Goal: Task Accomplishment & Management: Use online tool/utility

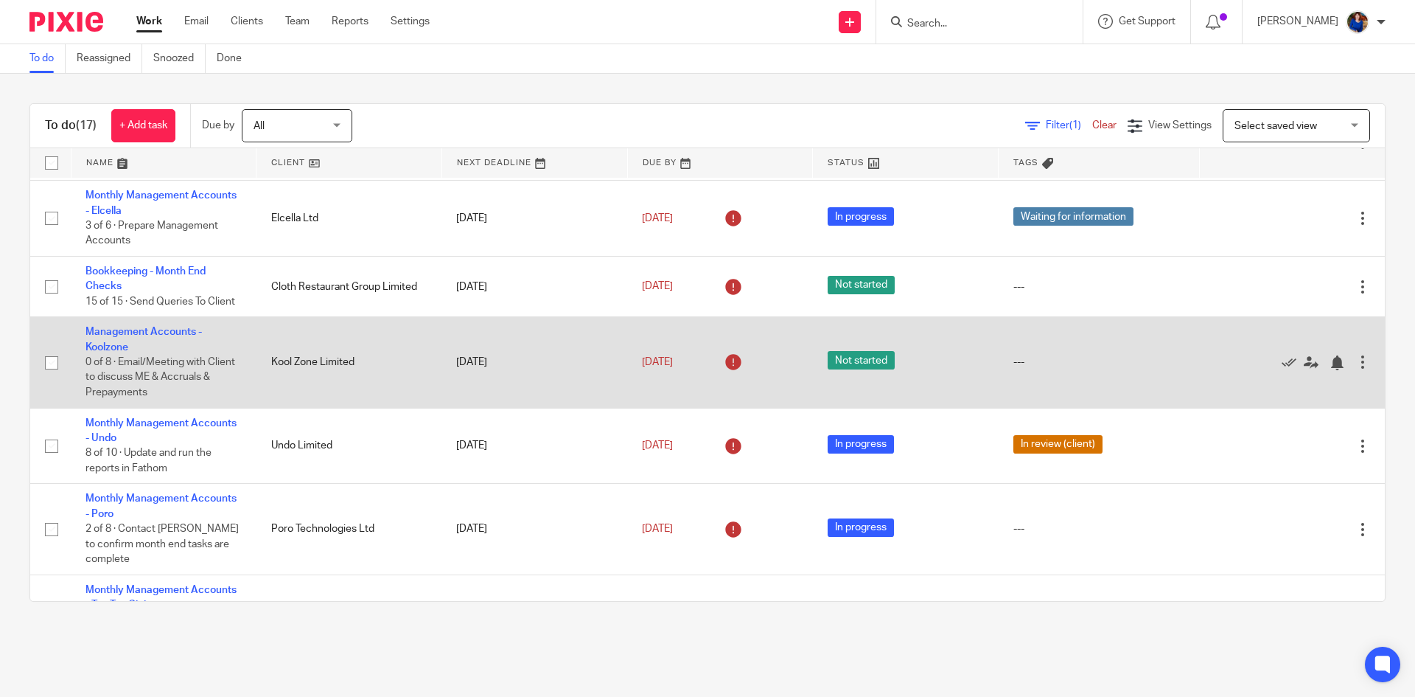
scroll to position [74, 0]
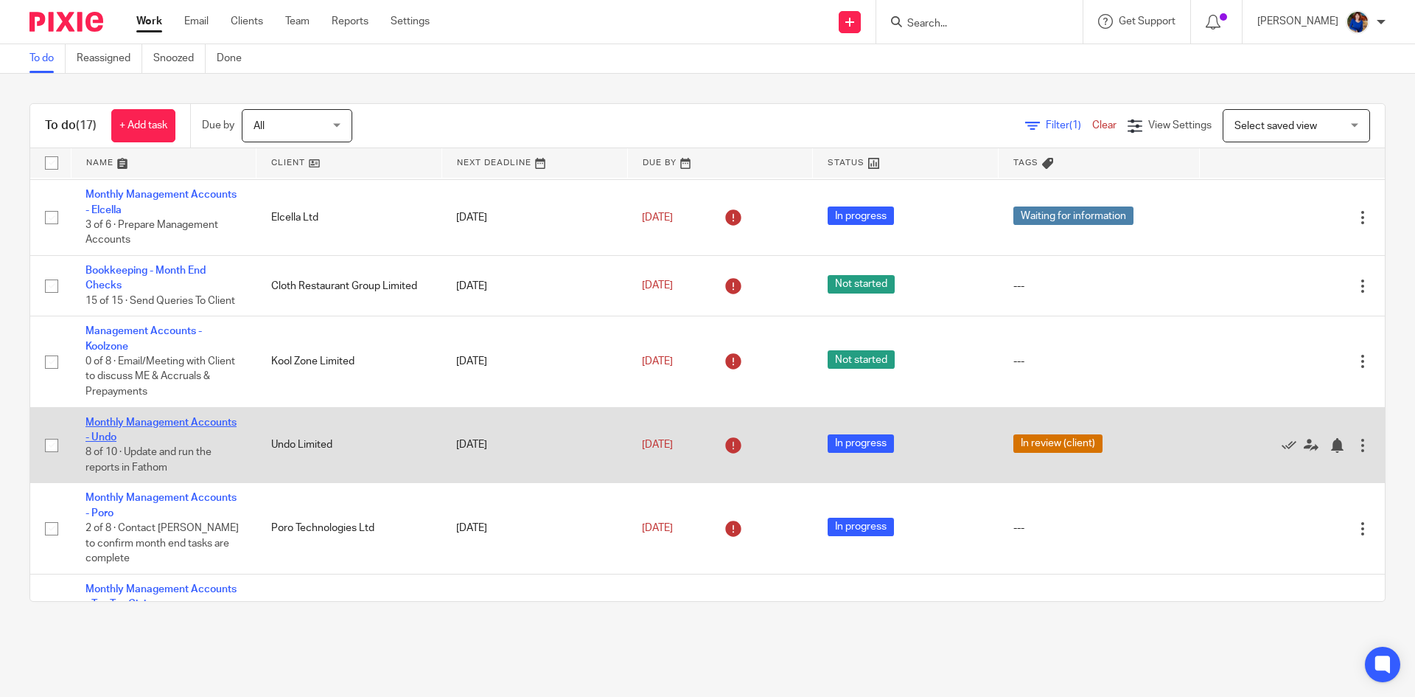
click at [156, 417] on link "Monthly Management Accounts - Undo" at bounding box center [161, 429] width 151 height 25
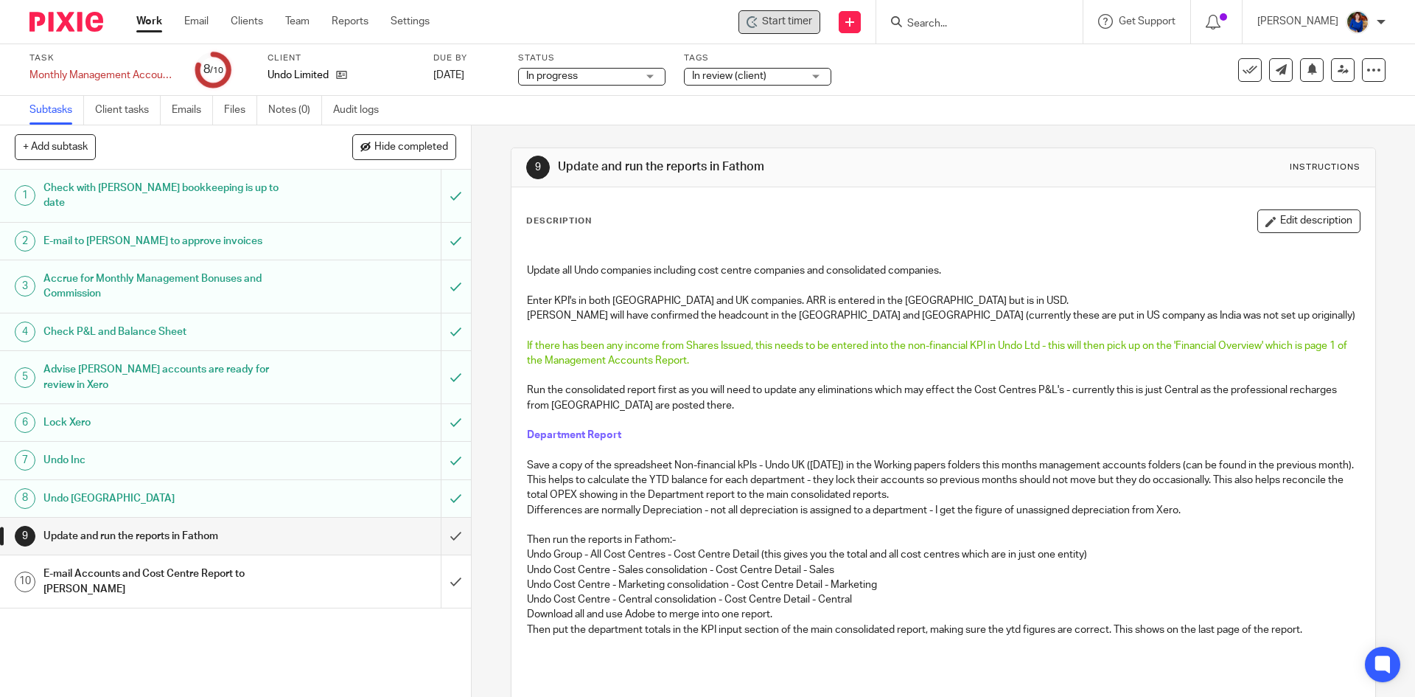
click at [776, 19] on span "Start timer" at bounding box center [787, 21] width 50 height 15
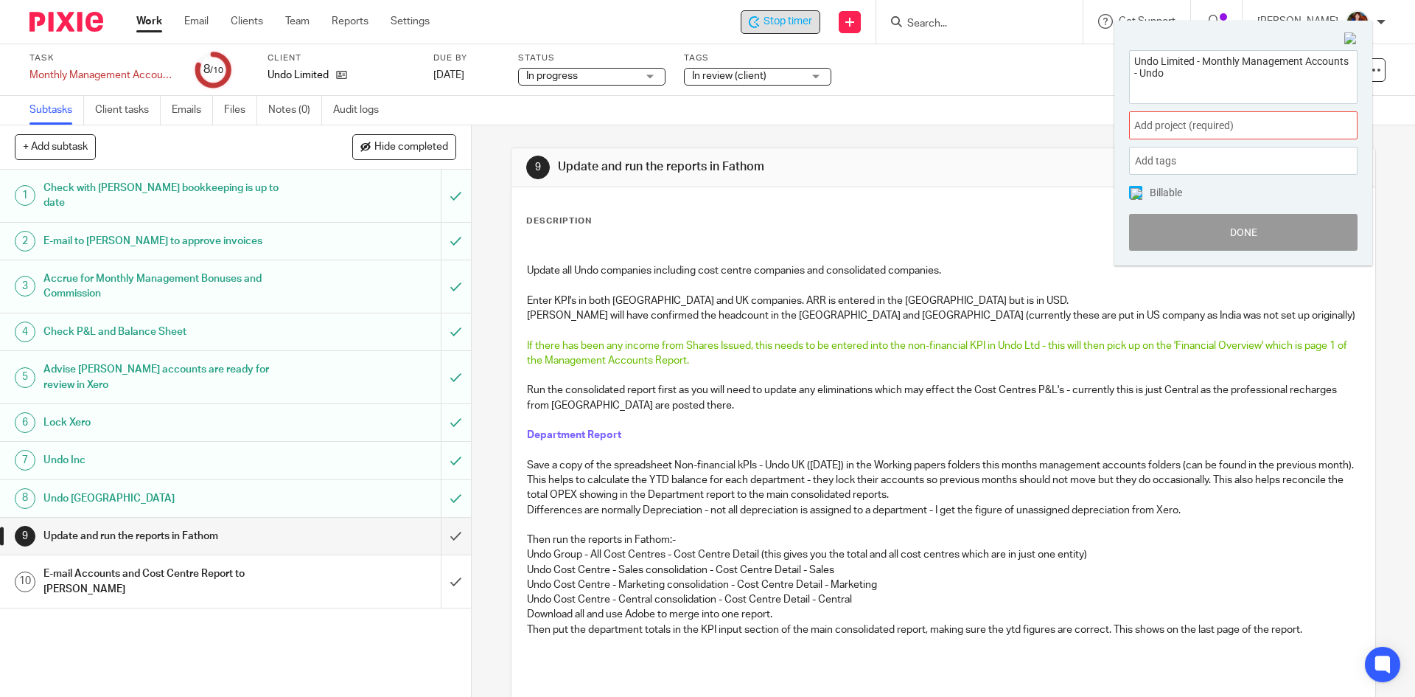
click at [1190, 130] on span "Add project (required) :" at bounding box center [1228, 125] width 186 height 15
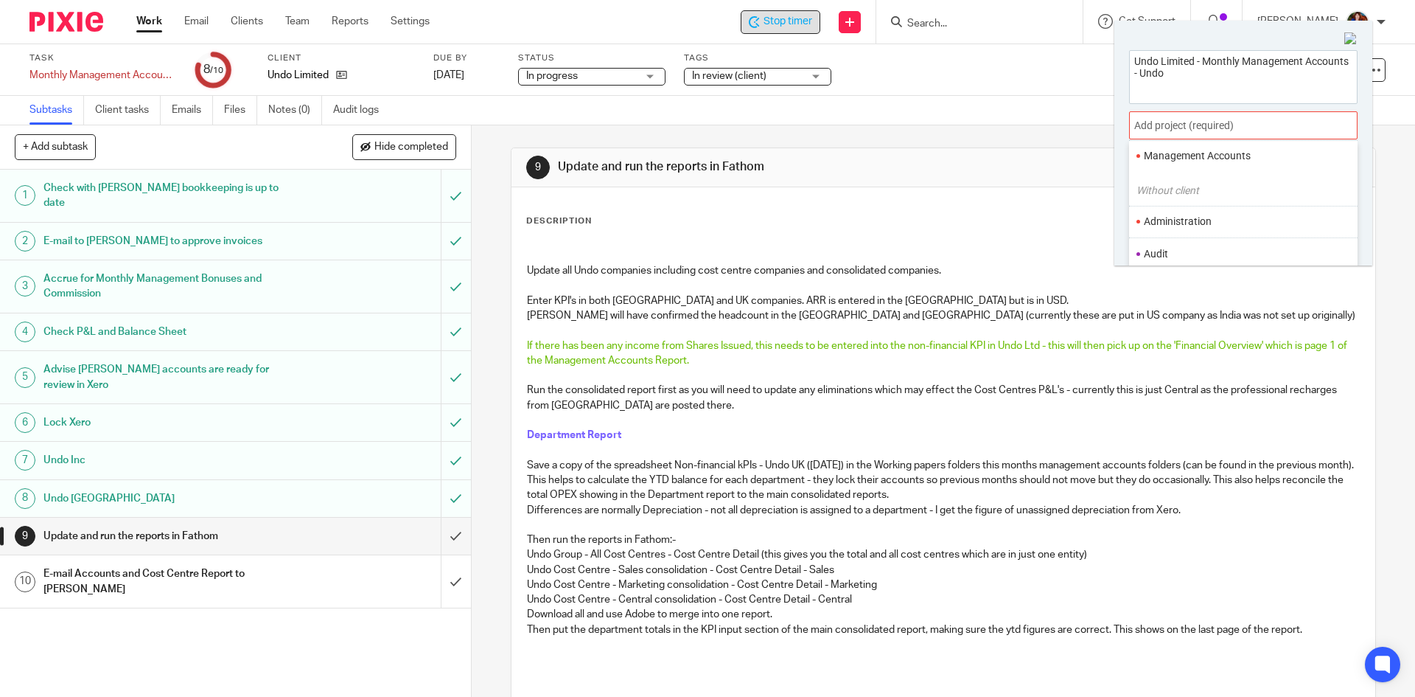
scroll to position [74, 0]
drag, startPoint x: 1206, startPoint y: 191, endPoint x: 1192, endPoint y: 196, distance: 14.9
click at [1202, 193] on li "Management Accounts" at bounding box center [1240, 191] width 192 height 15
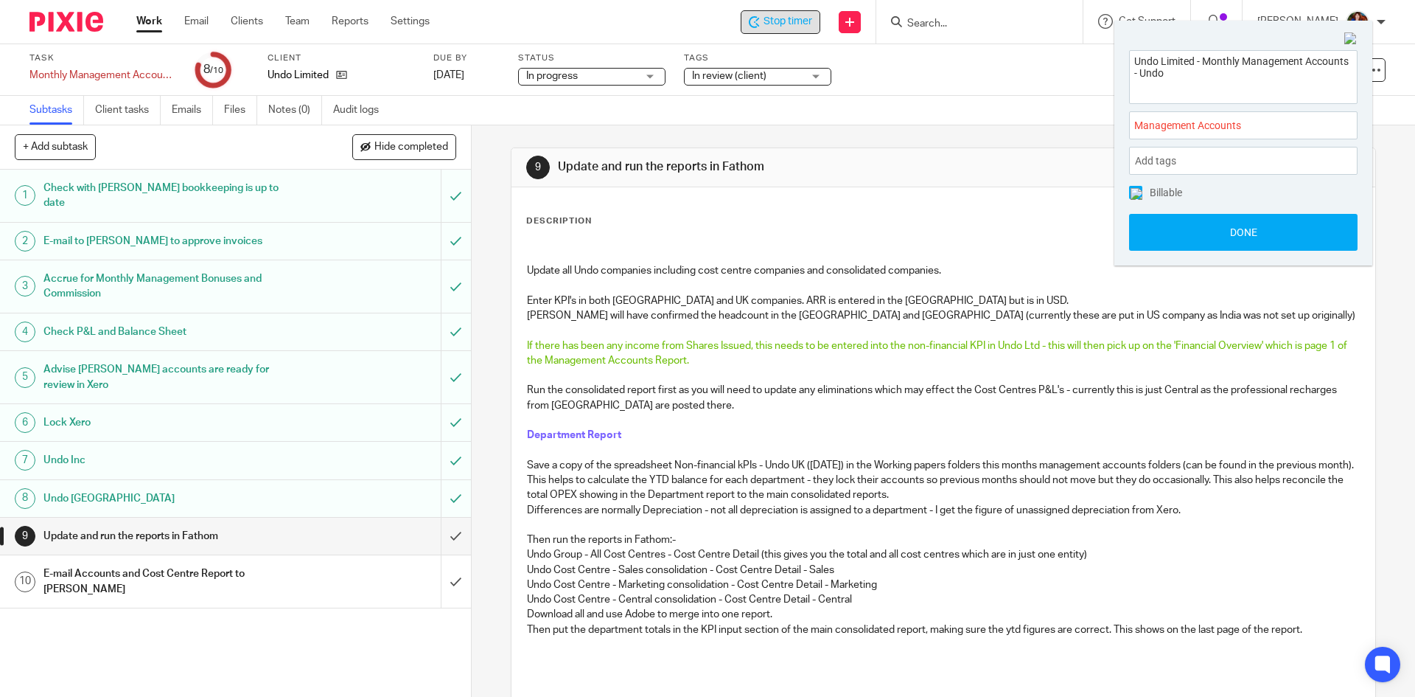
click at [1133, 194] on img at bounding box center [1137, 194] width 12 height 12
drag, startPoint x: 1152, startPoint y: 235, endPoint x: 1131, endPoint y: 234, distance: 20.7
click at [1150, 235] on button "Done" at bounding box center [1243, 232] width 229 height 37
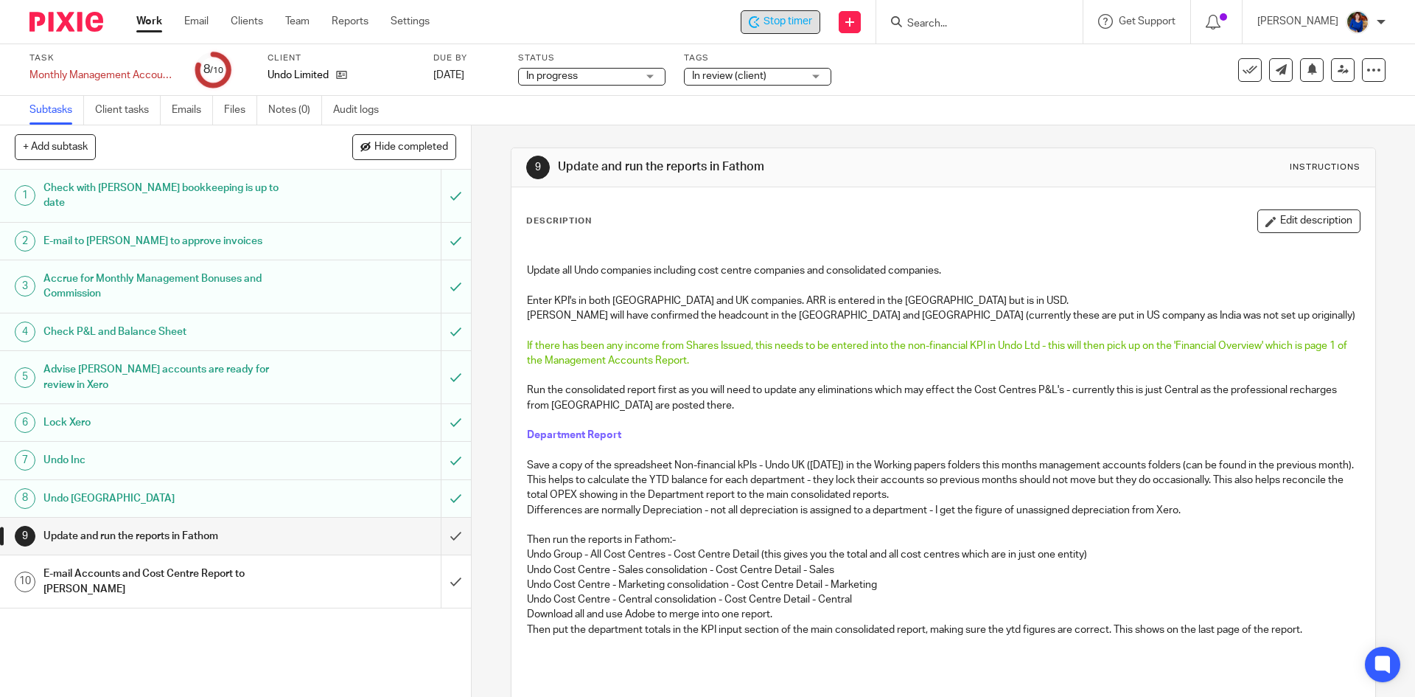
click at [965, 142] on div "9 Update and run the reports in Fathom Instructions Description Edit descriptio…" at bounding box center [943, 558] width 865 height 866
click at [793, 21] on span "Stop timer" at bounding box center [788, 21] width 49 height 15
click at [156, 24] on link "Work" at bounding box center [149, 21] width 26 height 15
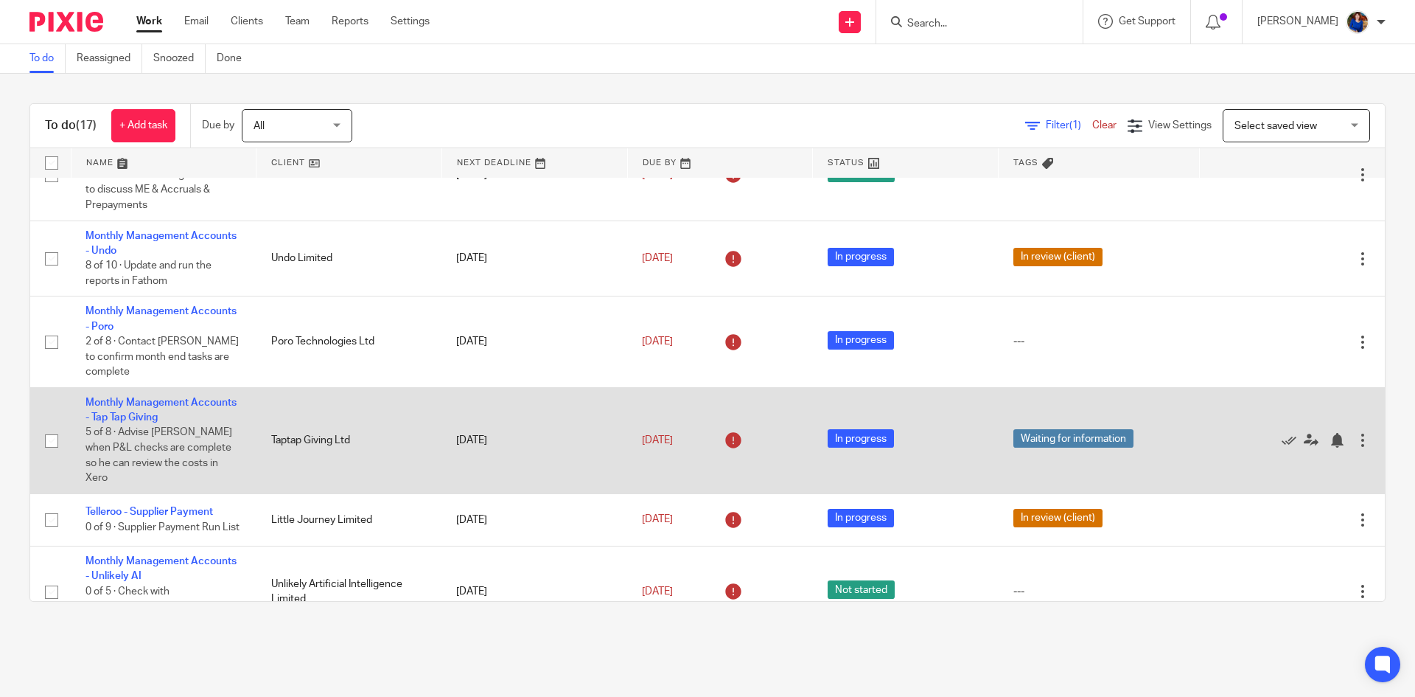
scroll to position [295, 0]
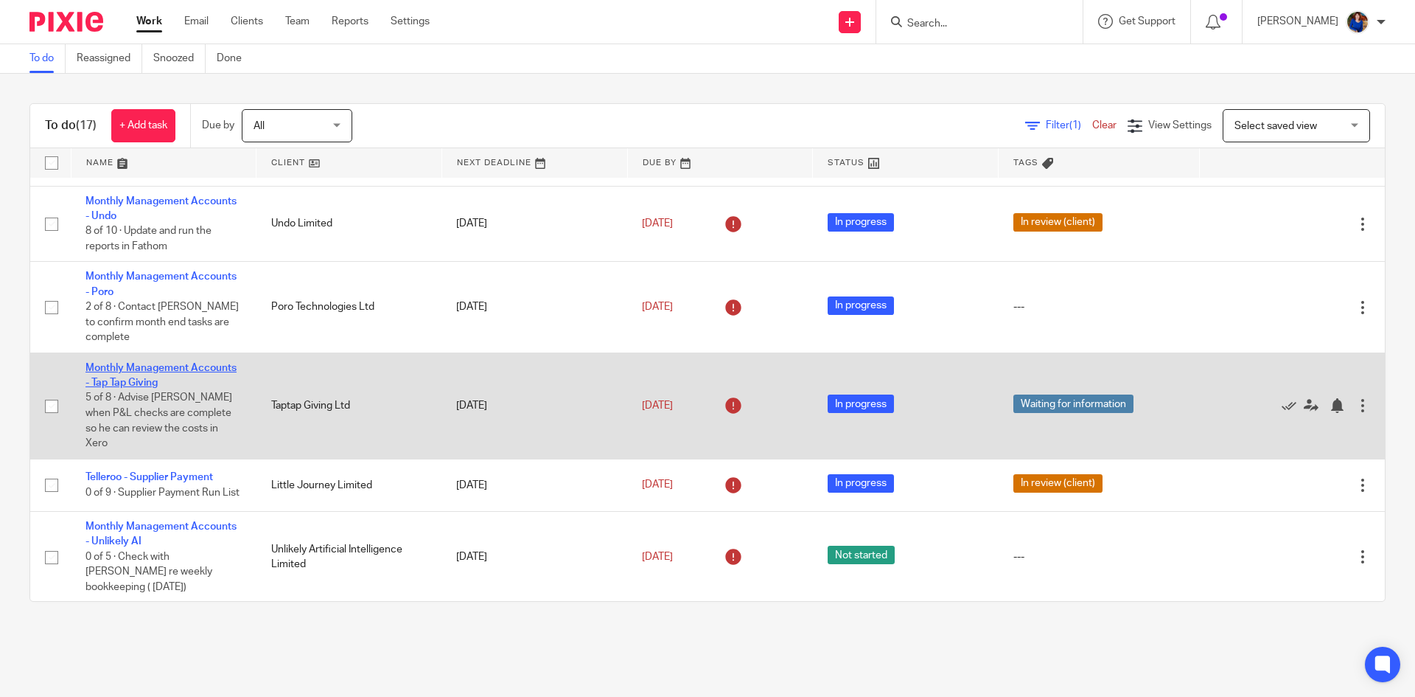
click at [136, 363] on link "Monthly Management Accounts - Tap Tap Giving" at bounding box center [161, 375] width 151 height 25
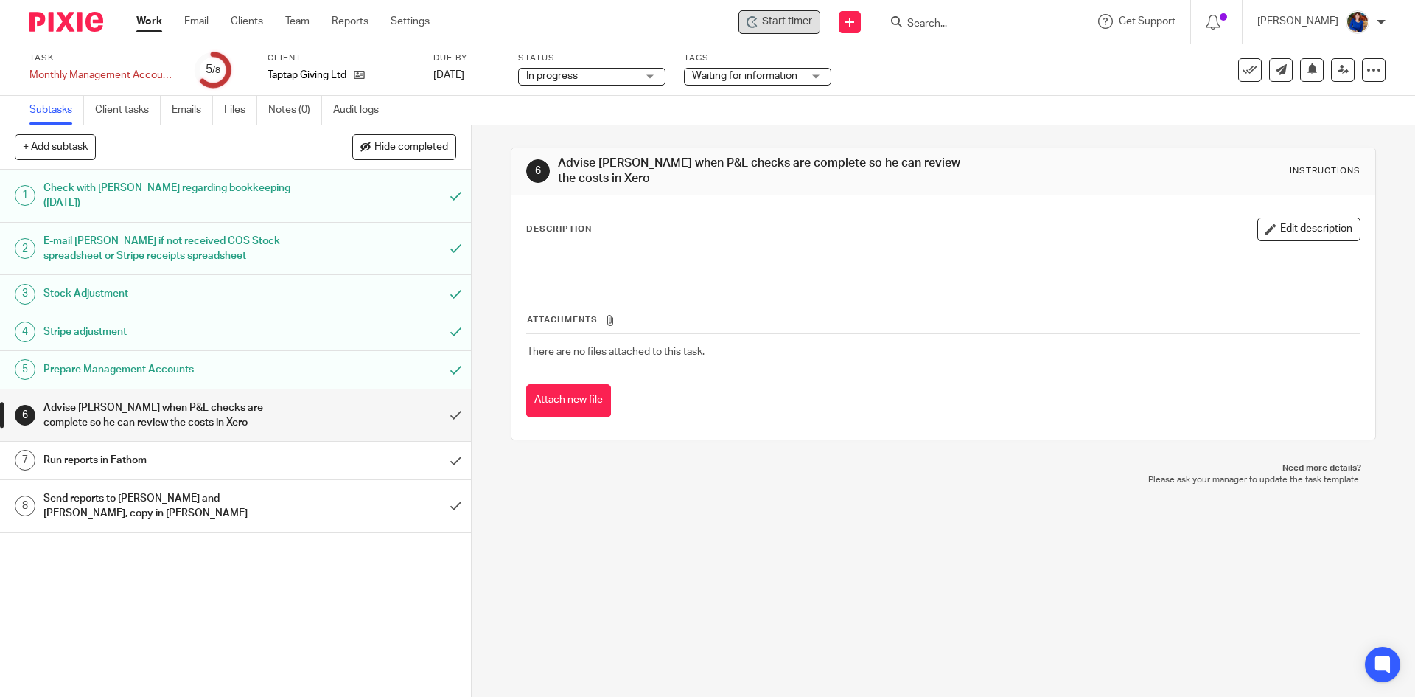
click at [780, 16] on span "Start timer" at bounding box center [787, 21] width 50 height 15
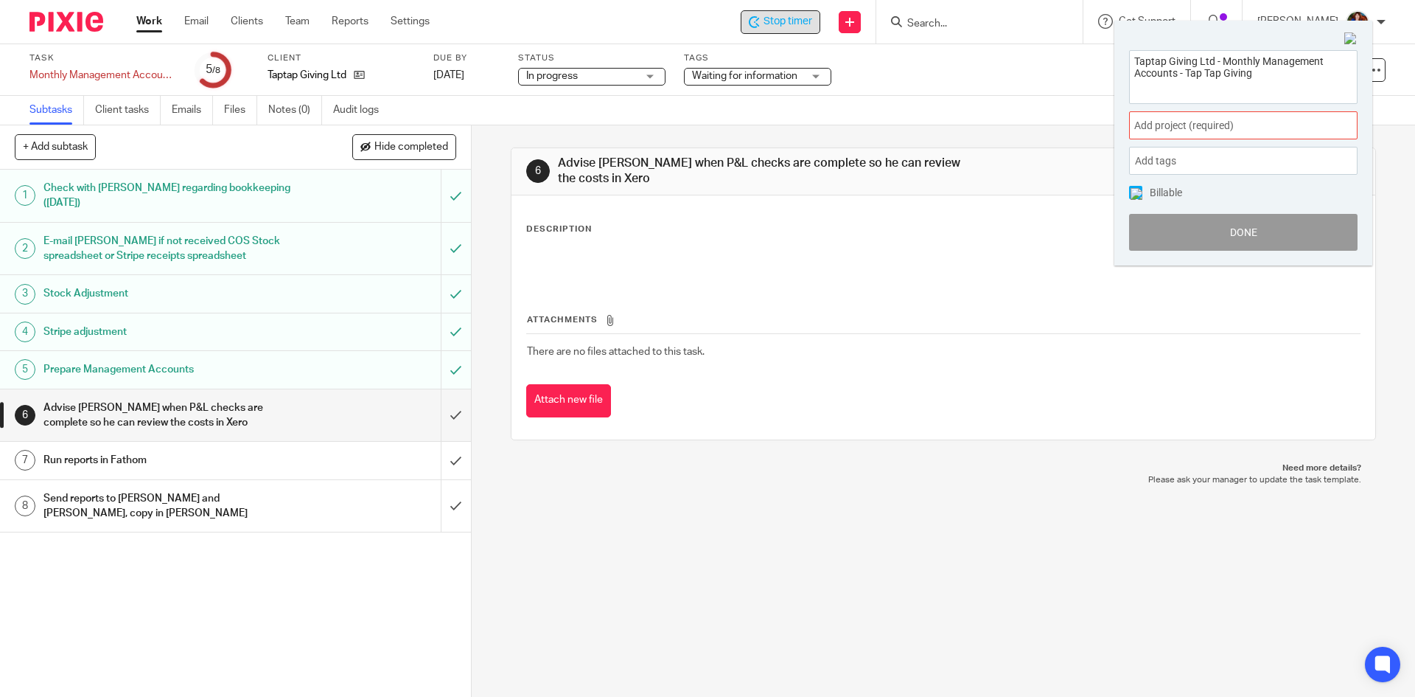
click at [1191, 133] on span "Add project (required) :" at bounding box center [1228, 125] width 186 height 15
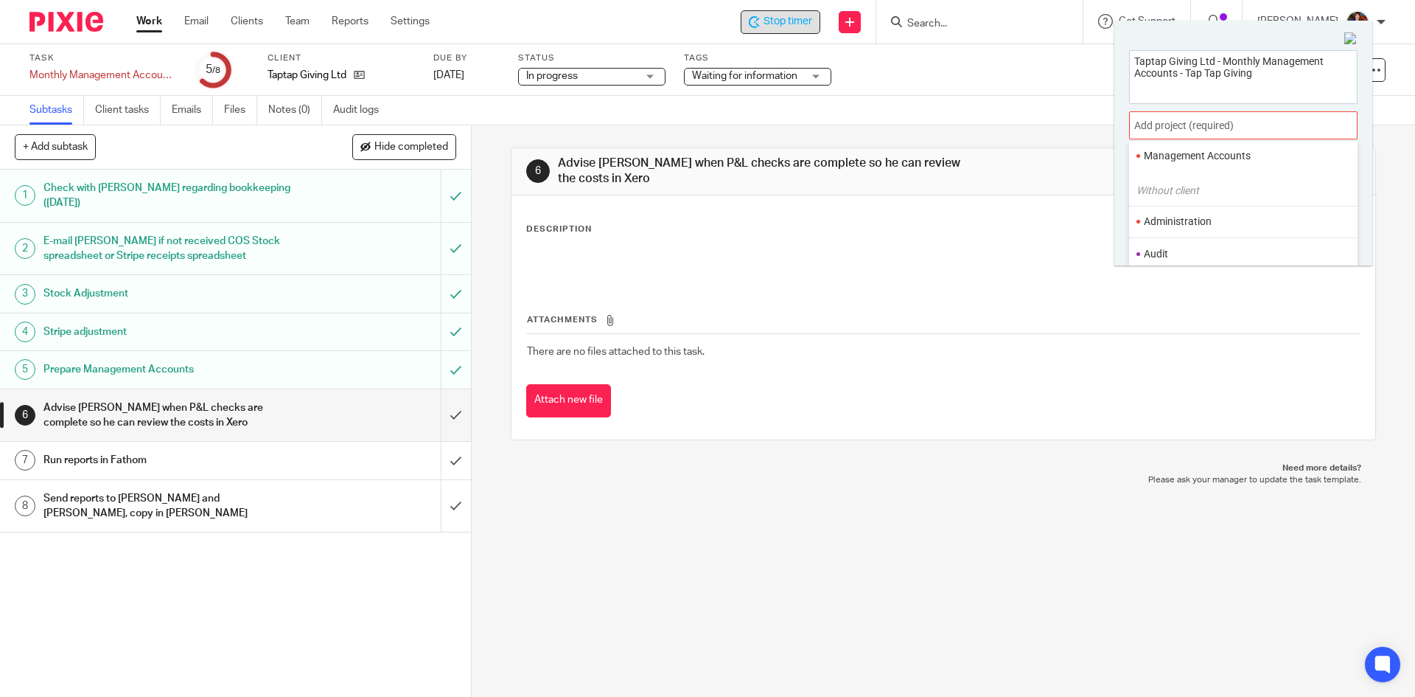
scroll to position [74, 0]
drag, startPoint x: 1188, startPoint y: 192, endPoint x: 1170, endPoint y: 193, distance: 17.8
click at [1187, 192] on li "Management Accounts" at bounding box center [1240, 191] width 192 height 15
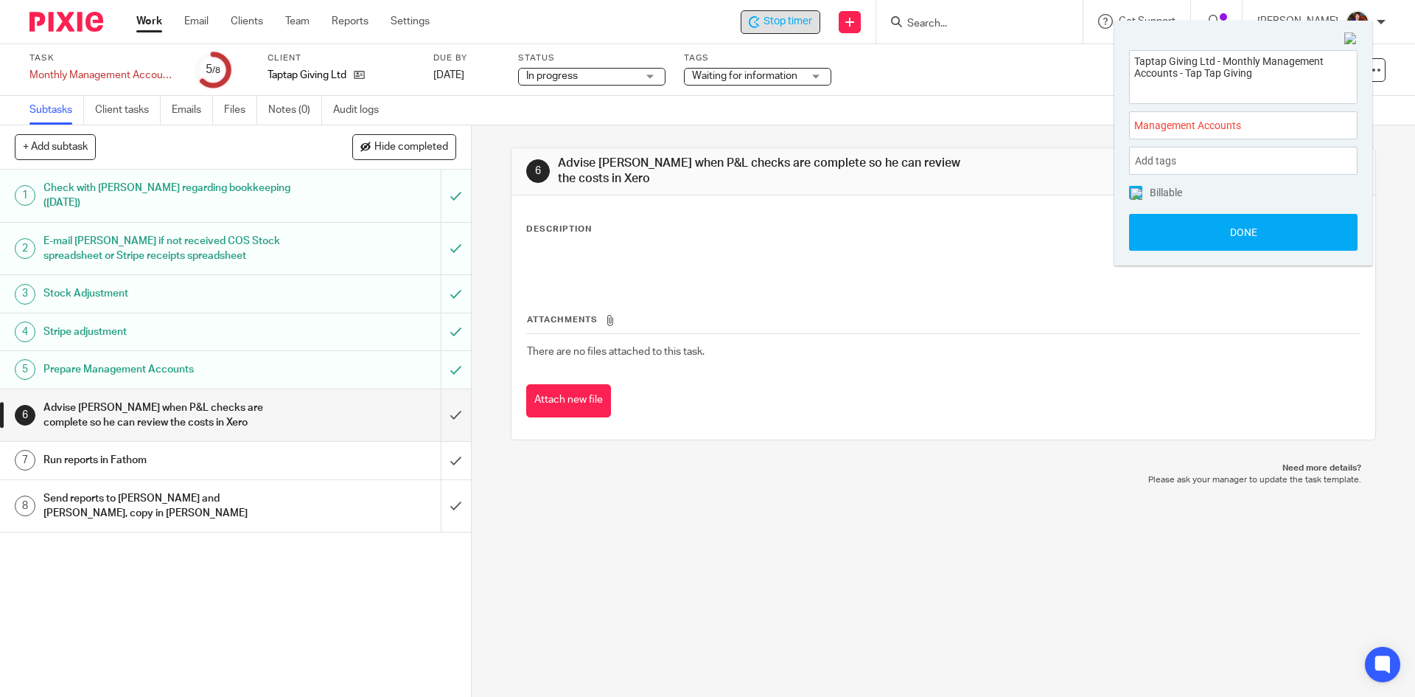
click at [1134, 191] on img at bounding box center [1137, 194] width 12 height 12
drag, startPoint x: 1139, startPoint y: 226, endPoint x: 1072, endPoint y: 184, distance: 78.8
click at [1139, 226] on button "Done" at bounding box center [1243, 232] width 229 height 37
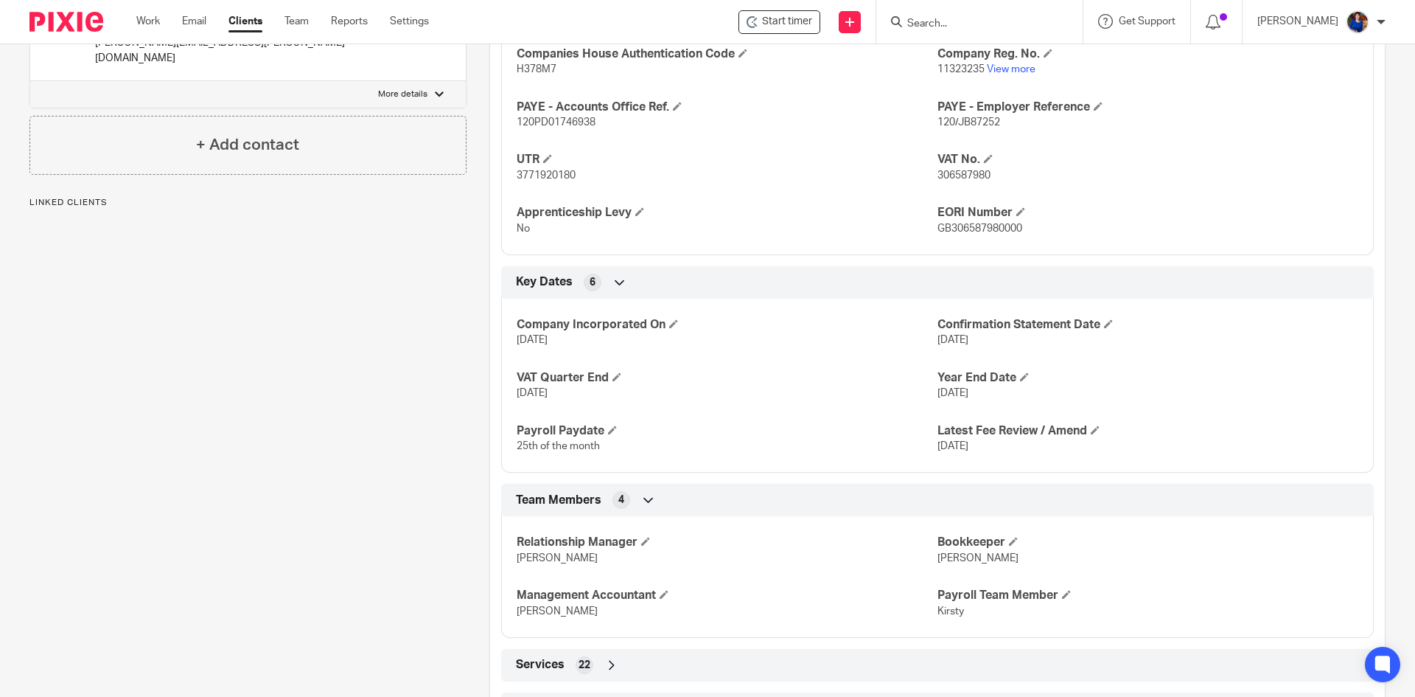
scroll to position [770, 0]
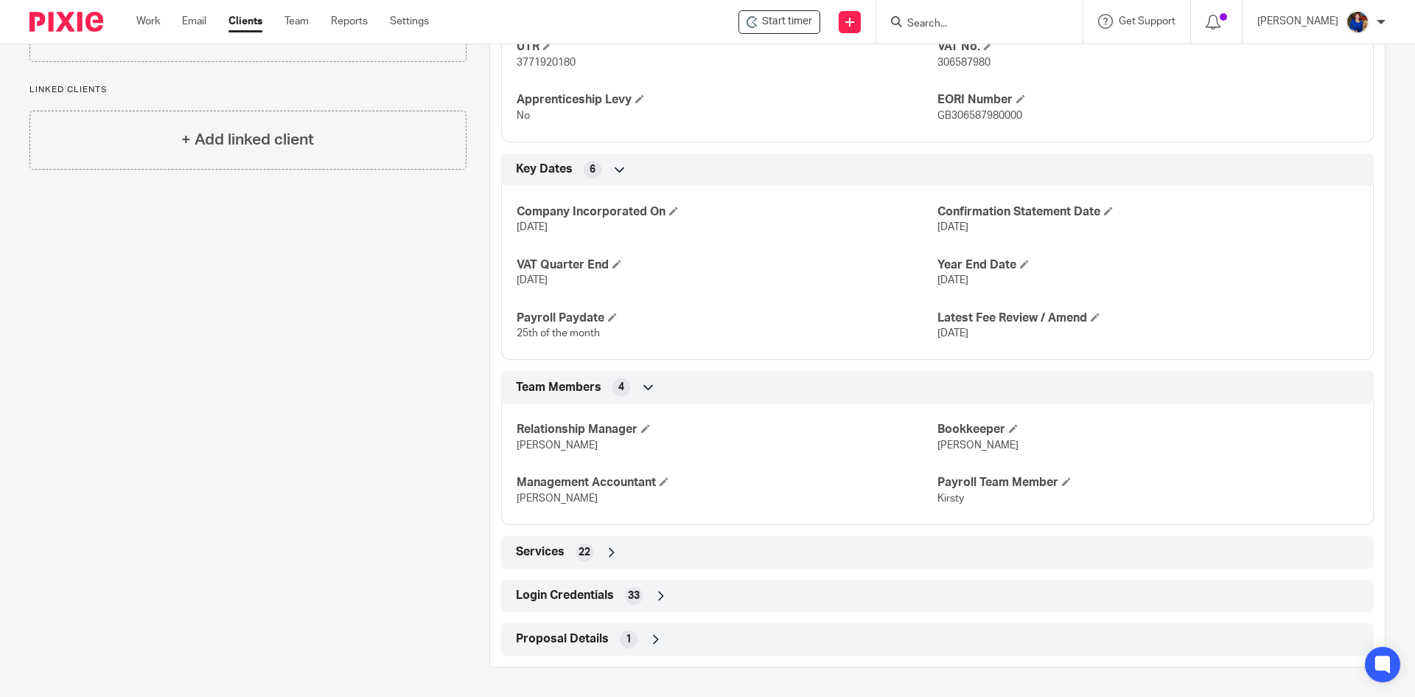
click at [607, 592] on span "Login Credentials" at bounding box center [565, 595] width 98 height 15
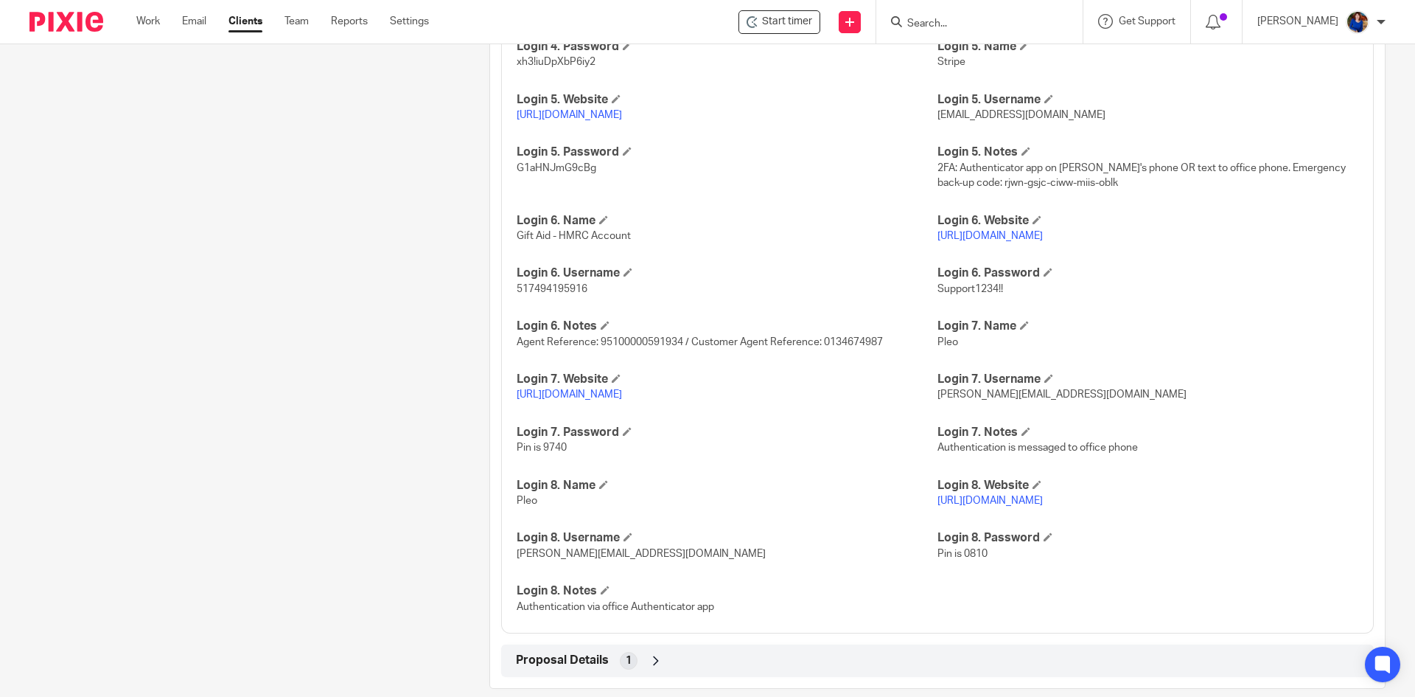
scroll to position [1701, 0]
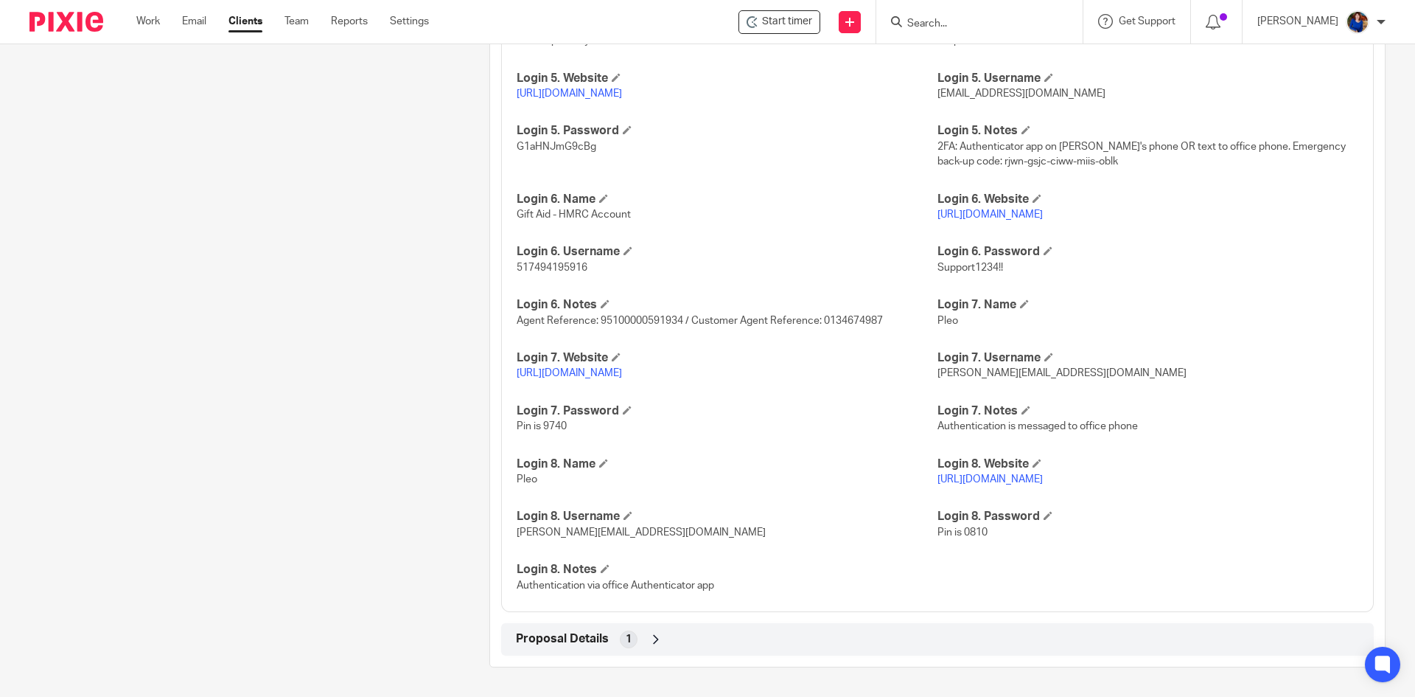
click at [579, 373] on link "https://app.pleo.io" at bounding box center [569, 373] width 105 height 10
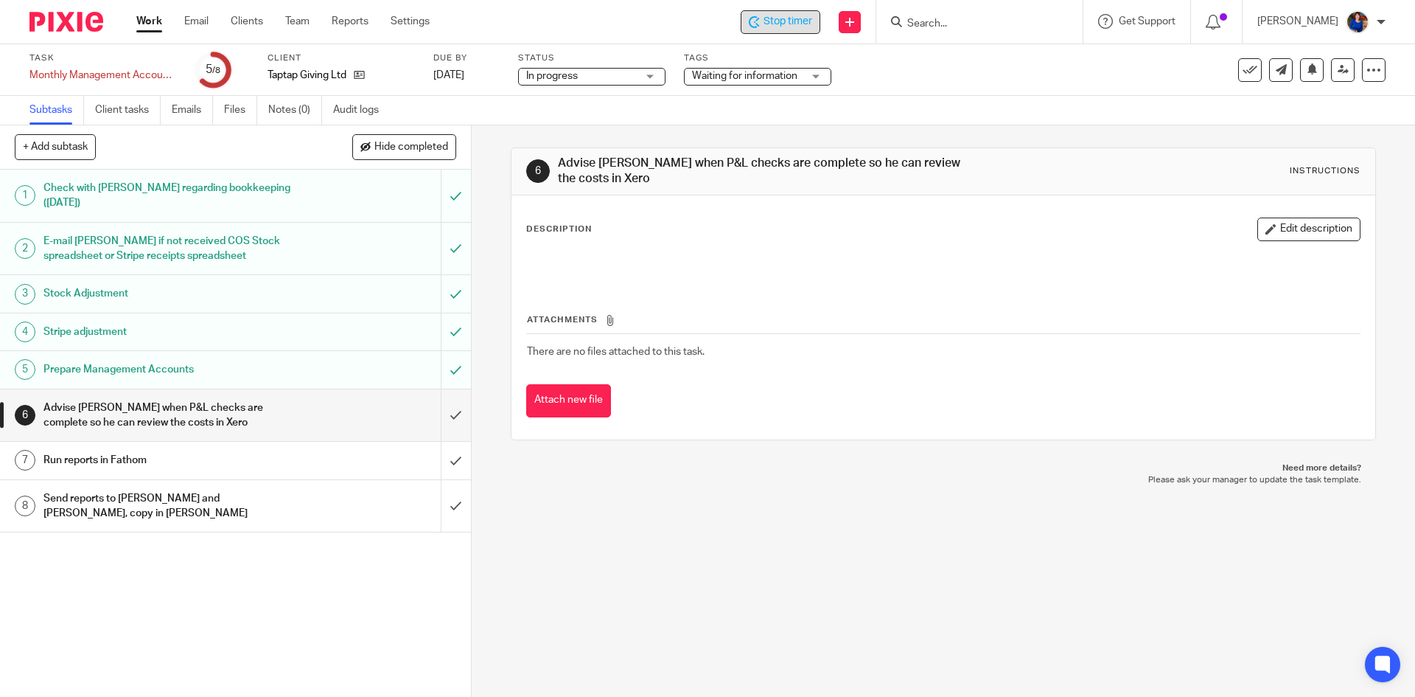
click at [795, 23] on span "Stop timer" at bounding box center [788, 21] width 49 height 15
click at [144, 21] on link "Work" at bounding box center [149, 21] width 26 height 15
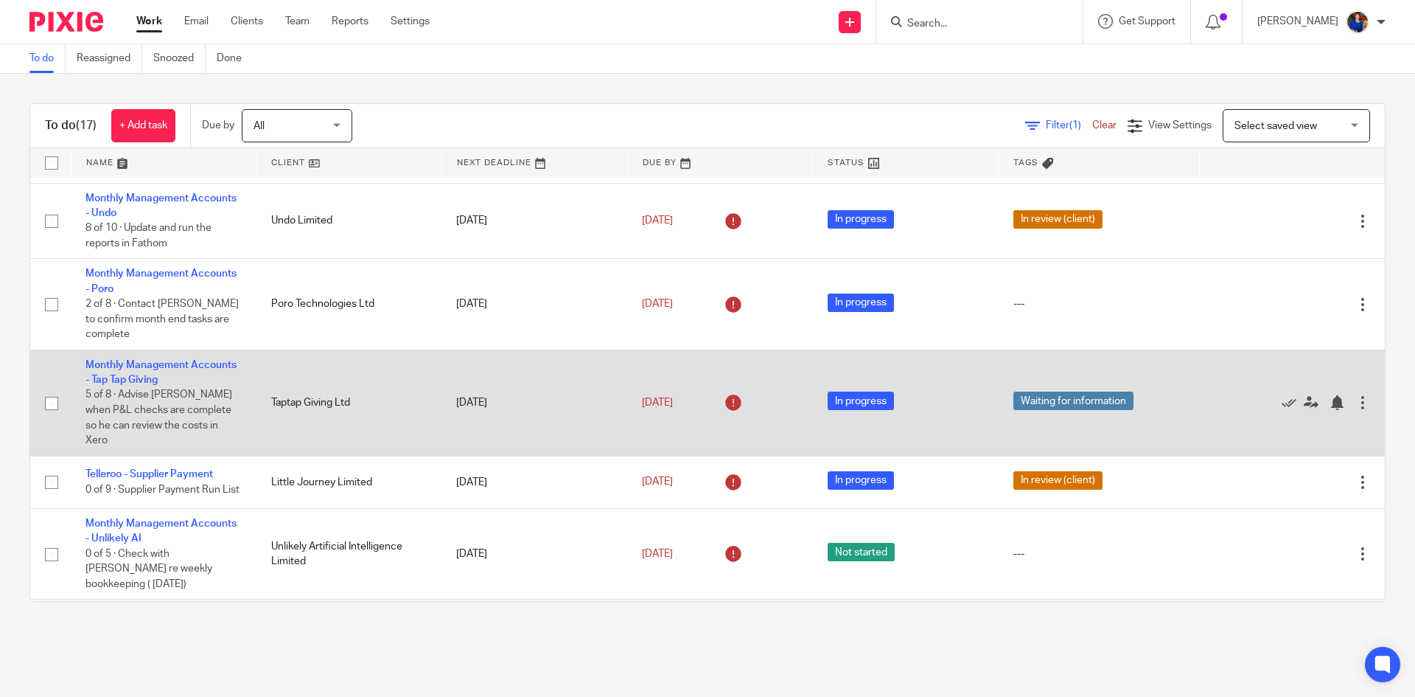
scroll to position [295, 0]
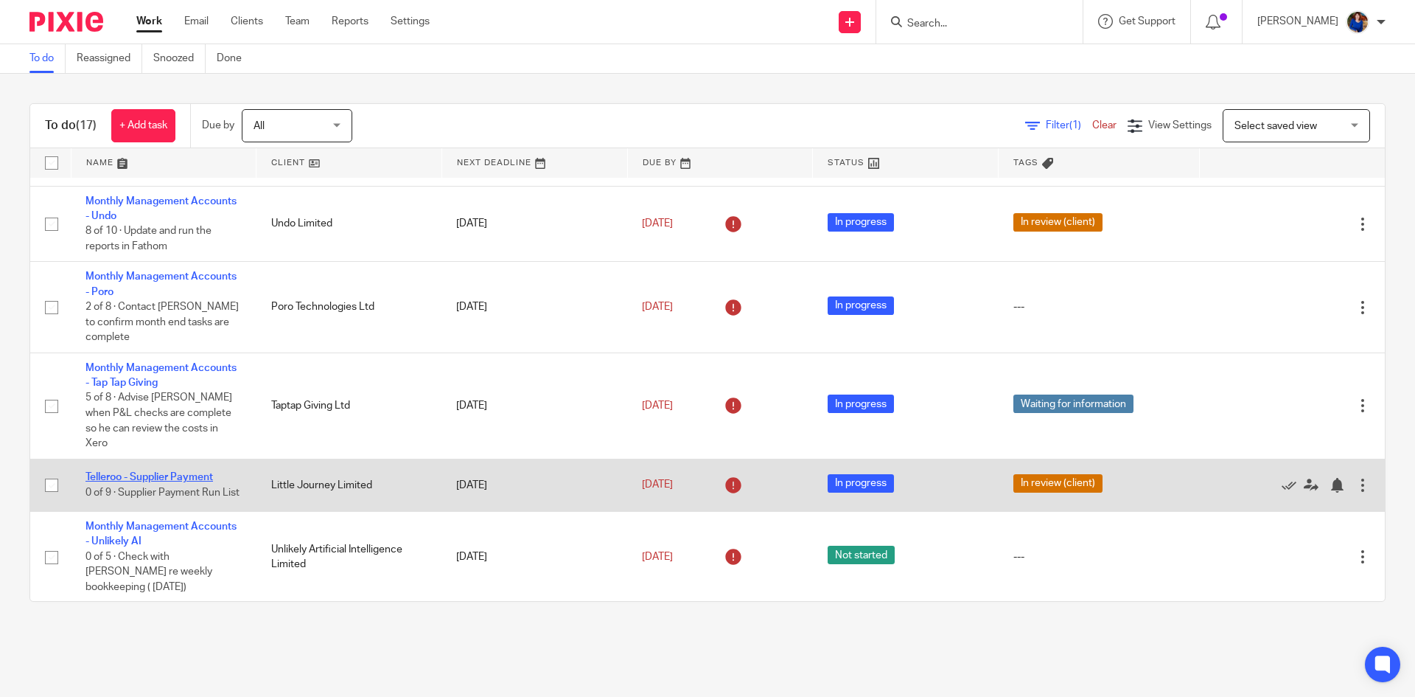
click at [183, 472] on link "Telleroo - Supplier Payment" at bounding box center [150, 477] width 128 height 10
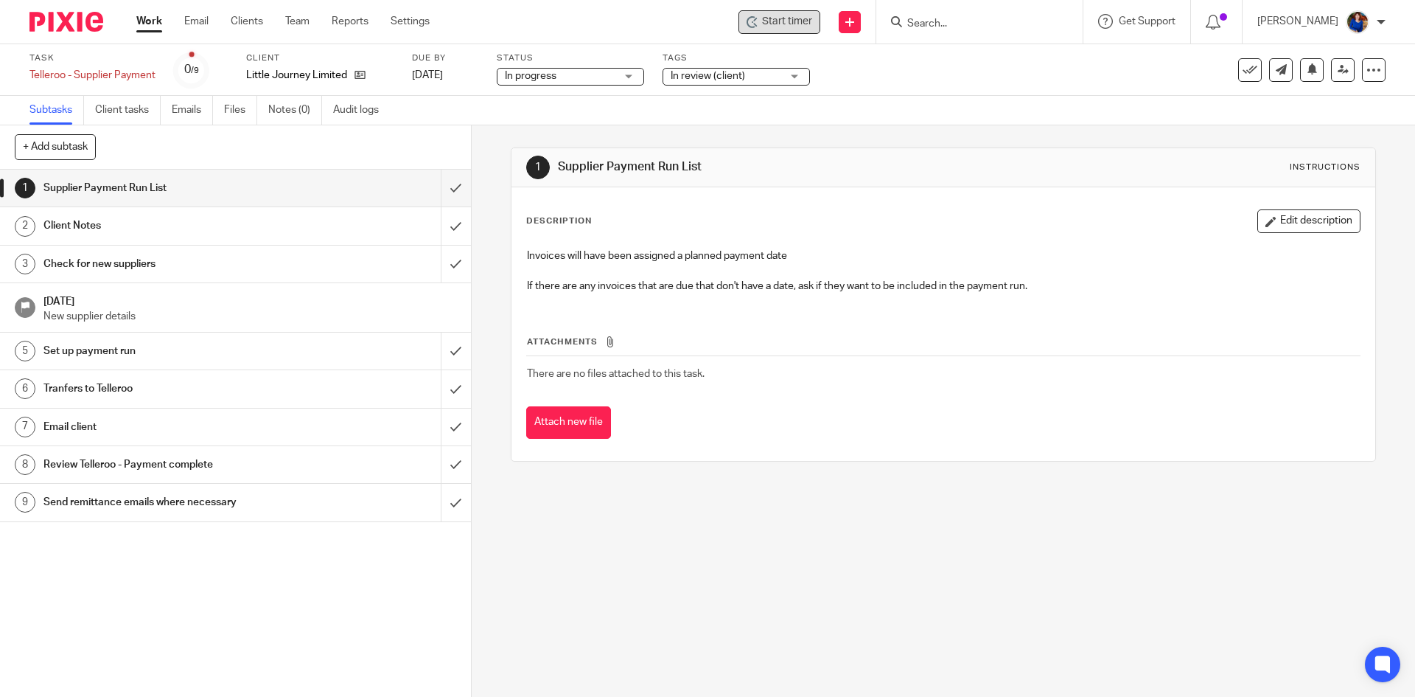
click at [773, 21] on span "Start timer" at bounding box center [787, 21] width 50 height 15
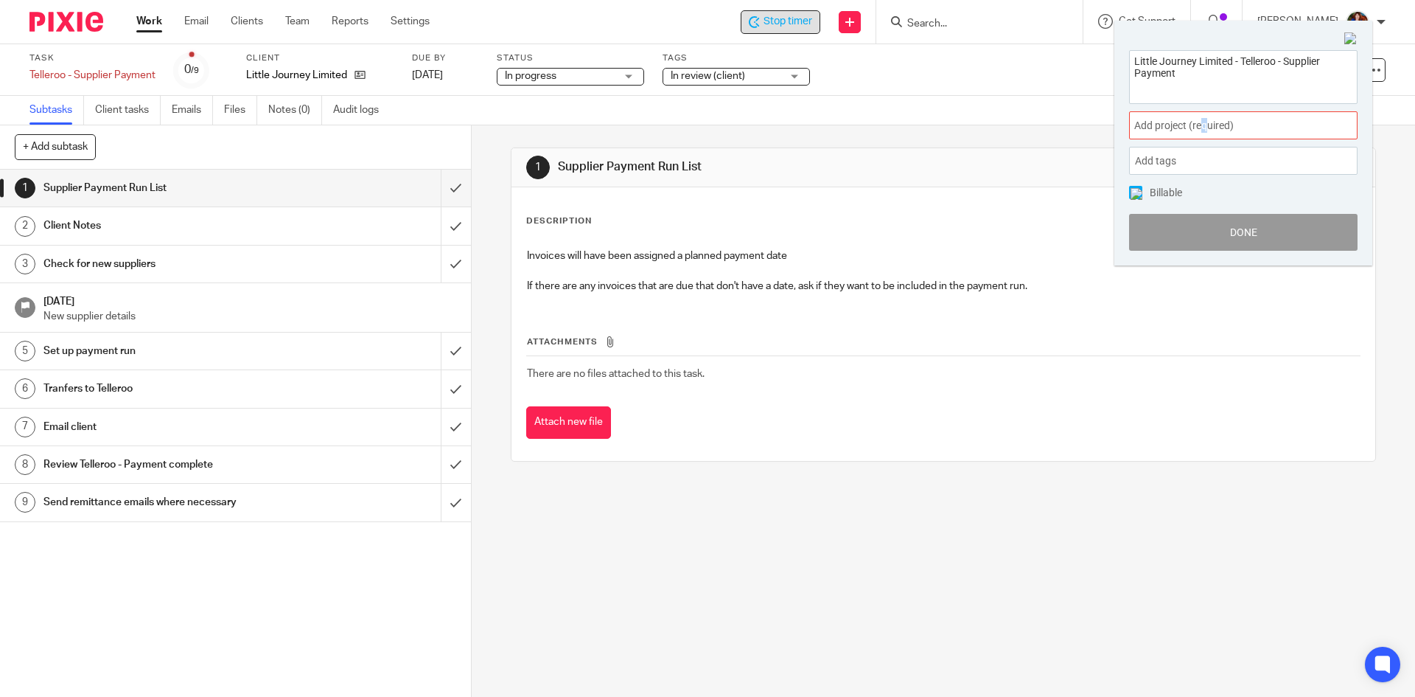
click at [1206, 115] on div "Add project (required) :" at bounding box center [1243, 125] width 229 height 28
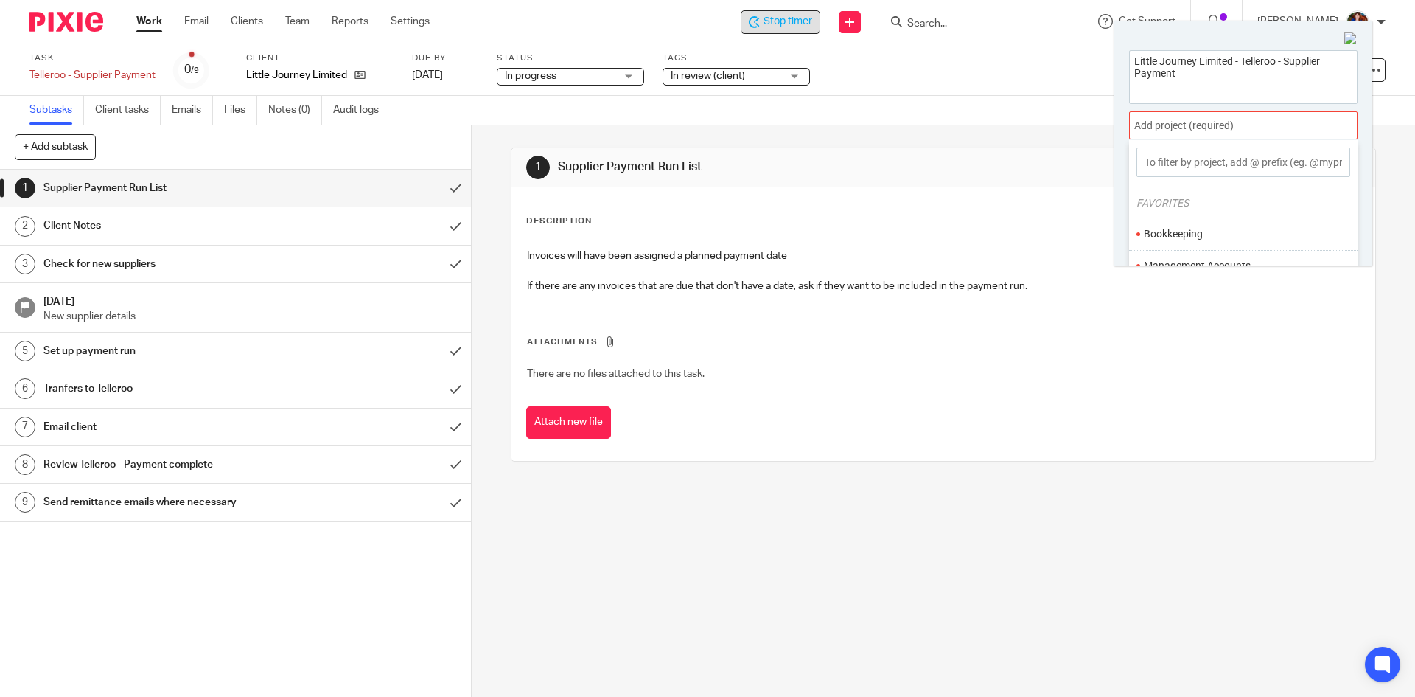
click at [1213, 228] on li "Bookkeeping" at bounding box center [1240, 233] width 192 height 15
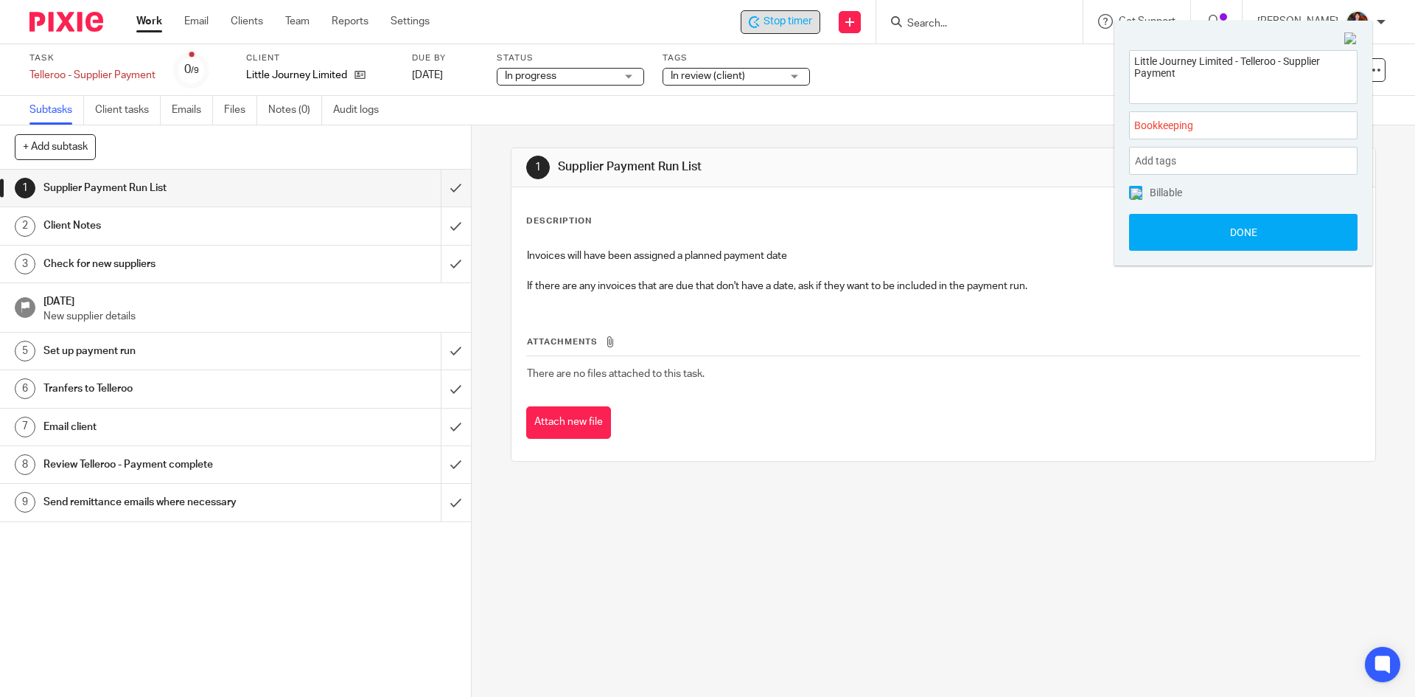
click at [1126, 192] on div "Little Journey Limited - Telleroo - Supplier Payment Bookkeeping : Add tags Lea…" at bounding box center [1244, 150] width 258 height 230
click at [1135, 195] on img at bounding box center [1137, 194] width 12 height 12
drag, startPoint x: 1153, startPoint y: 222, endPoint x: 1130, endPoint y: 210, distance: 25.7
click at [1153, 225] on button "Done" at bounding box center [1243, 232] width 229 height 37
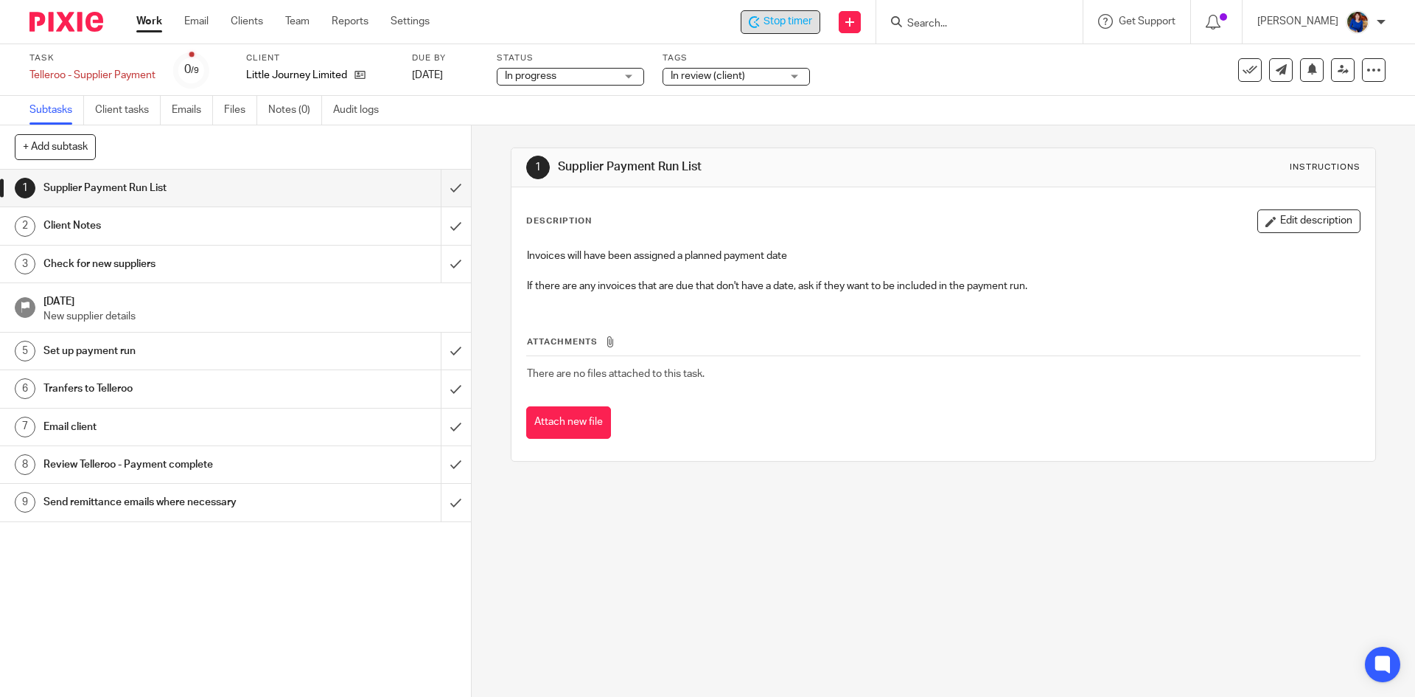
click at [795, 79] on div "In review (client)" at bounding box center [736, 77] width 147 height 18
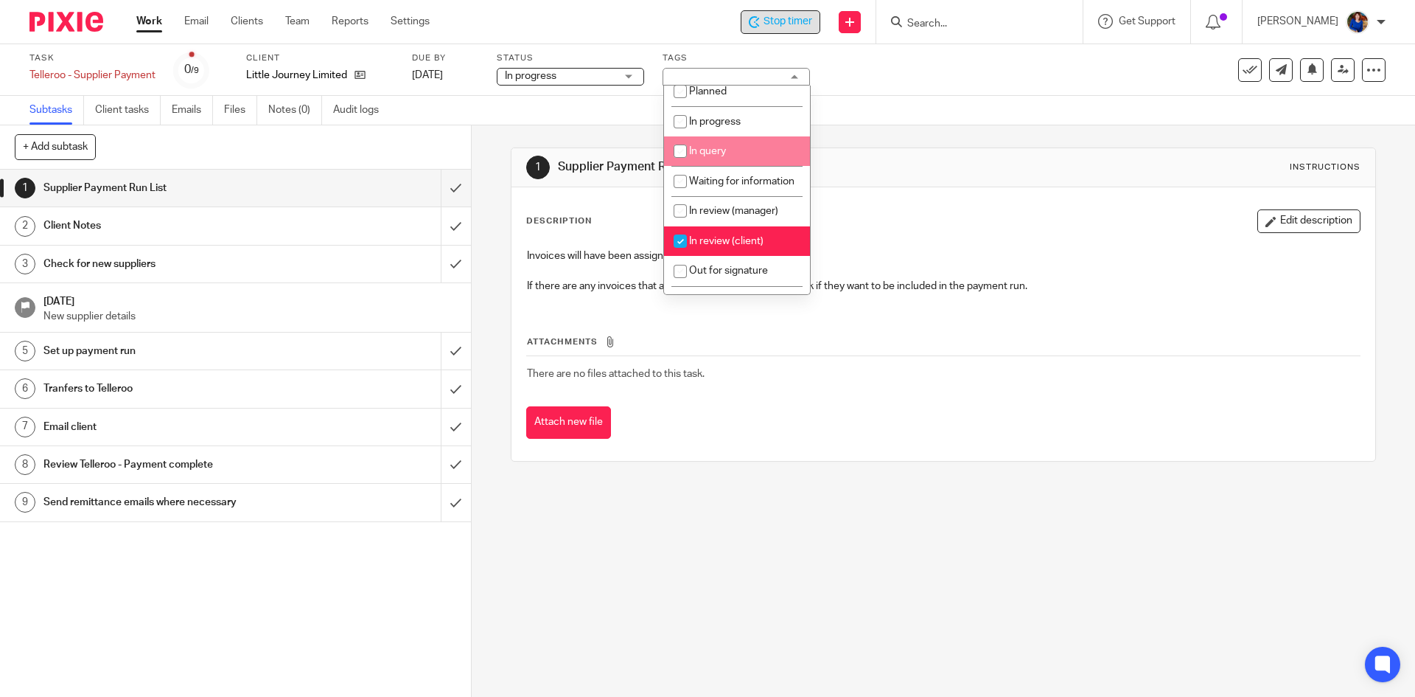
scroll to position [147, 0]
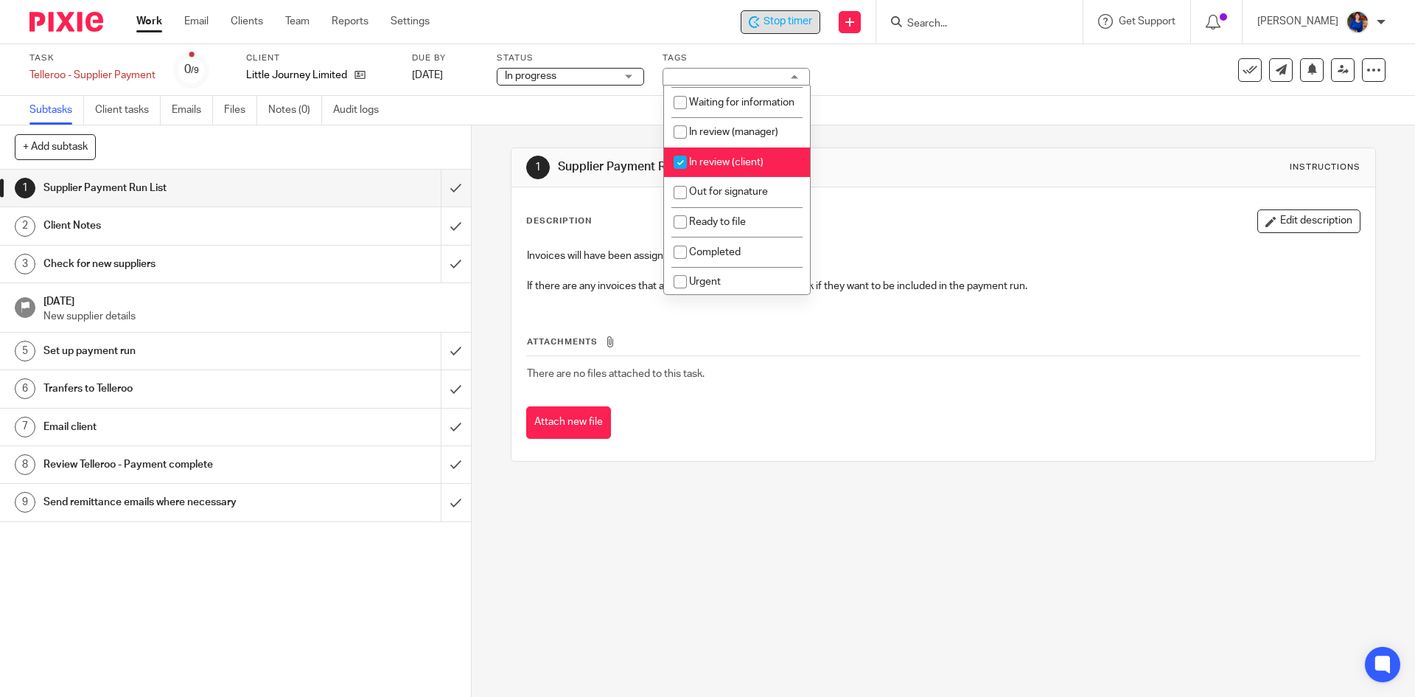
click at [676, 173] on input "checkbox" at bounding box center [680, 162] width 28 height 28
checkbox input "false"
click at [861, 97] on div "Subtasks Client tasks Emails Files Notes (0) Audit logs" at bounding box center [707, 110] width 1415 height 29
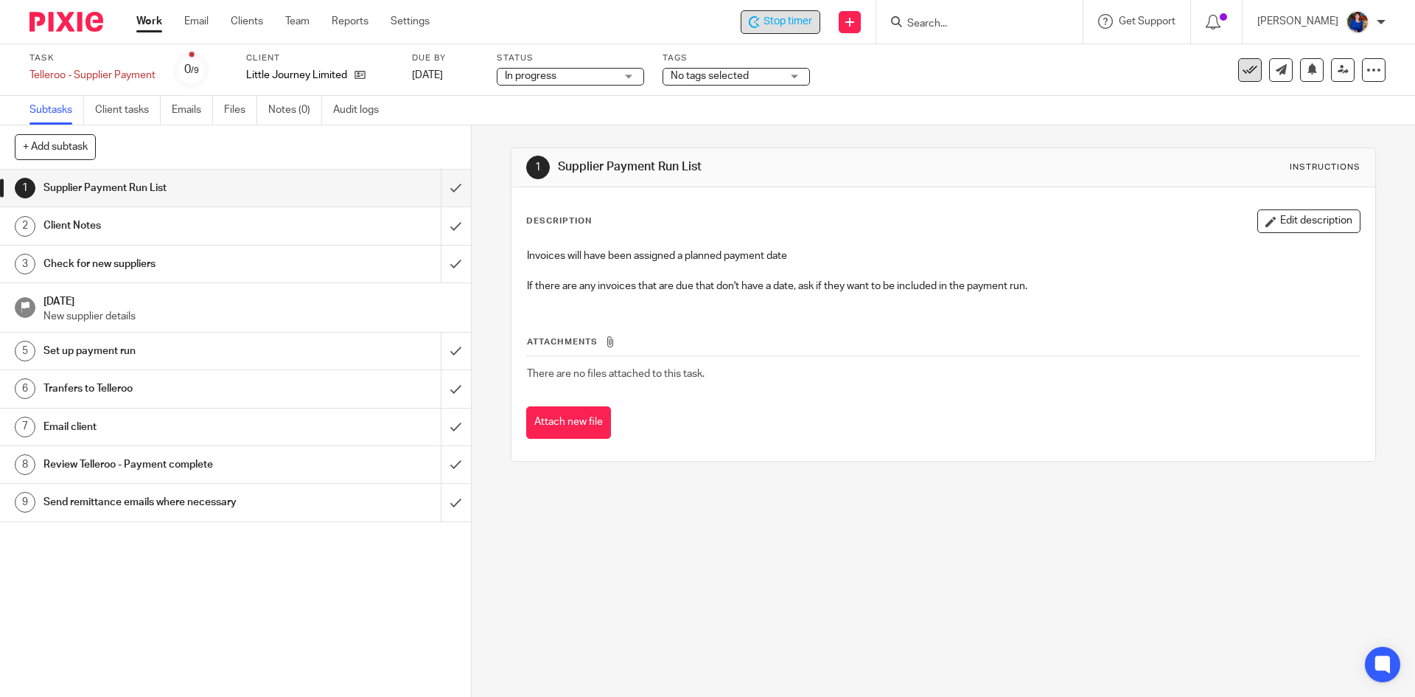
click at [1244, 64] on icon at bounding box center [1250, 70] width 15 height 15
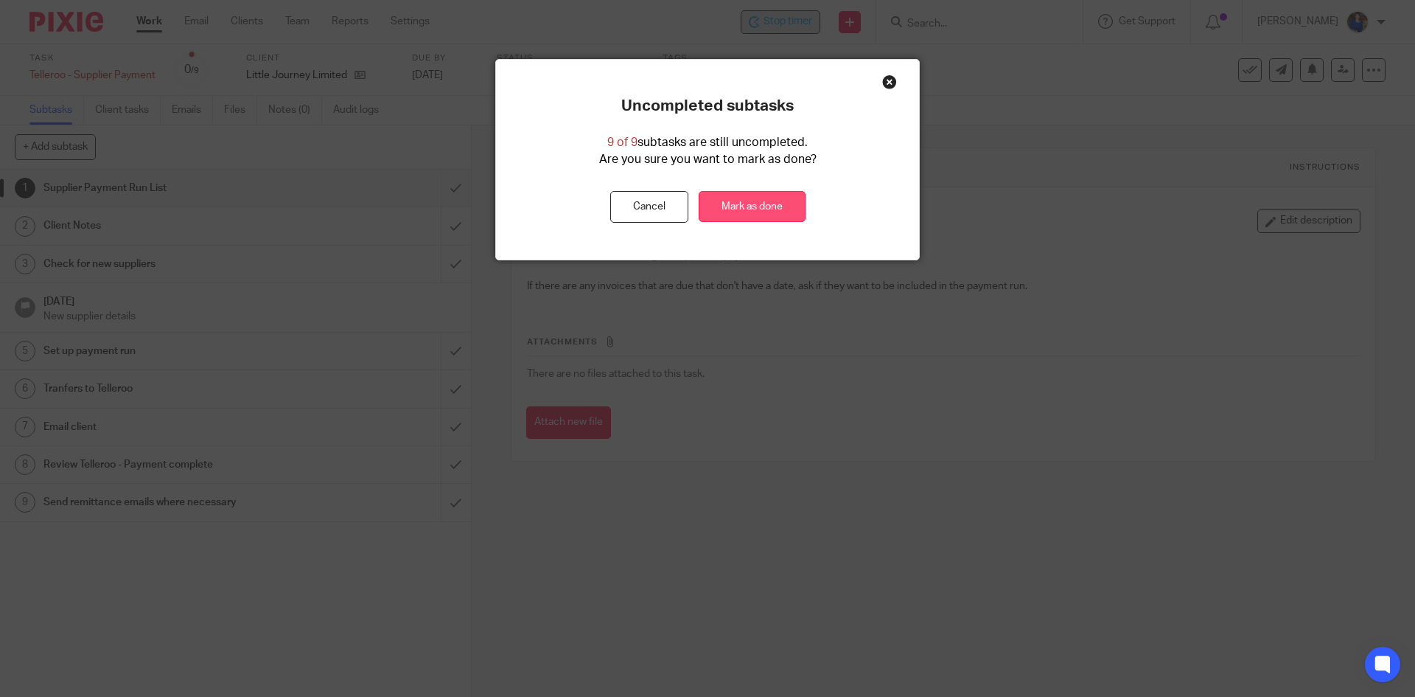
click at [759, 206] on link "Mark as done" at bounding box center [752, 207] width 107 height 32
click at [739, 209] on link "Mark as done" at bounding box center [752, 207] width 107 height 32
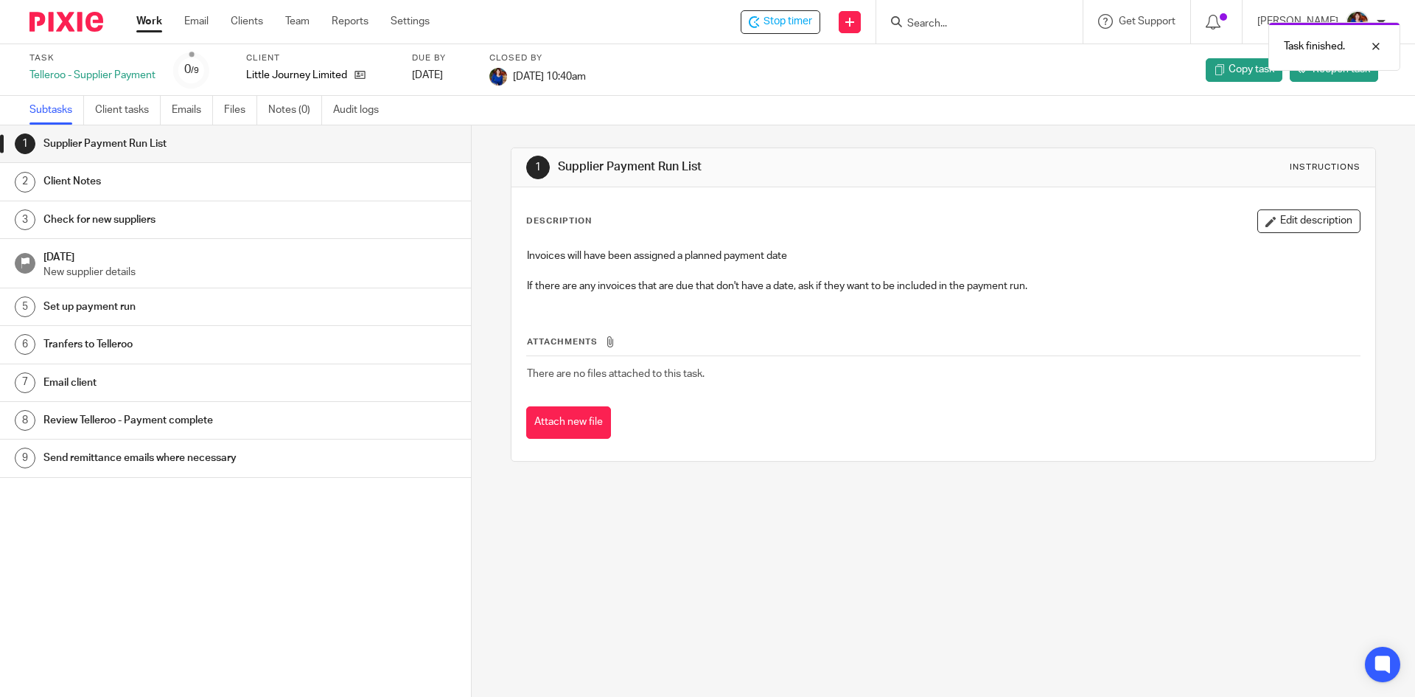
click at [146, 24] on link "Work" at bounding box center [149, 21] width 26 height 15
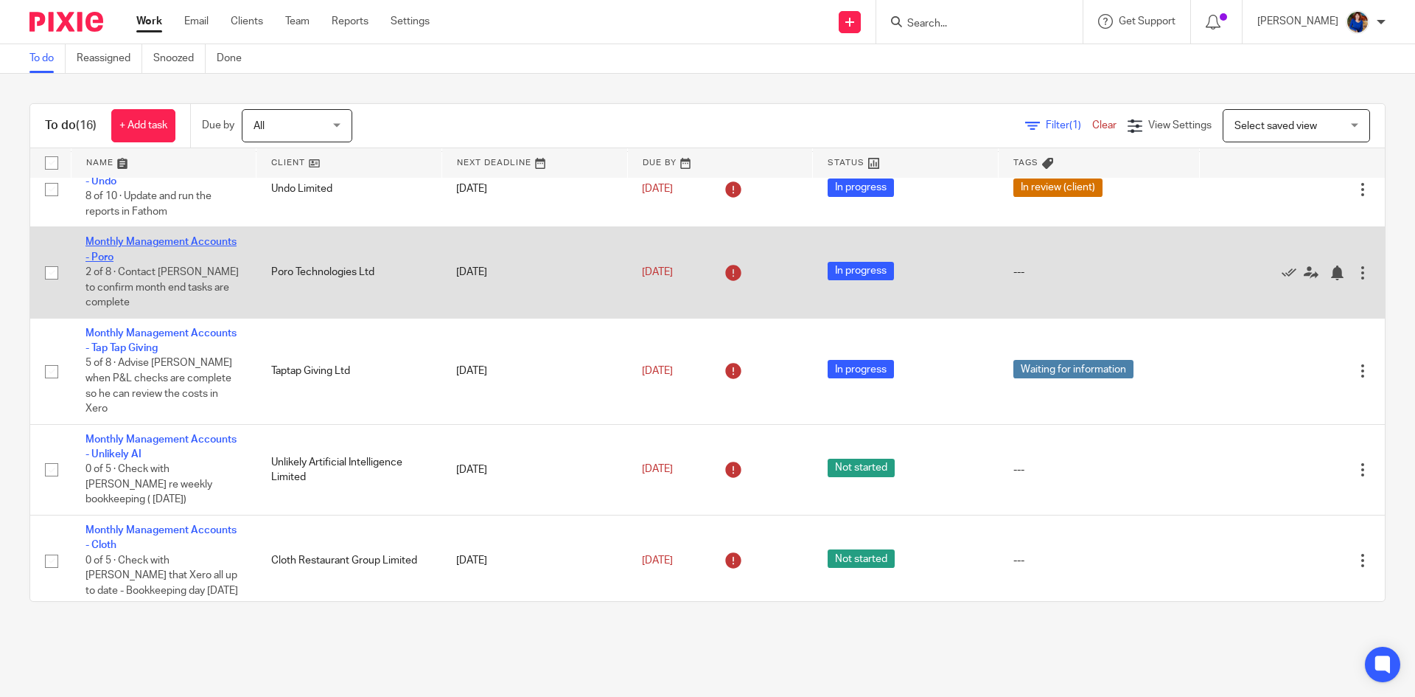
scroll to position [295, 0]
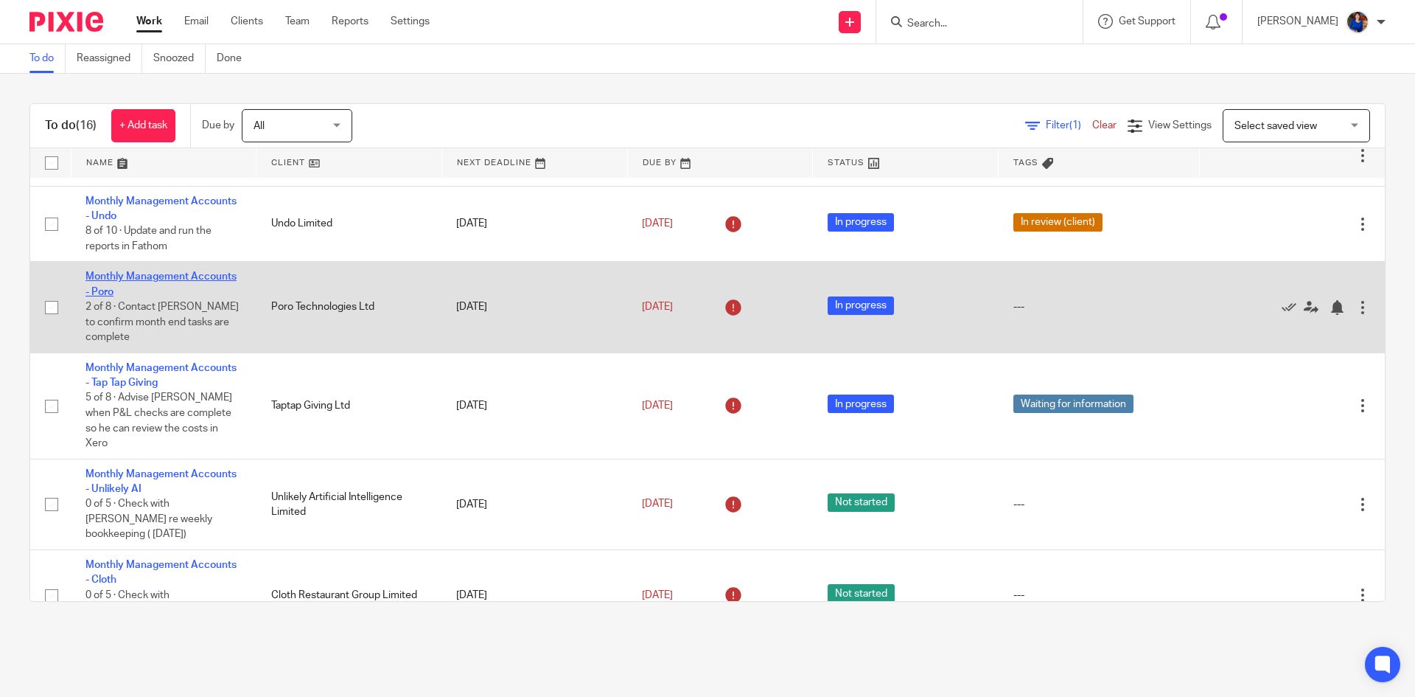
click at [219, 278] on link "Monthly Management Accounts - Poro" at bounding box center [161, 283] width 151 height 25
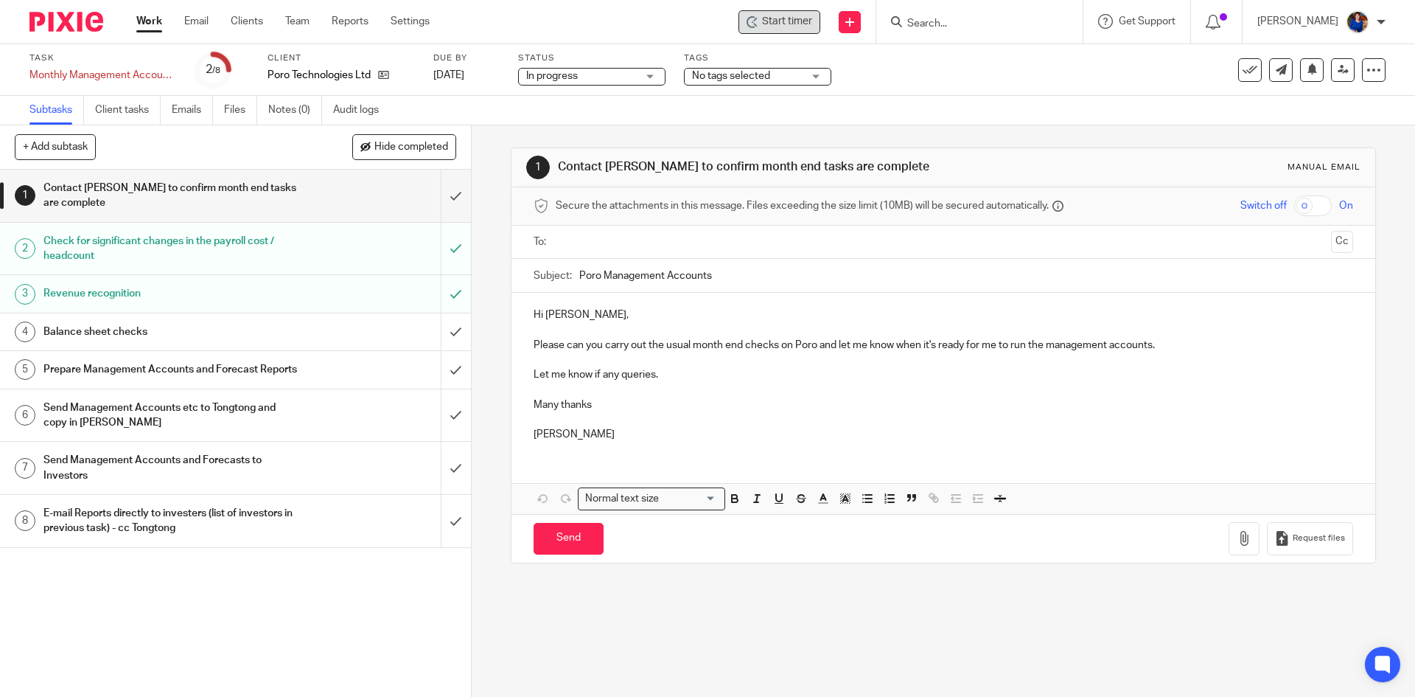
click at [783, 18] on span "Start timer" at bounding box center [787, 21] width 50 height 15
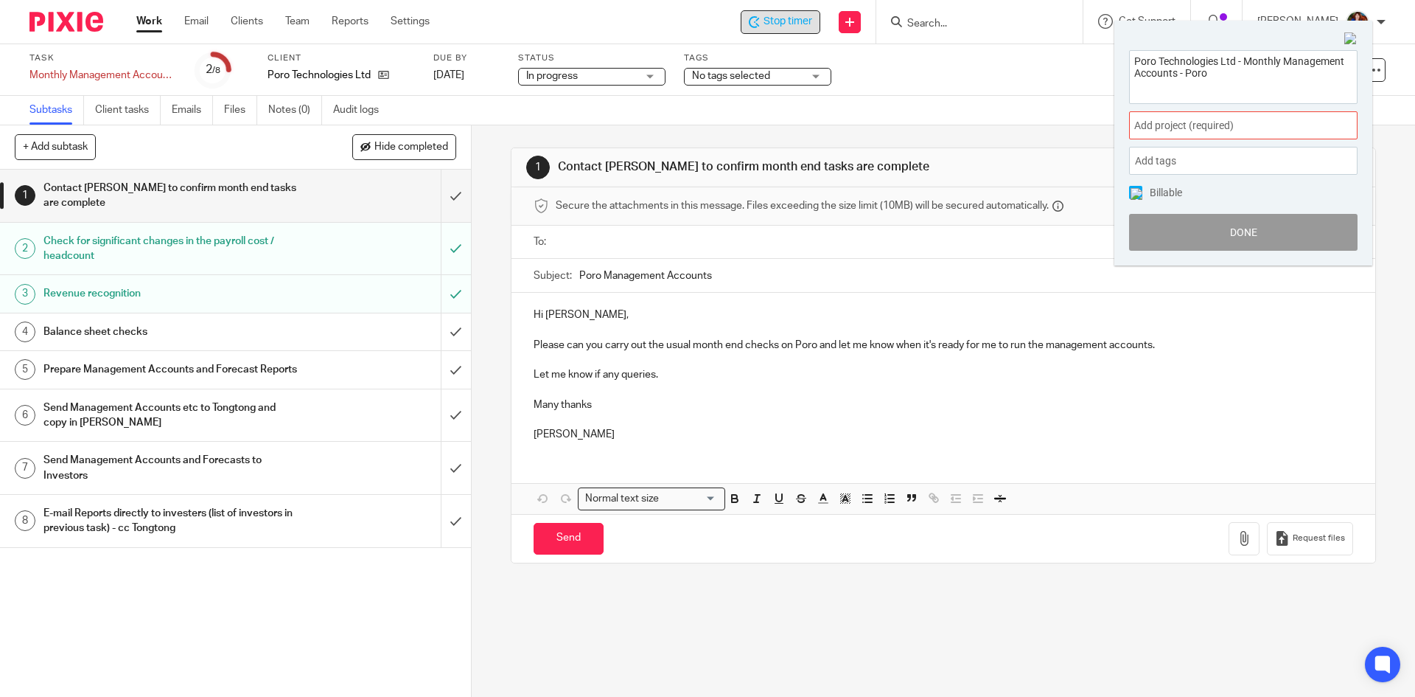
click at [1220, 124] on span "Add project (required) :" at bounding box center [1228, 125] width 186 height 15
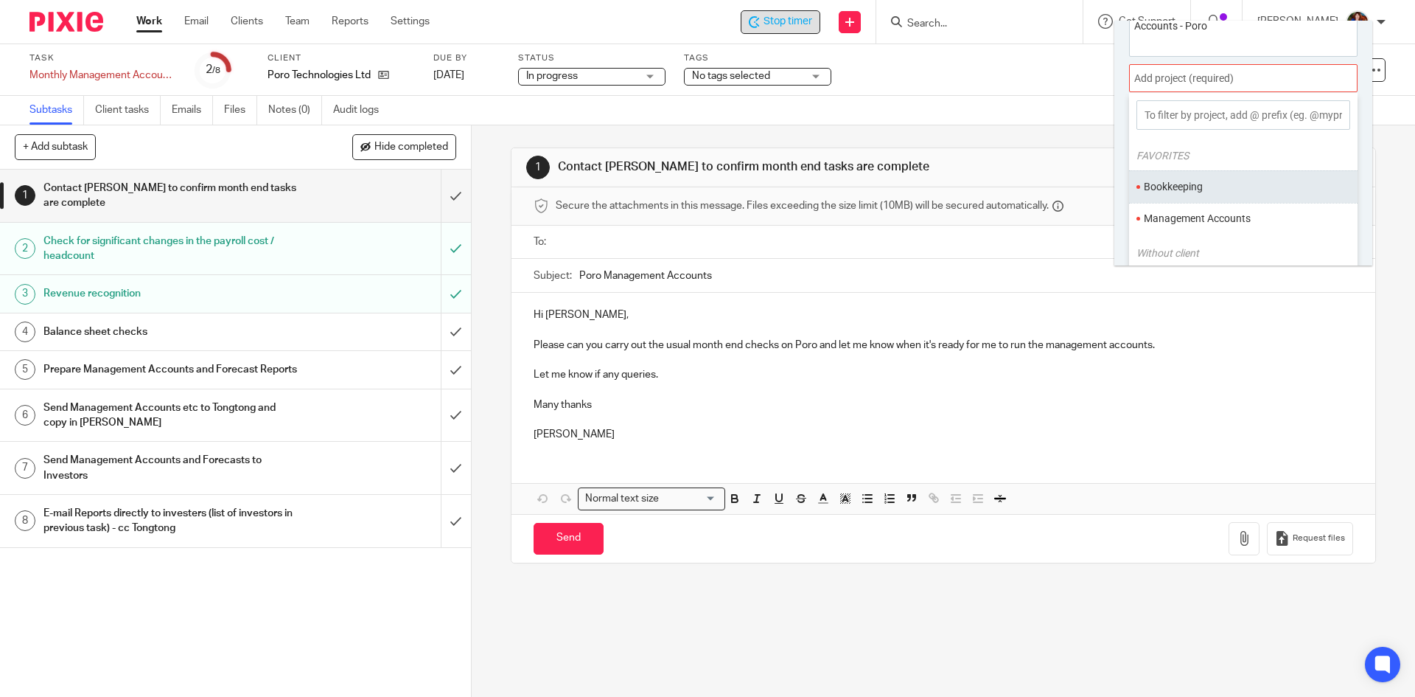
scroll to position [73, 0]
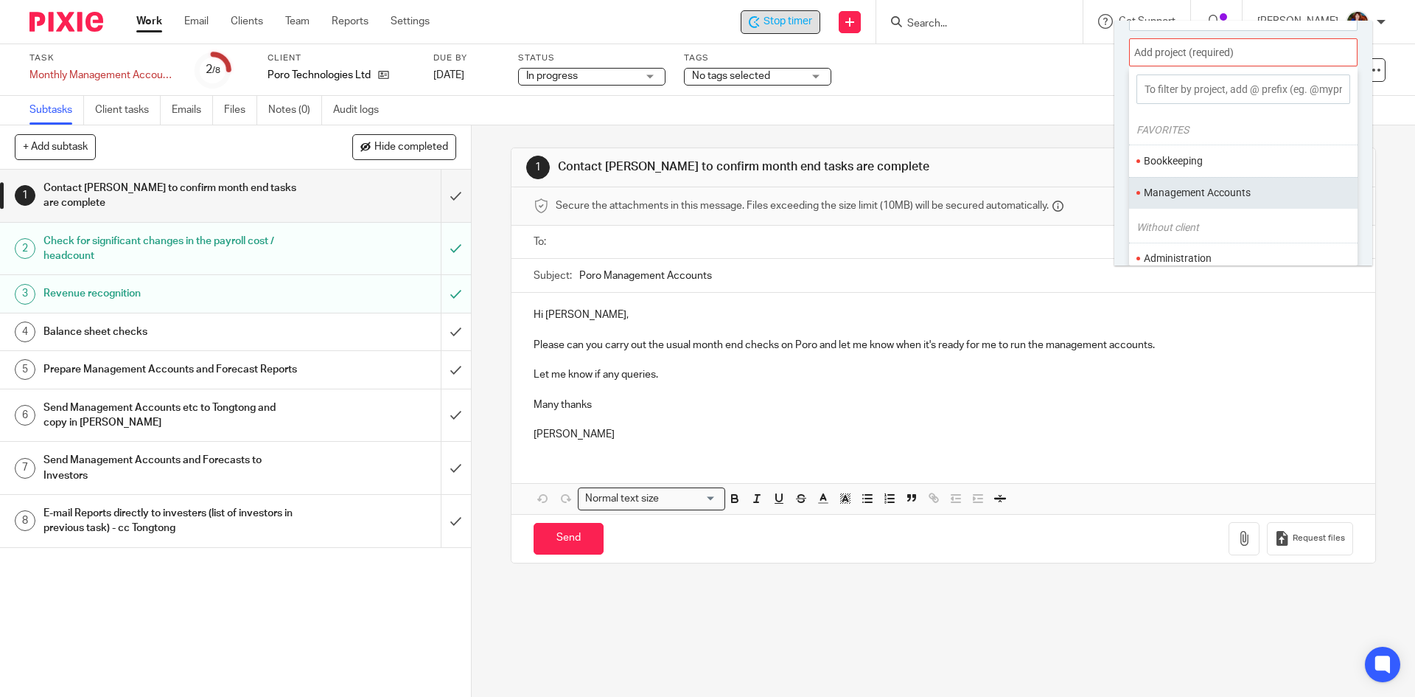
click at [1210, 197] on li "Management Accounts" at bounding box center [1240, 192] width 192 height 15
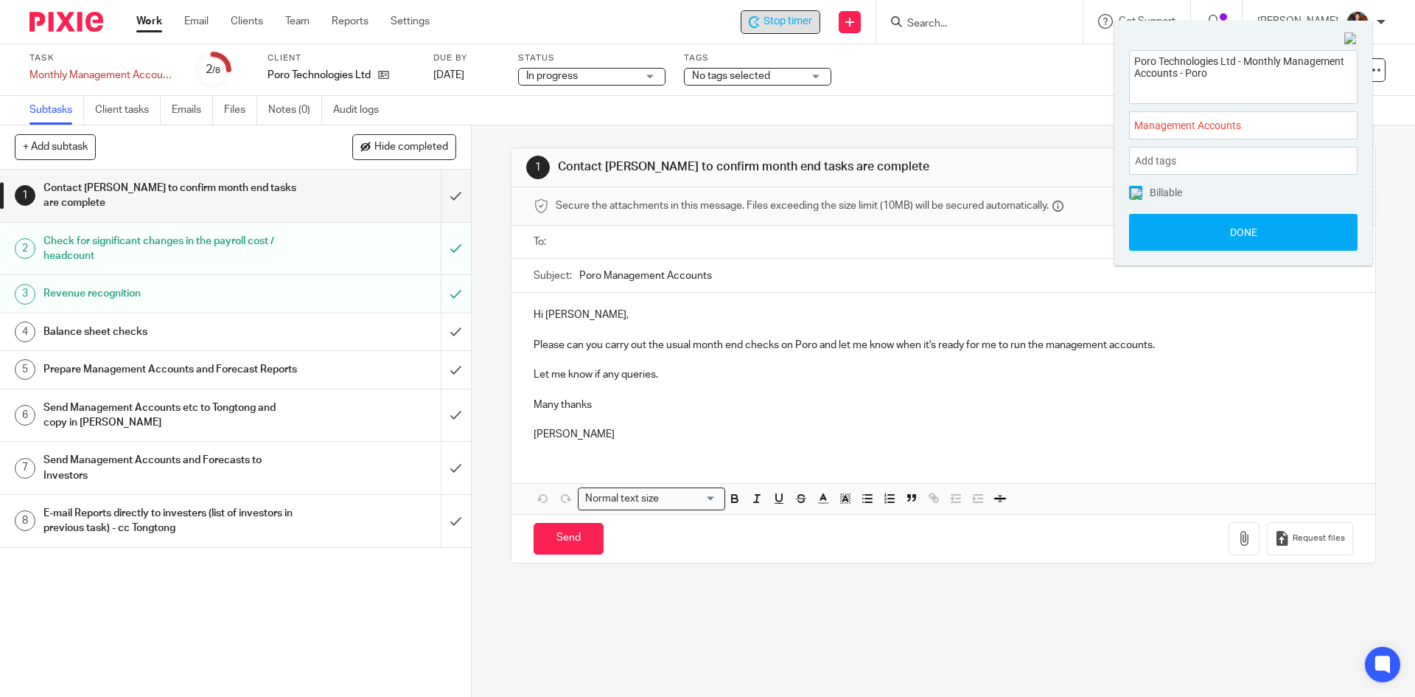
click at [1131, 192] on img at bounding box center [1137, 194] width 12 height 12
click at [1163, 226] on button "Done" at bounding box center [1243, 232] width 229 height 37
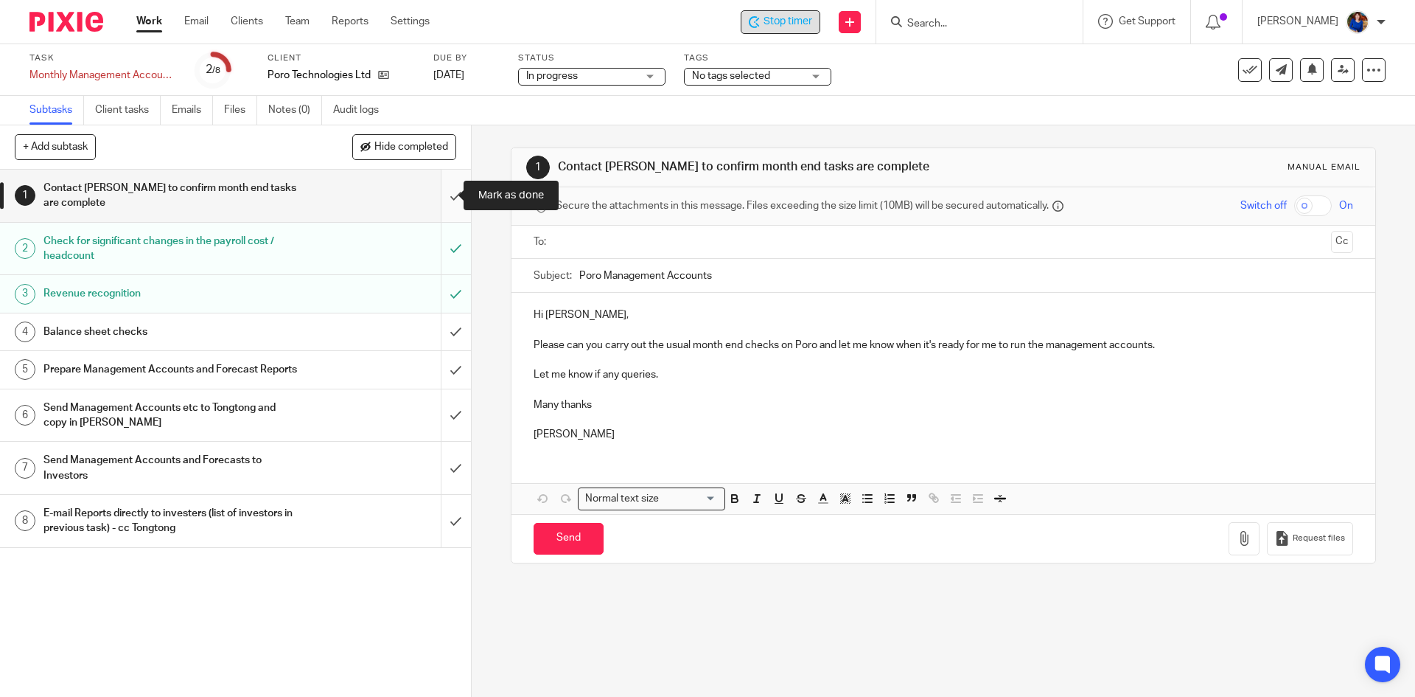
click at [444, 198] on input "submit" at bounding box center [235, 196] width 471 height 52
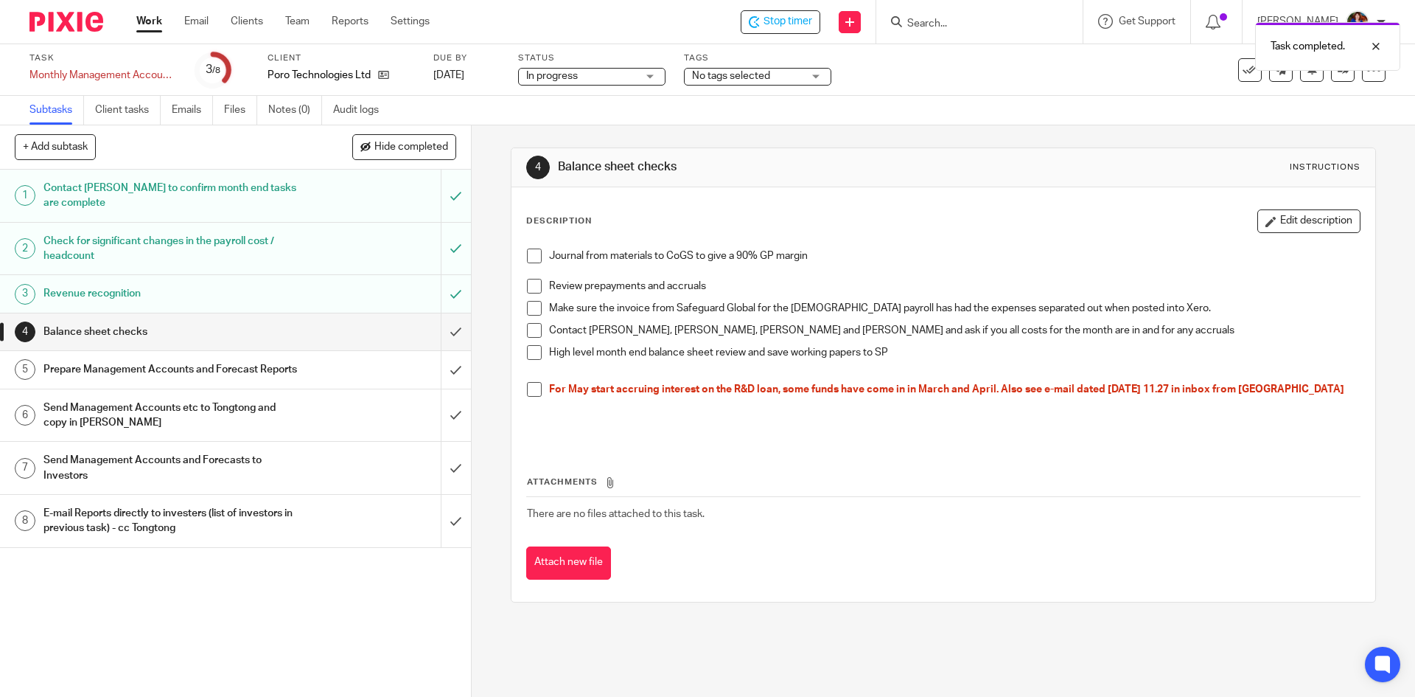
click at [780, 17] on div "Task completed." at bounding box center [1054, 43] width 693 height 56
click at [770, 19] on div "Task completed." at bounding box center [1054, 43] width 693 height 56
click at [776, 15] on span "Stop timer" at bounding box center [788, 21] width 49 height 15
click at [142, 23] on link "Work" at bounding box center [149, 21] width 26 height 15
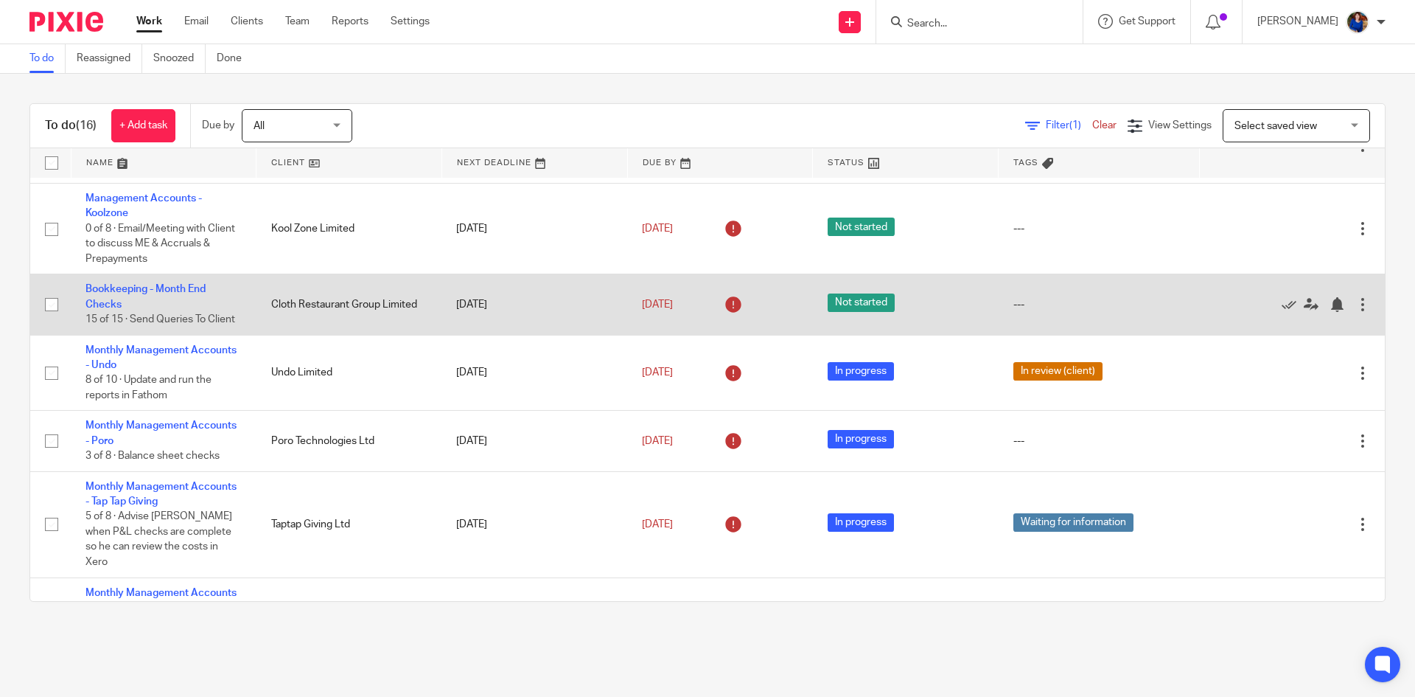
scroll to position [147, 0]
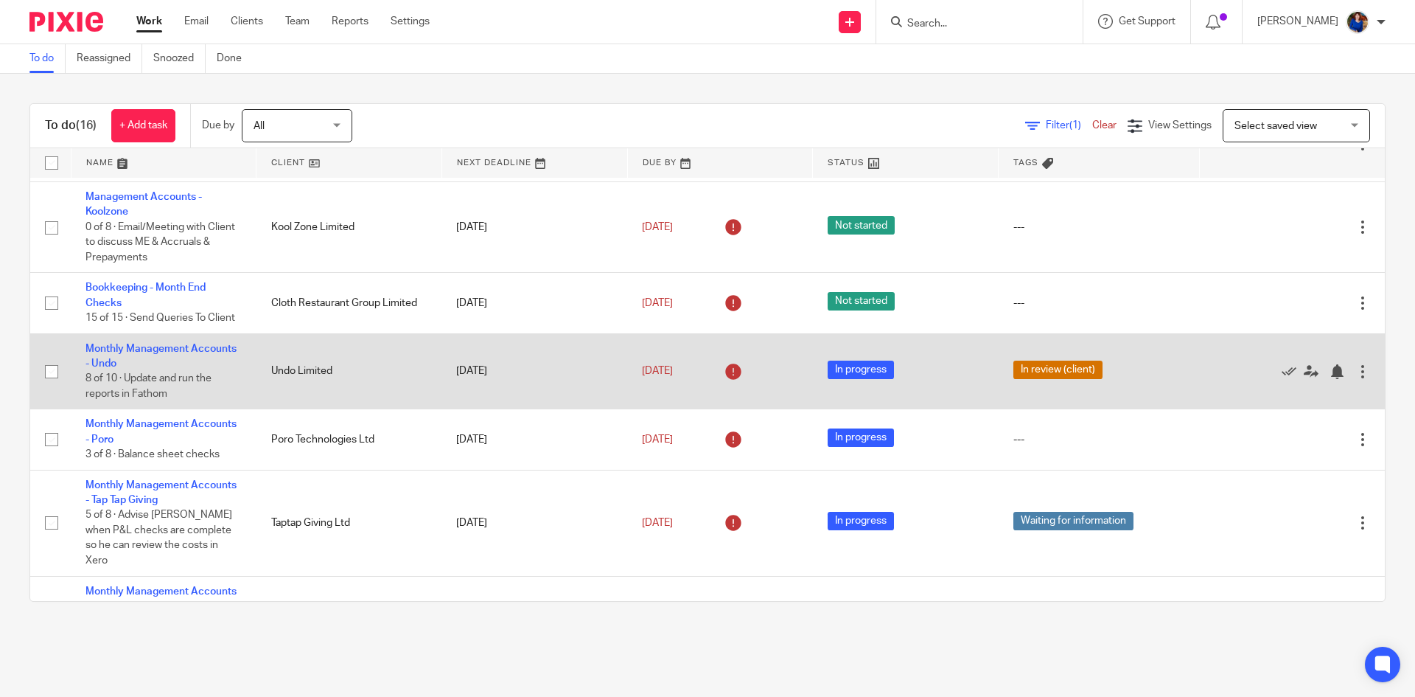
click at [225, 355] on td "Monthly Management Accounts - Undo 8 of 10 · Update and run the reports in Fath…" at bounding box center [164, 371] width 186 height 76
click at [222, 347] on link "Monthly Management Accounts - Undo" at bounding box center [161, 356] width 151 height 25
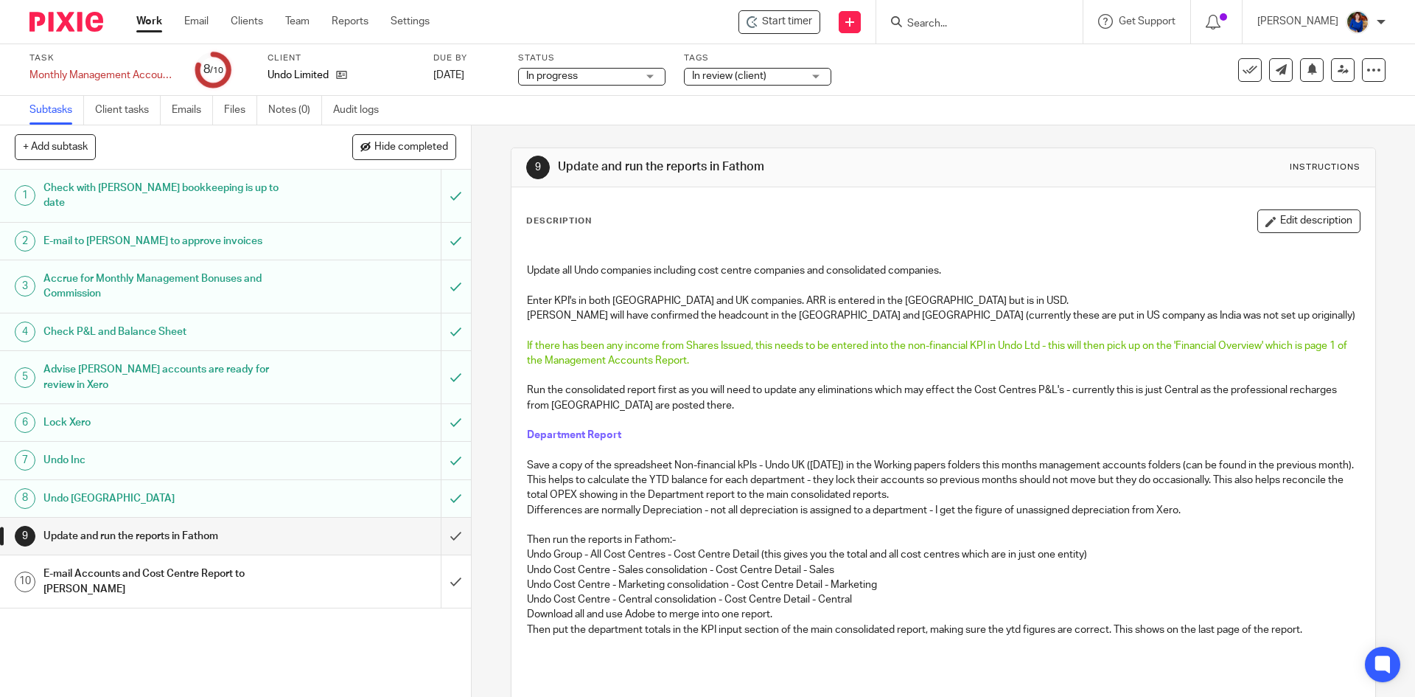
click at [817, 76] on div "In review (client)" at bounding box center [757, 77] width 147 height 18
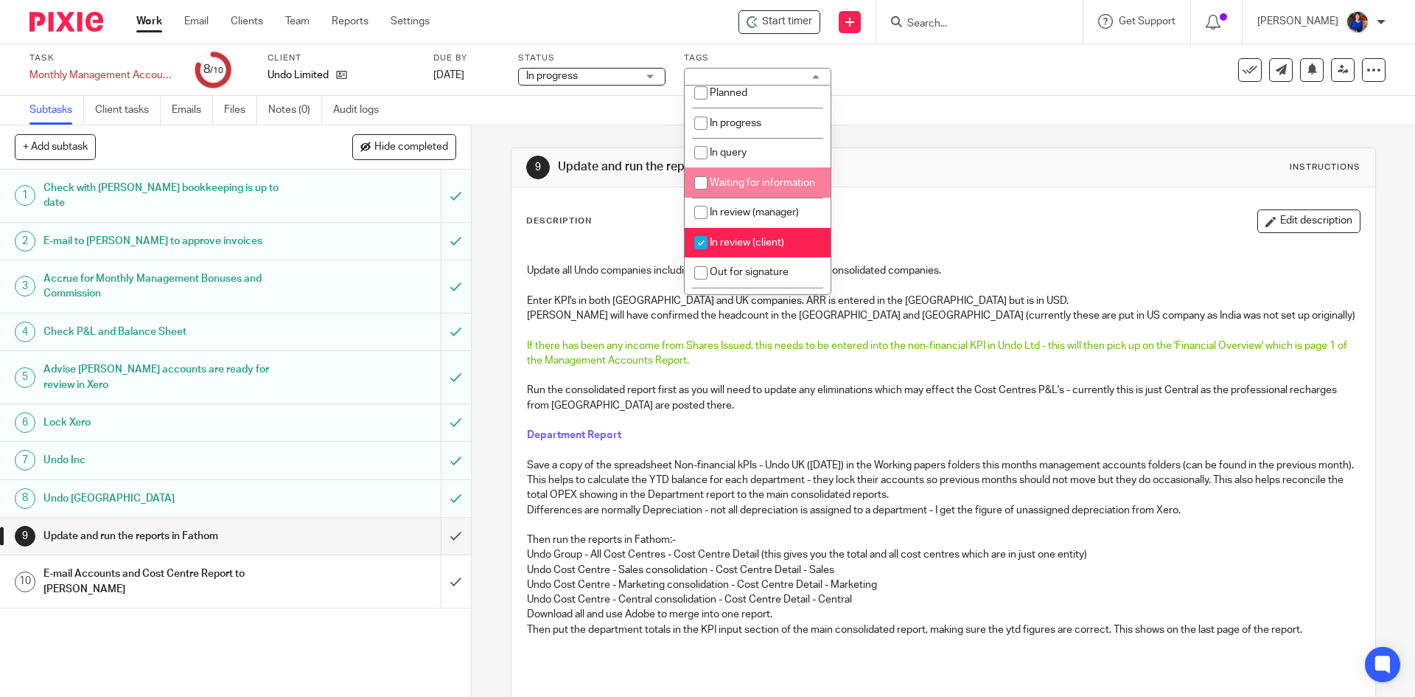
scroll to position [147, 0]
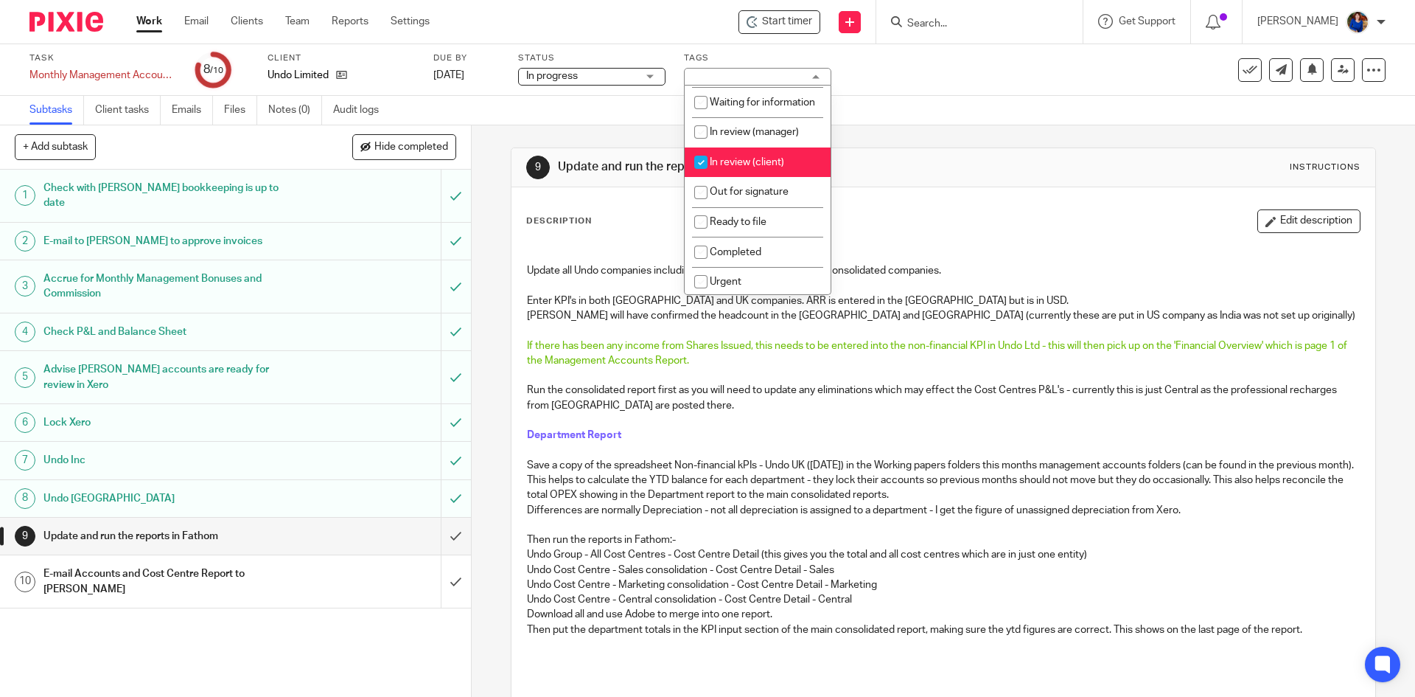
click at [703, 175] on input "checkbox" at bounding box center [701, 162] width 28 height 28
checkbox input "false"
click at [801, 15] on span "Start timer" at bounding box center [787, 21] width 50 height 15
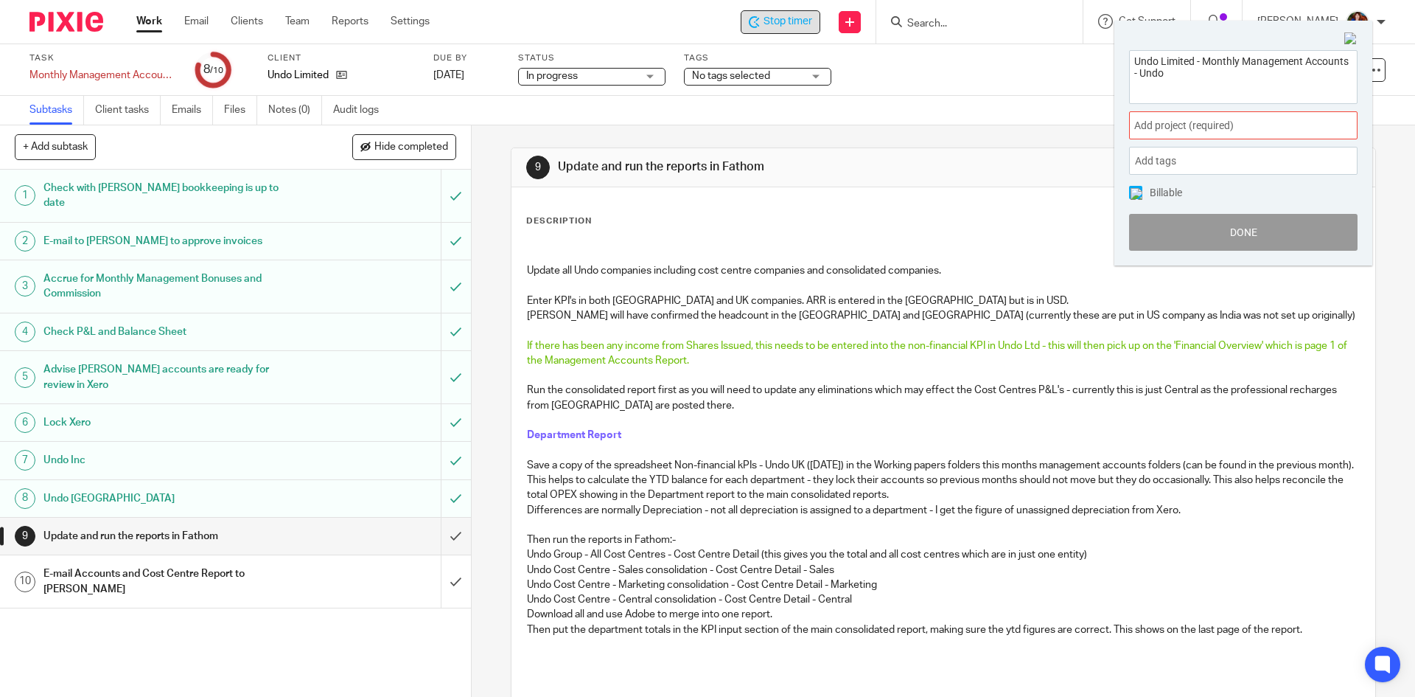
click at [1174, 124] on span "Add project (required) :" at bounding box center [1228, 125] width 186 height 15
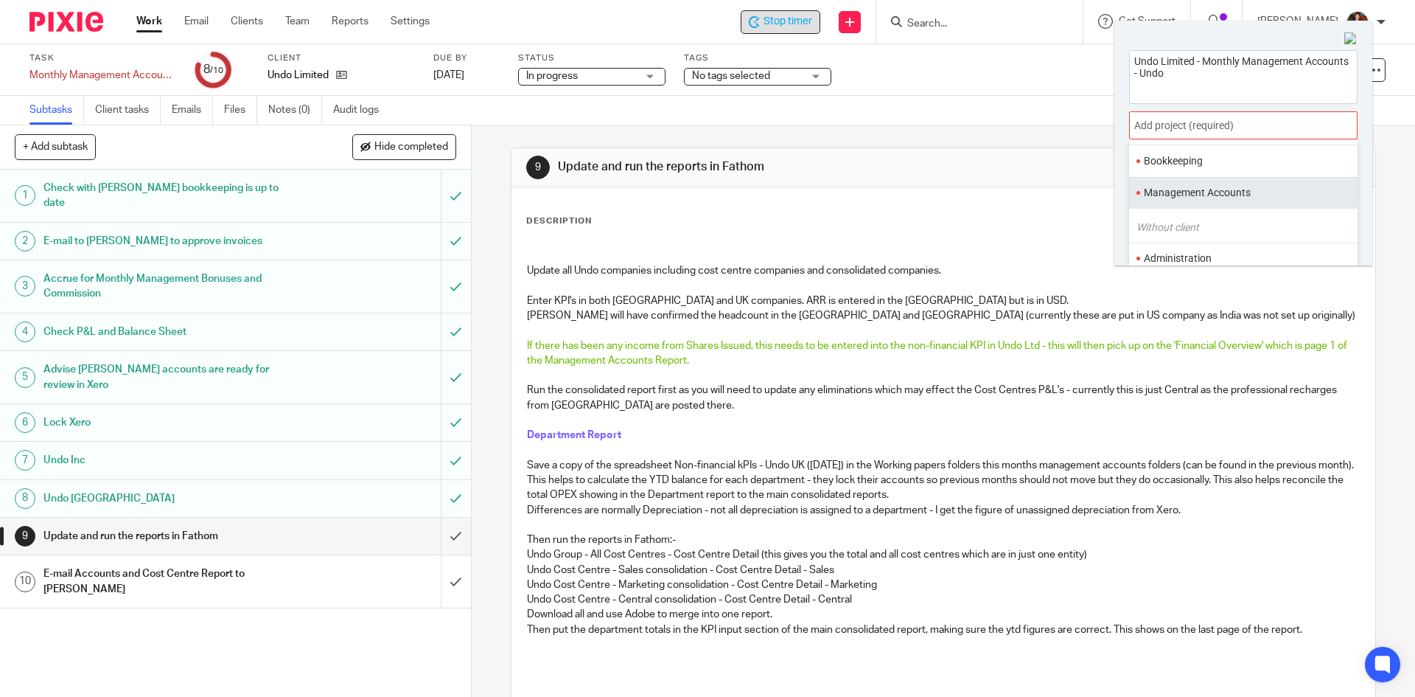
scroll to position [74, 0]
click at [1184, 187] on li "Management Accounts" at bounding box center [1240, 191] width 192 height 15
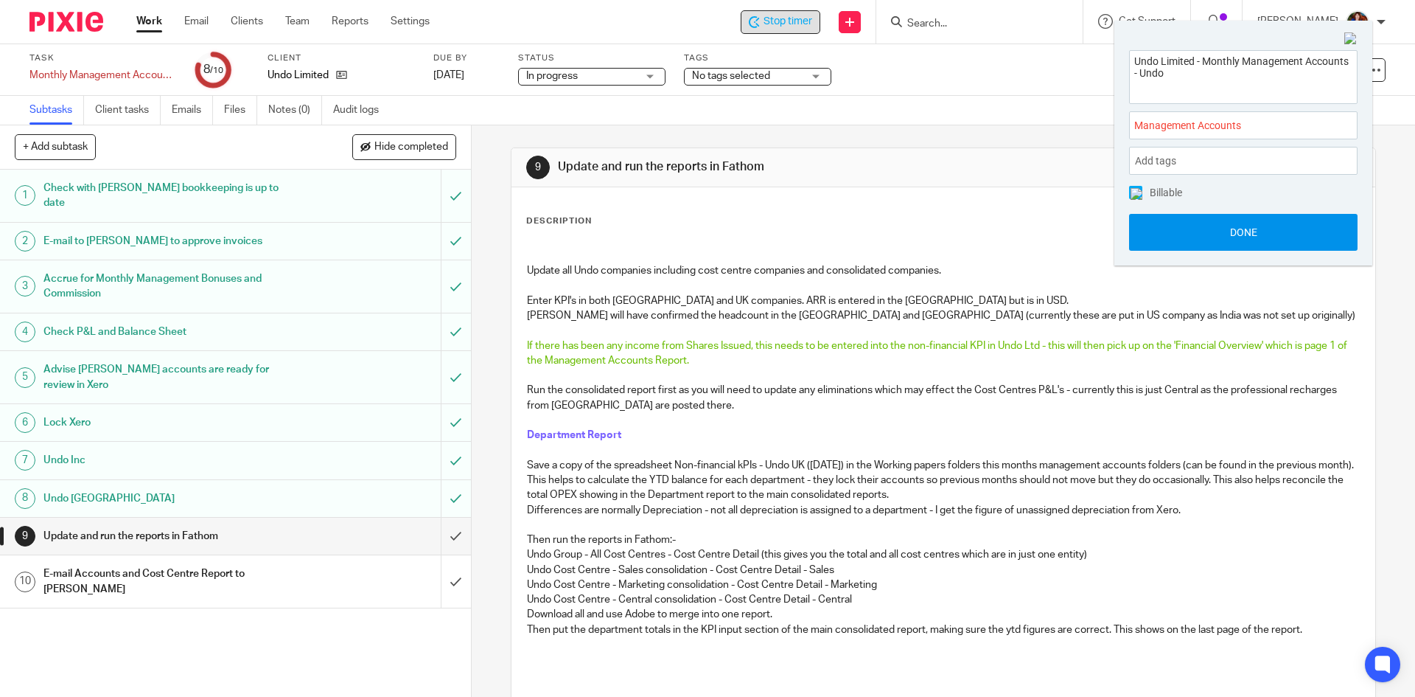
drag, startPoint x: 1136, startPoint y: 192, endPoint x: 1163, endPoint y: 230, distance: 46.6
click at [1135, 194] on img at bounding box center [1137, 194] width 12 height 12
drag, startPoint x: 1163, startPoint y: 235, endPoint x: 1149, endPoint y: 223, distance: 18.9
click at [1163, 234] on button "Done" at bounding box center [1243, 232] width 229 height 37
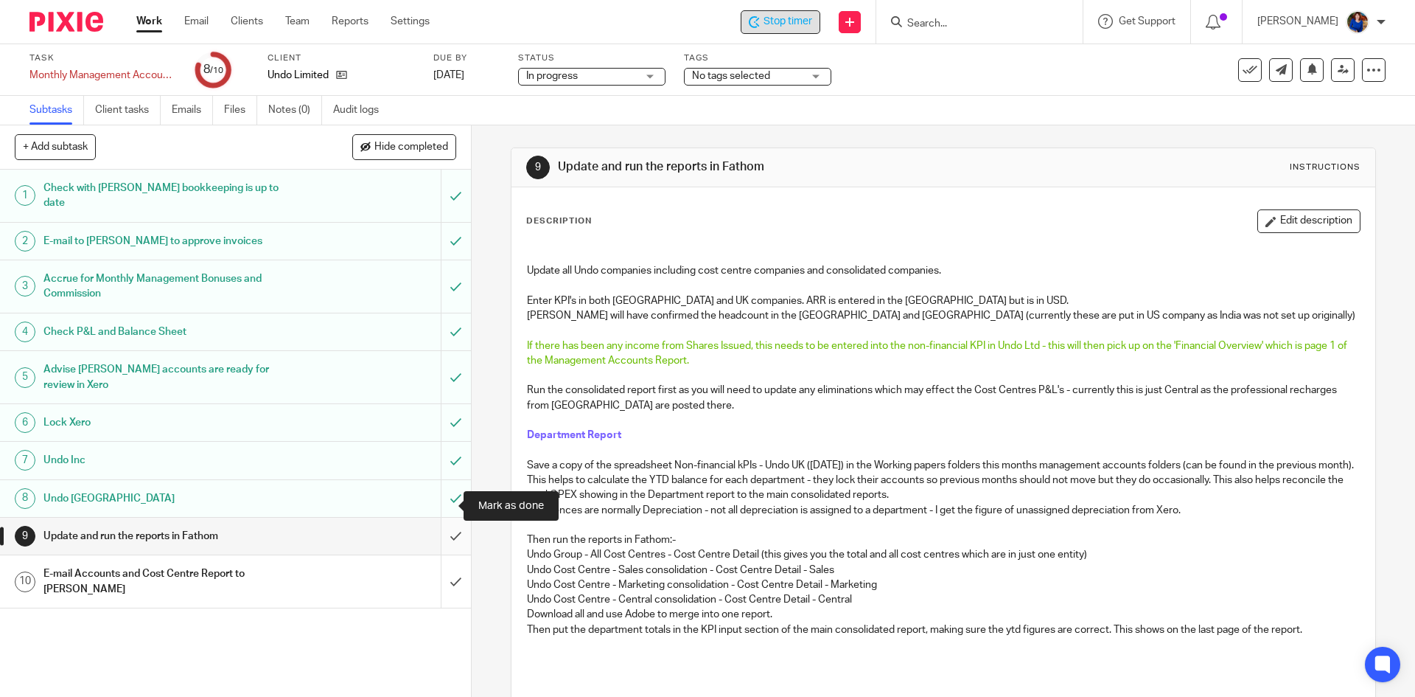
click at [443, 518] on input "submit" at bounding box center [235, 536] width 471 height 37
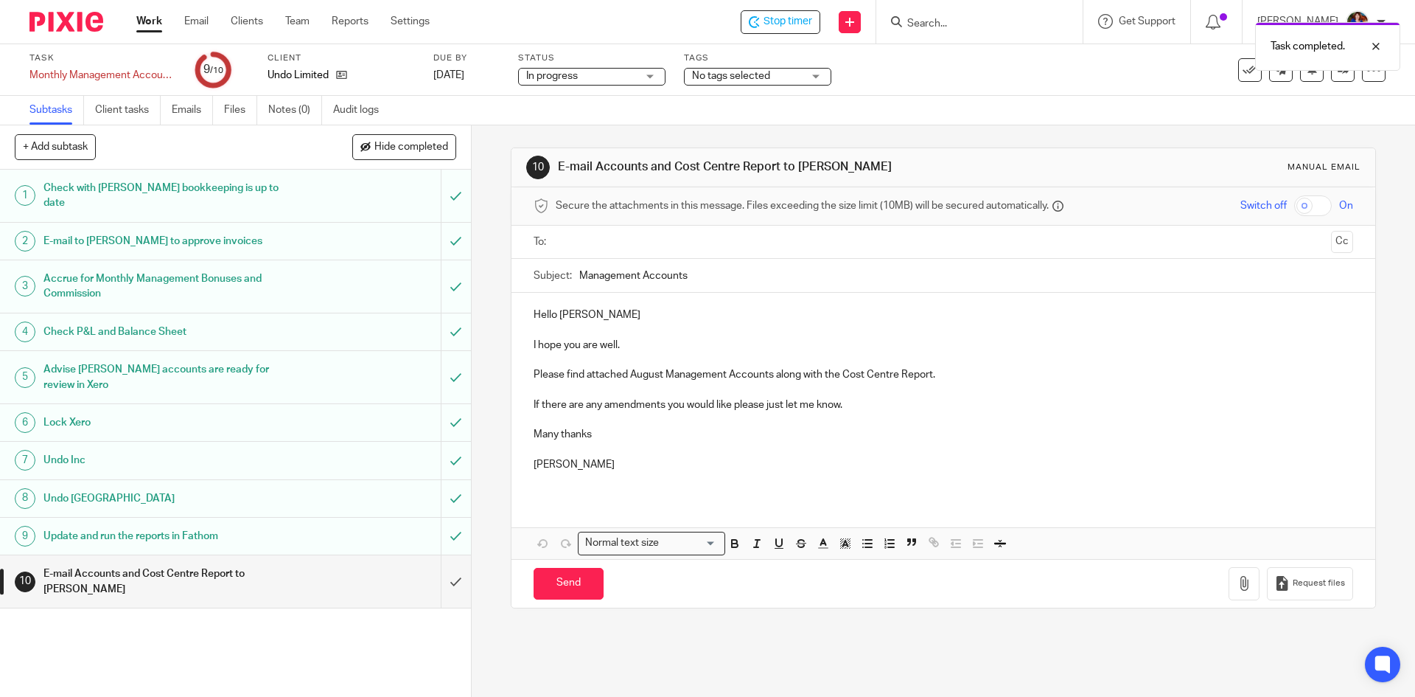
click at [584, 234] on input "text" at bounding box center [943, 242] width 764 height 17
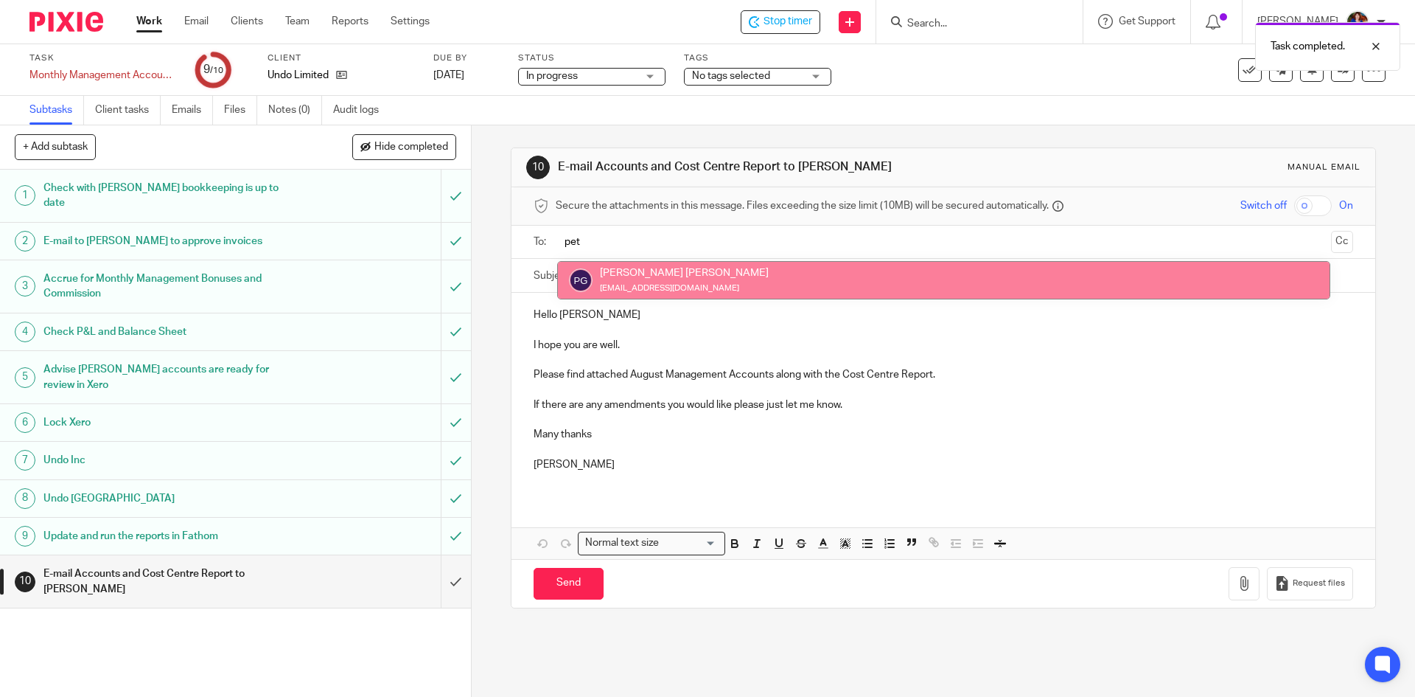
type input "pet"
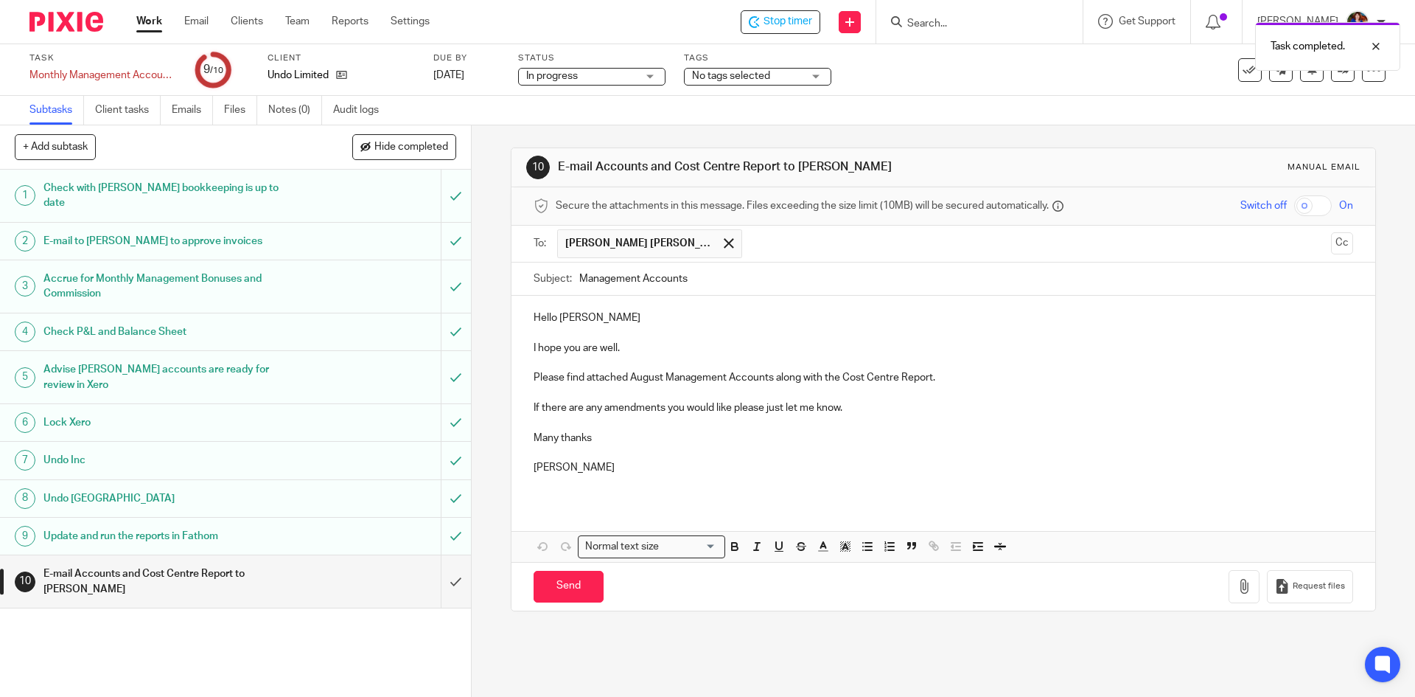
click at [636, 343] on p "I hope you are well." at bounding box center [943, 348] width 819 height 15
click at [1331, 245] on button "Cc" at bounding box center [1342, 243] width 22 height 22
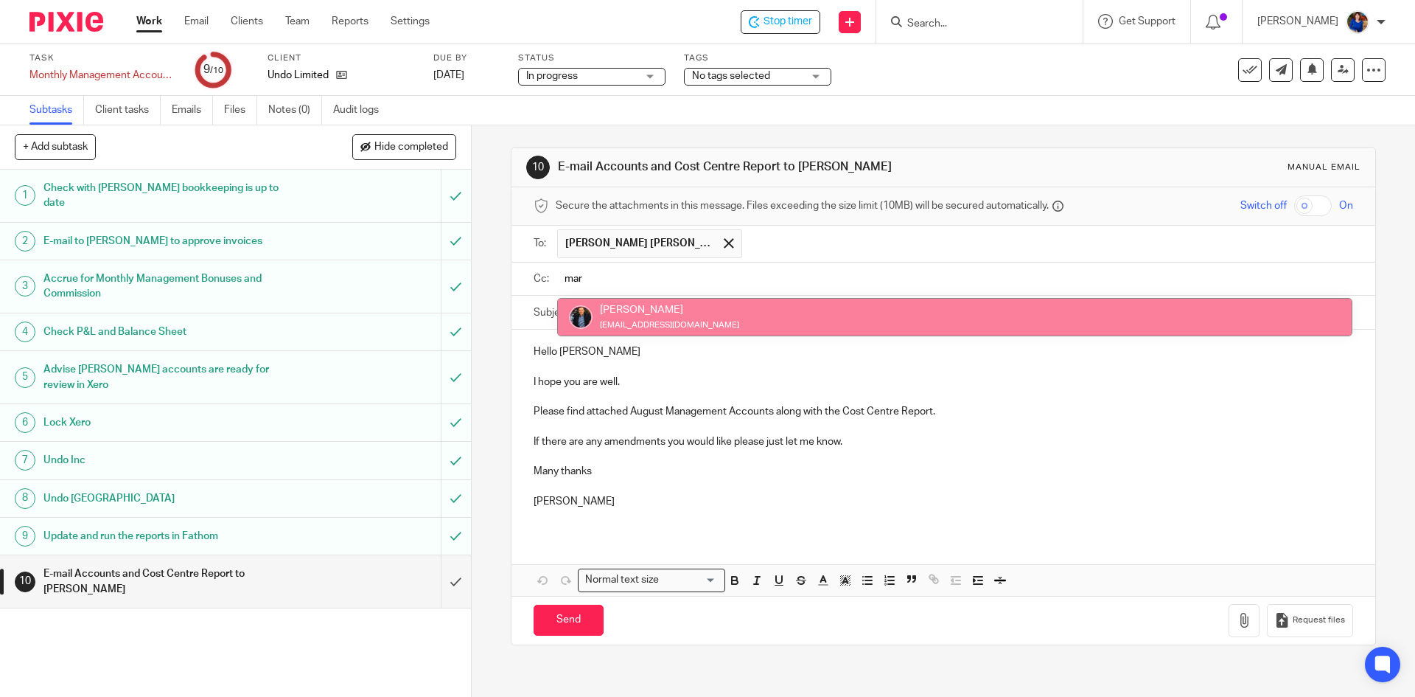
type input "mar"
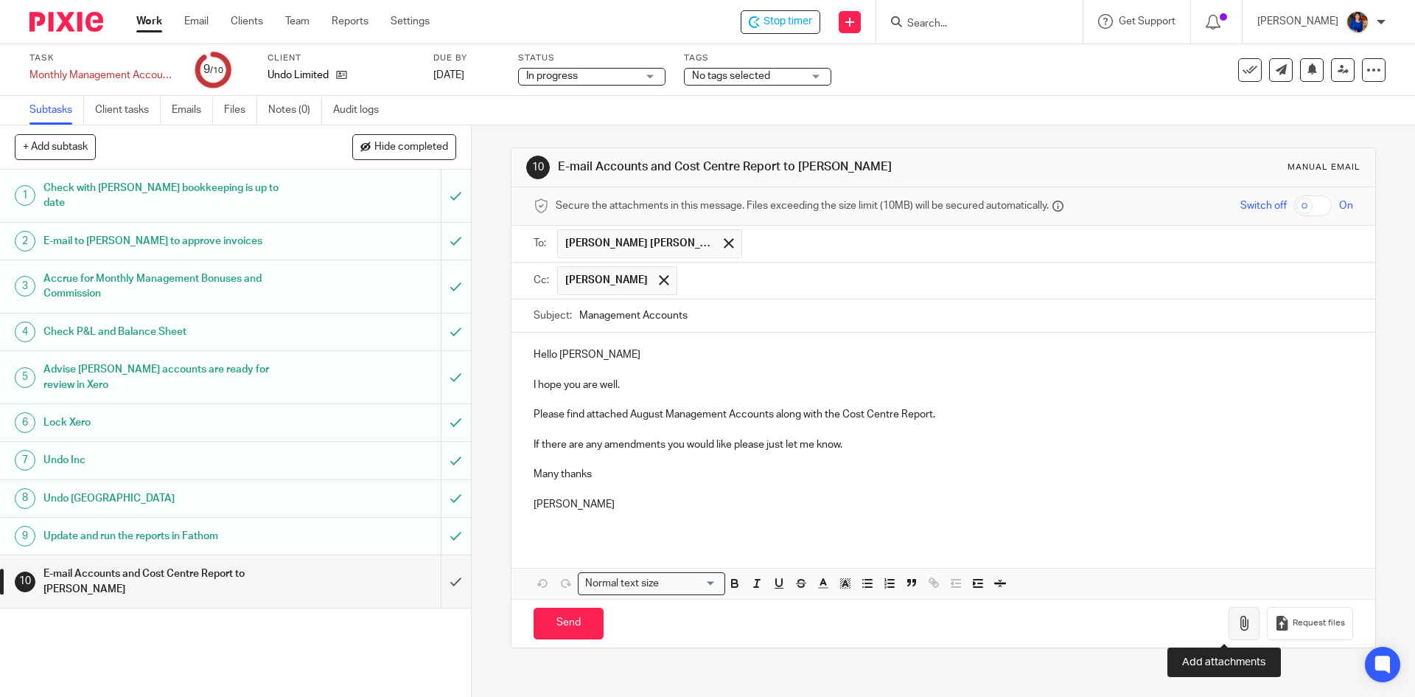
click at [1234, 623] on button "button" at bounding box center [1244, 623] width 31 height 33
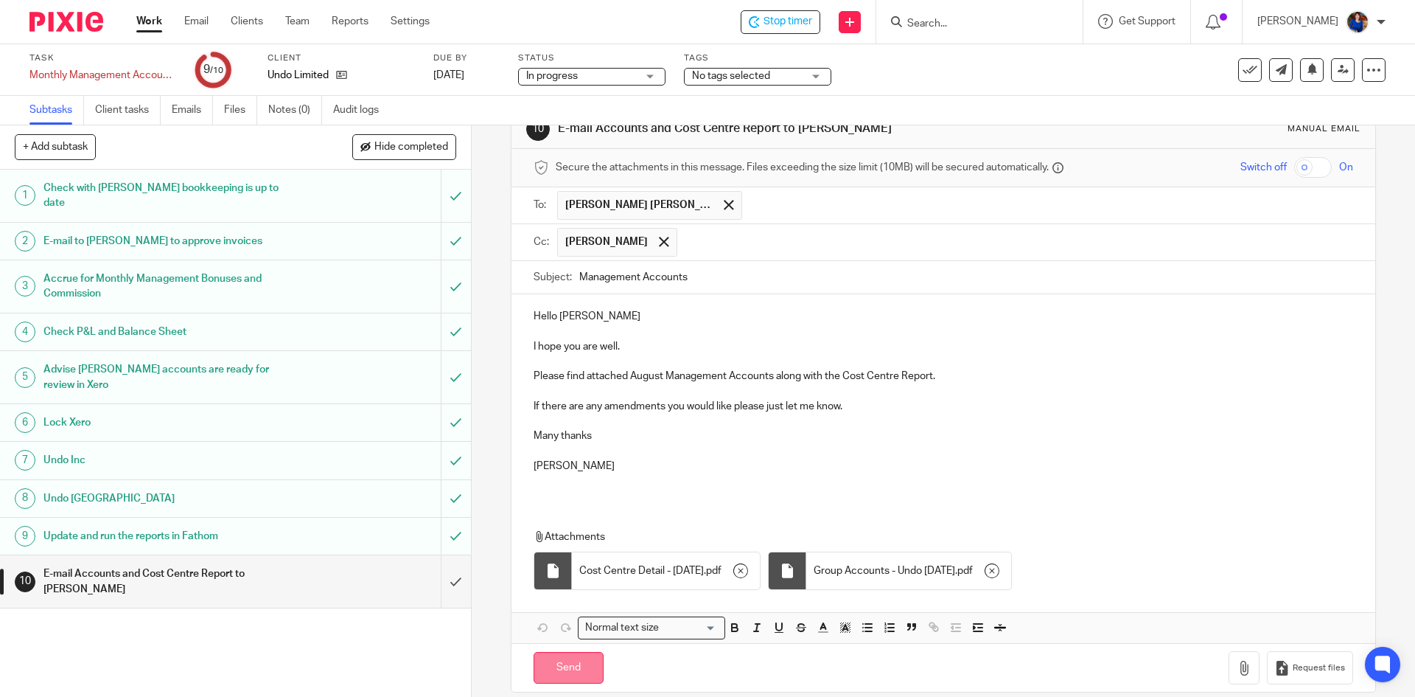
scroll to position [56, 0]
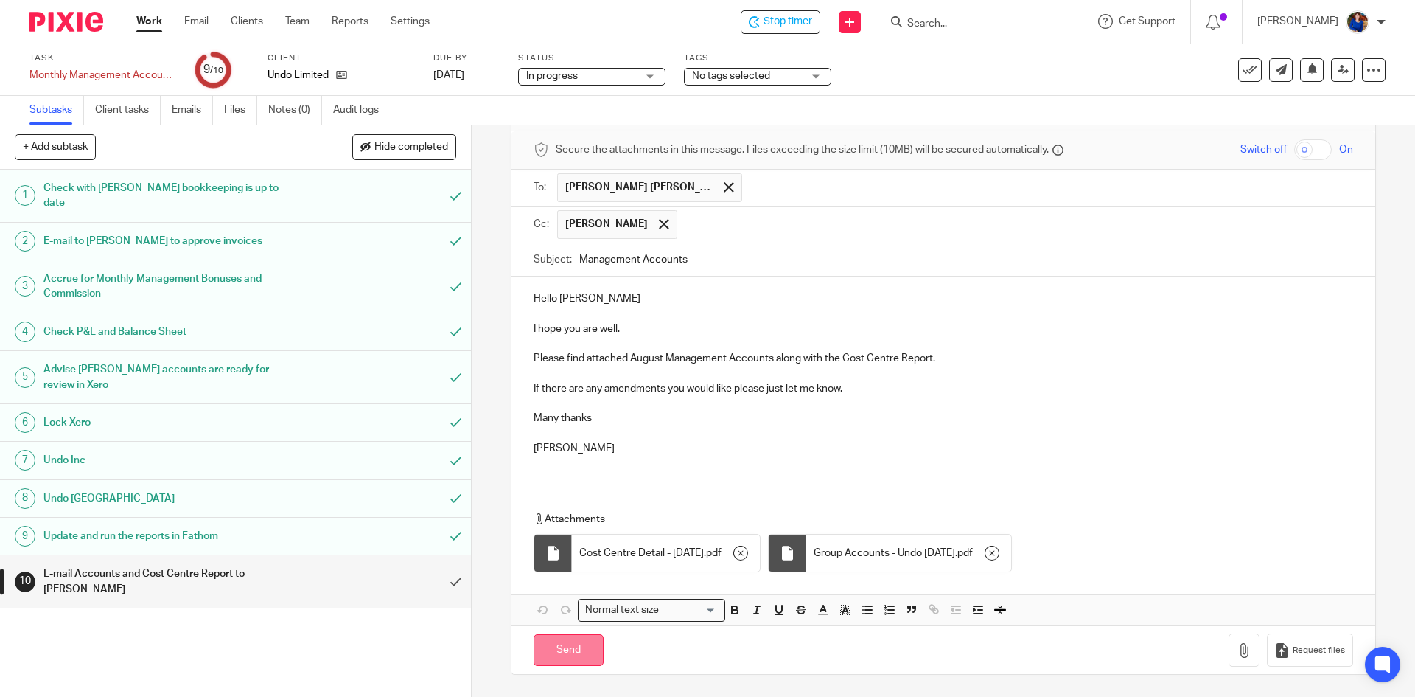
click at [566, 644] on input "Send" at bounding box center [569, 650] width 70 height 32
type input "Sent"
click at [787, 16] on body "Work Email Clients Team Reports Settings Work Email Clients Team Reports Settin…" at bounding box center [707, 348] width 1415 height 697
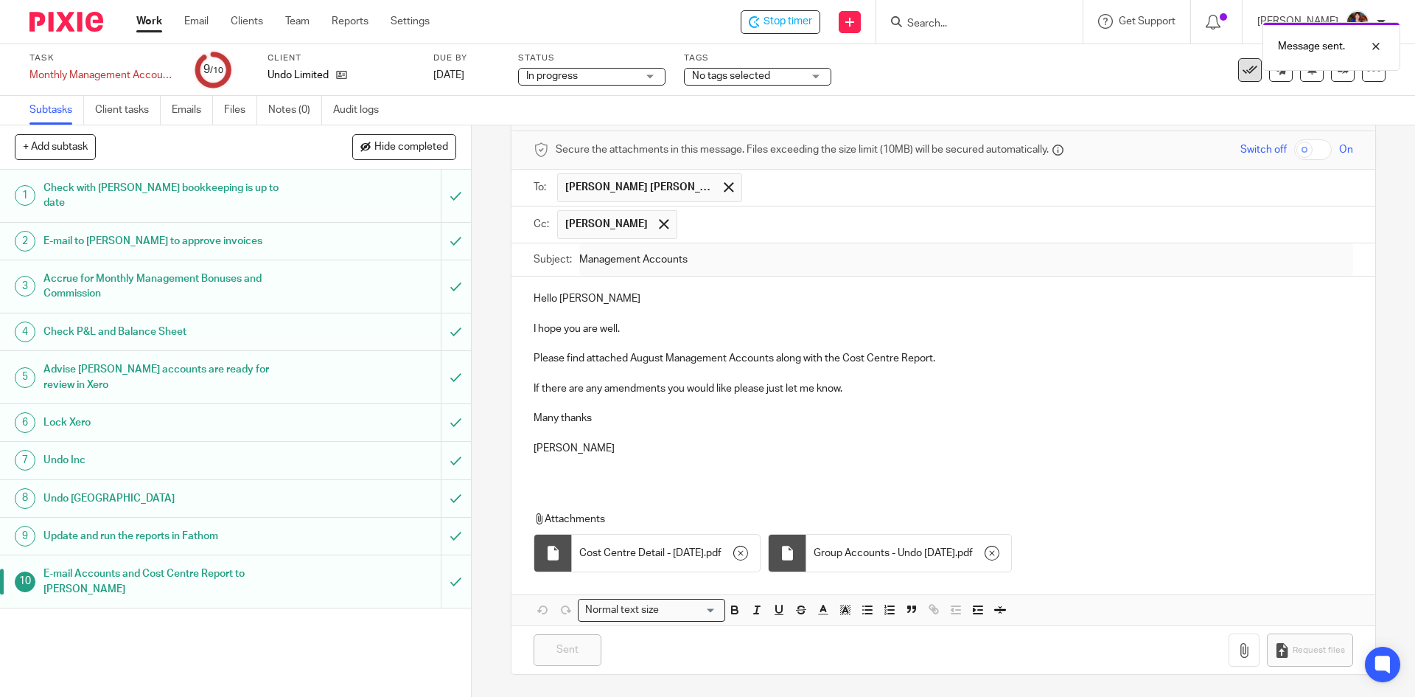
click at [1243, 73] on icon at bounding box center [1250, 70] width 15 height 15
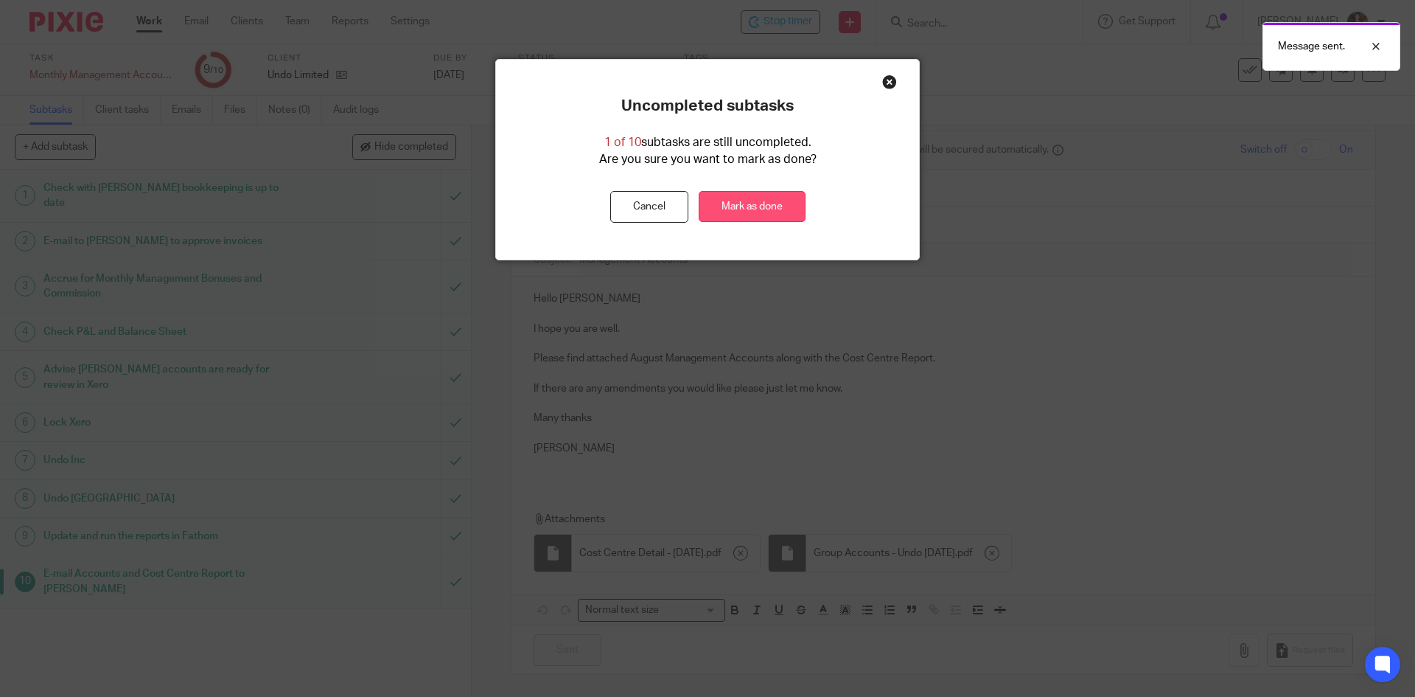
click at [725, 201] on link "Mark as done" at bounding box center [752, 207] width 107 height 32
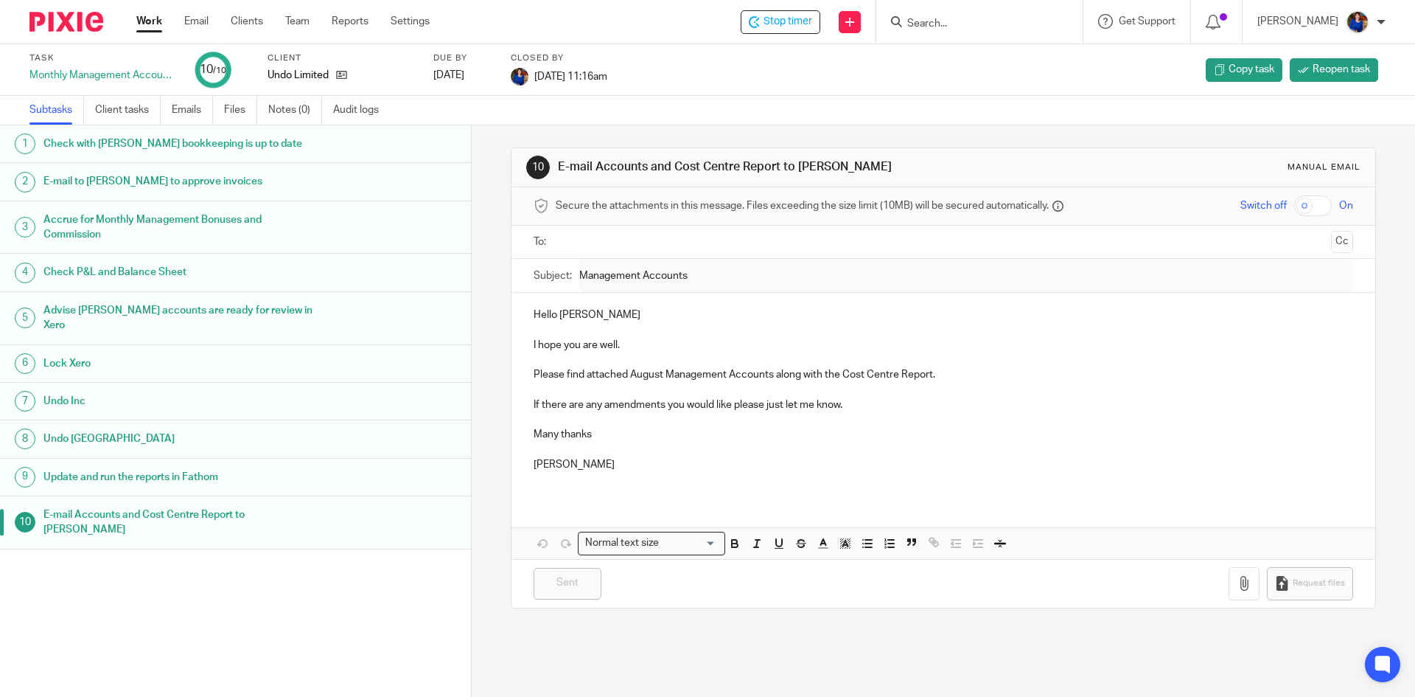
click at [153, 18] on link "Work" at bounding box center [149, 21] width 26 height 15
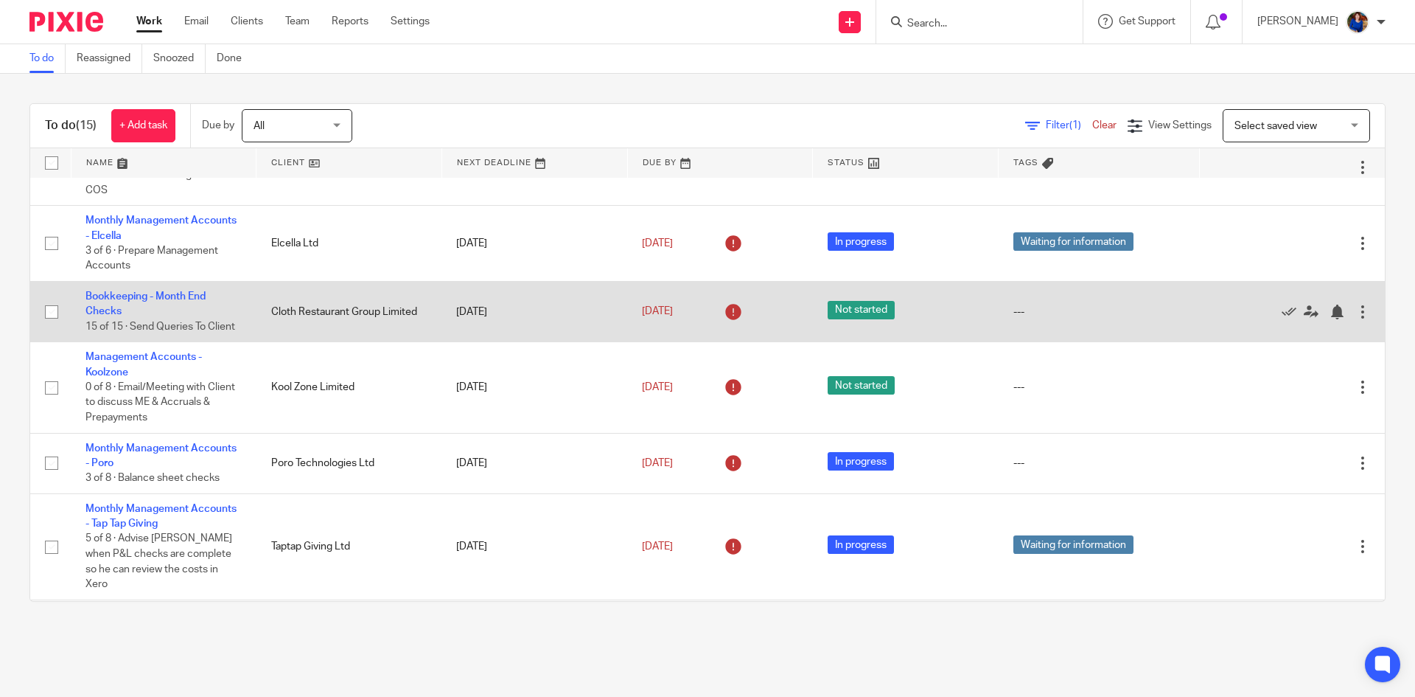
scroll to position [74, 0]
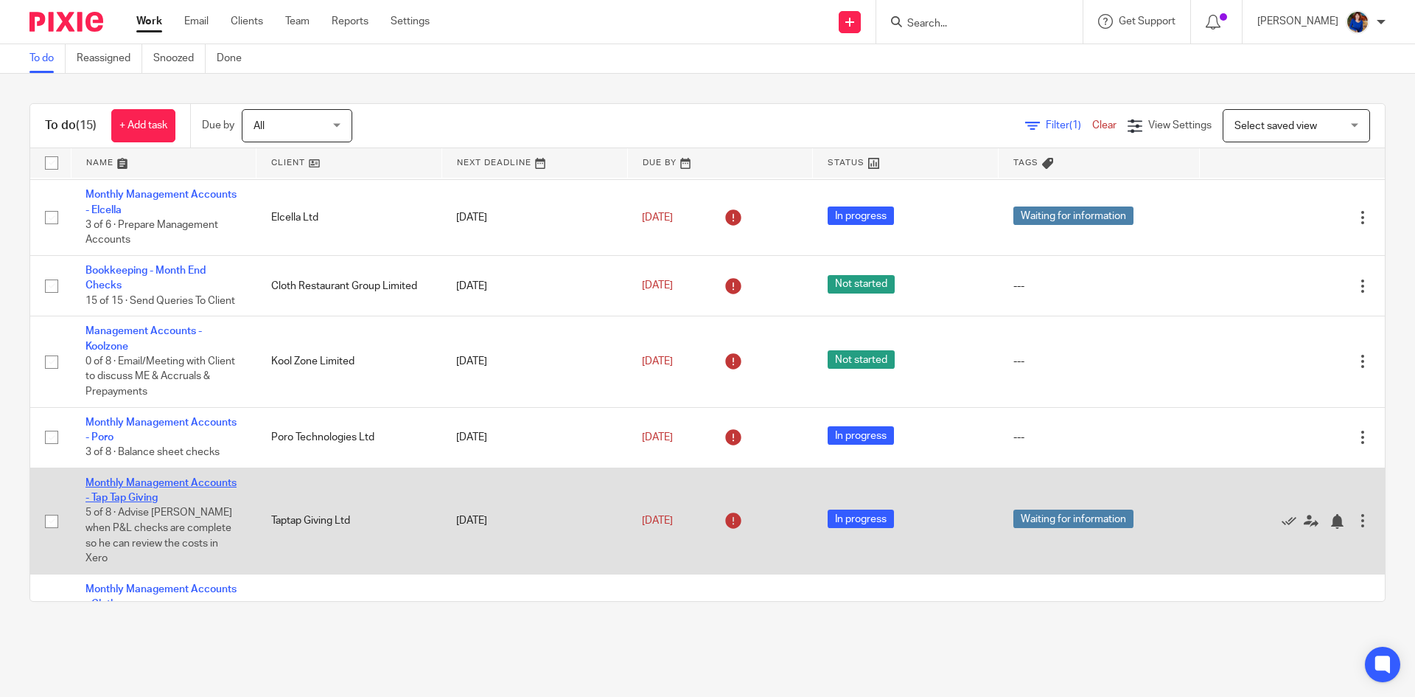
click at [200, 484] on link "Monthly Management Accounts - Tap Tap Giving" at bounding box center [161, 490] width 151 height 25
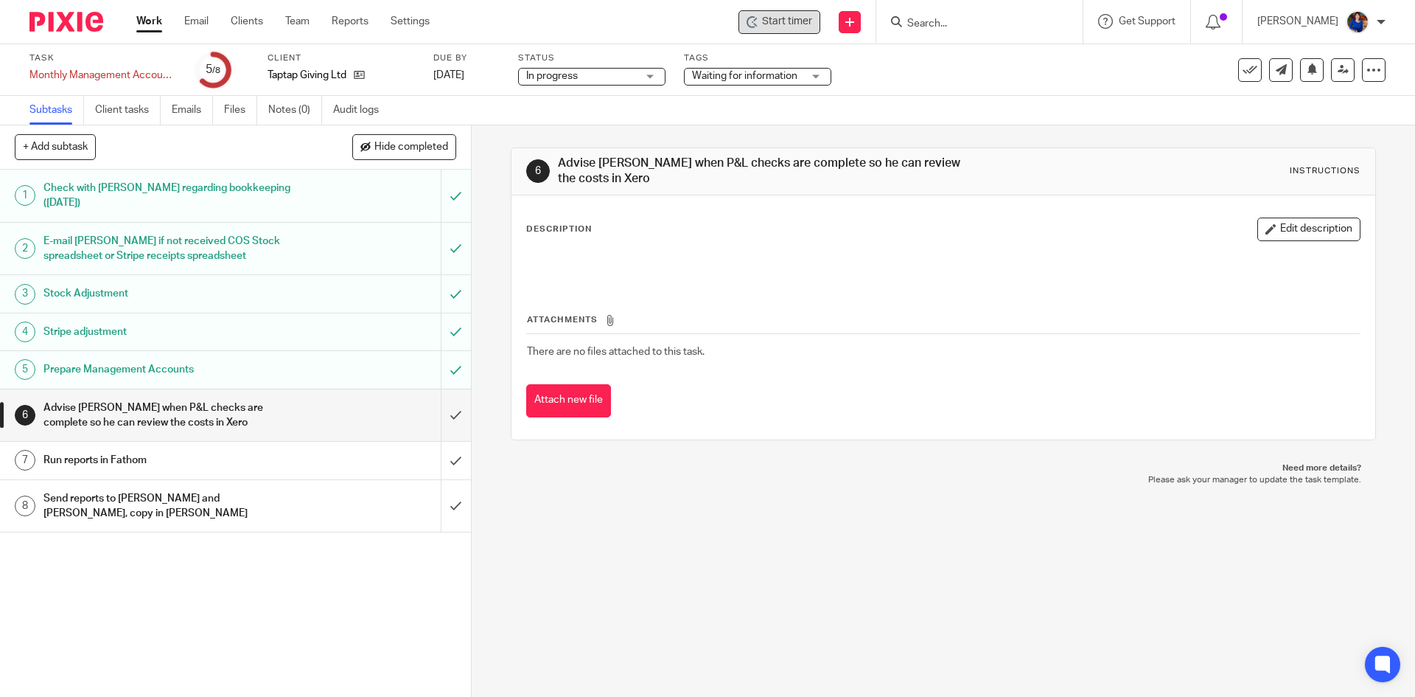
click at [795, 15] on span "Start timer" at bounding box center [787, 21] width 50 height 15
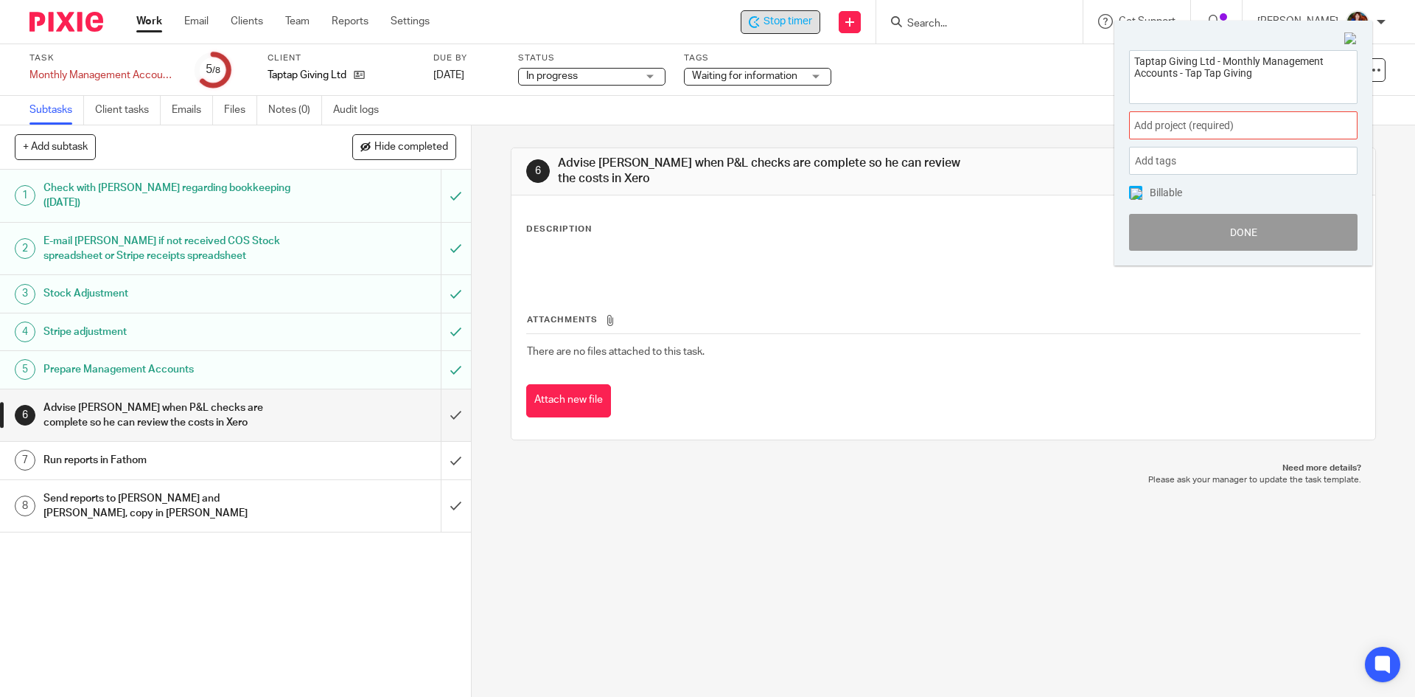
click at [1199, 120] on span "Add project (required) :" at bounding box center [1228, 125] width 186 height 15
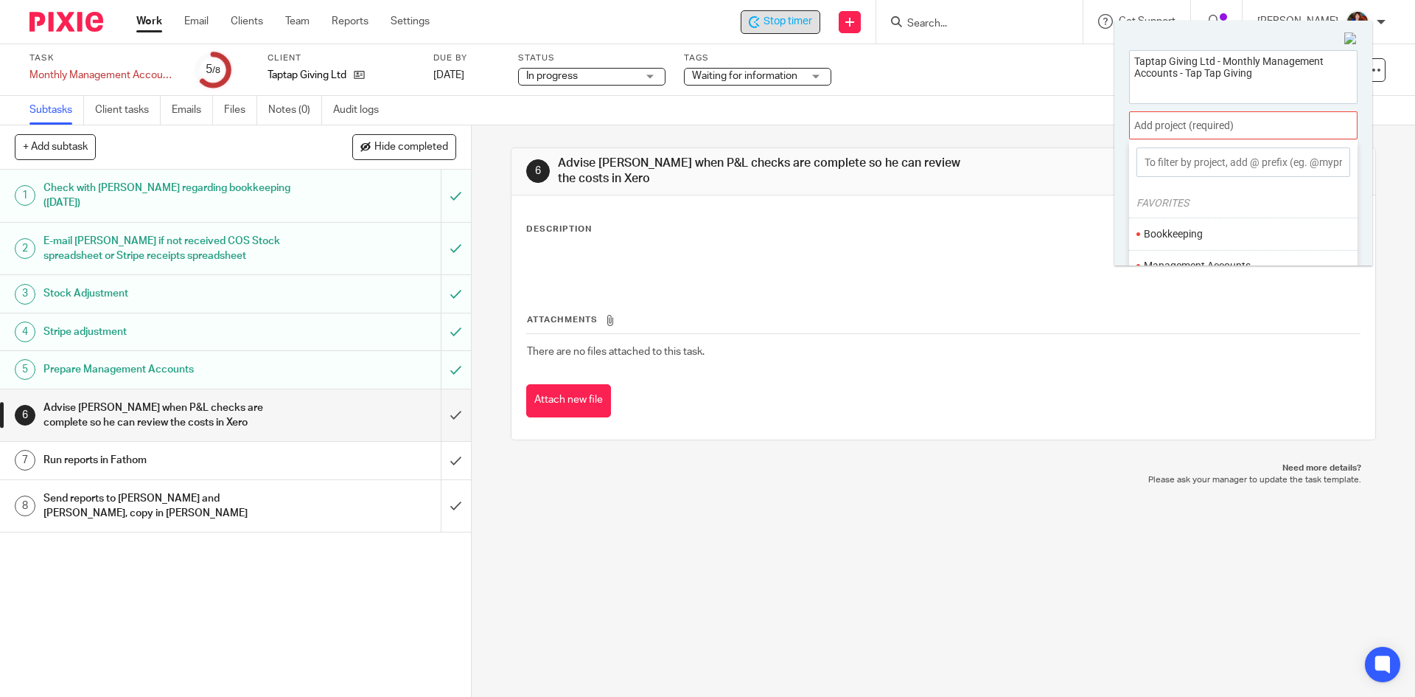
scroll to position [73, 0]
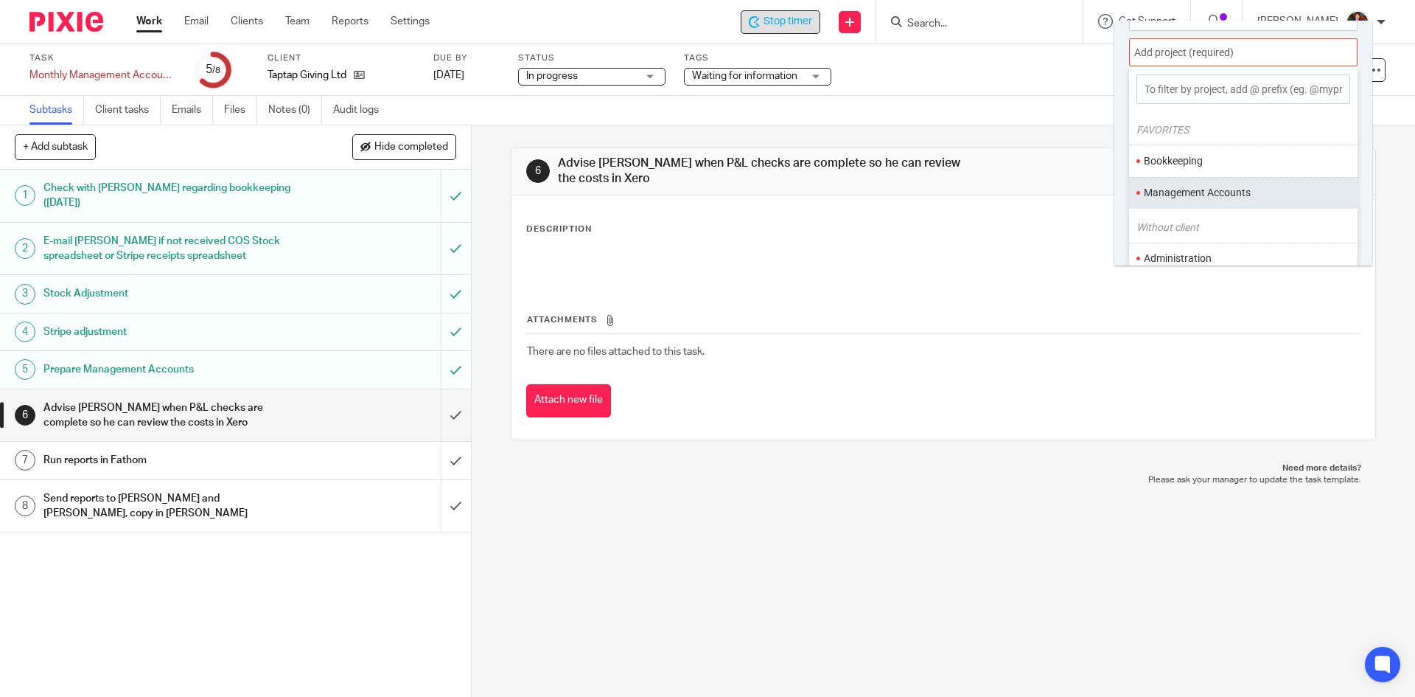
click at [1202, 194] on li "Management Accounts" at bounding box center [1240, 192] width 192 height 15
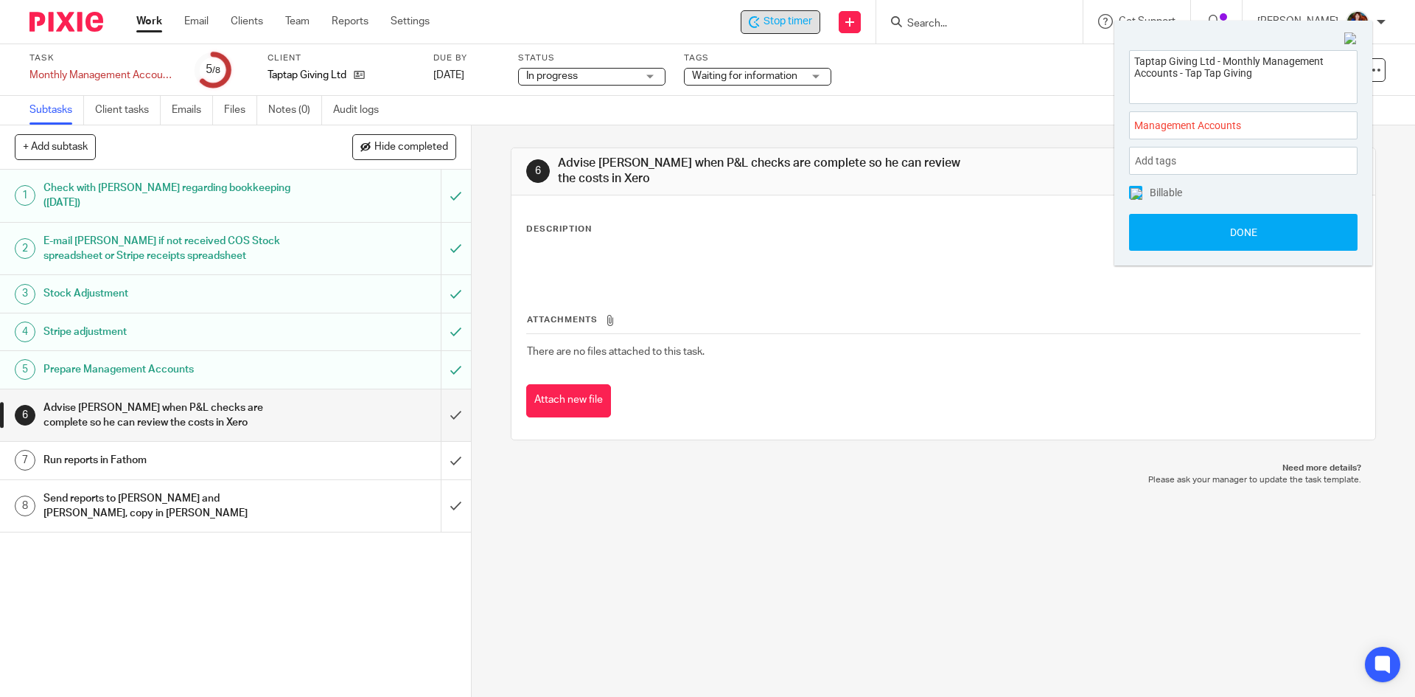
scroll to position [0, 0]
click at [1134, 198] on span at bounding box center [1135, 192] width 13 height 13
drag, startPoint x: 1157, startPoint y: 223, endPoint x: 1136, endPoint y: 220, distance: 21.7
click at [1152, 224] on button "Done" at bounding box center [1243, 232] width 229 height 37
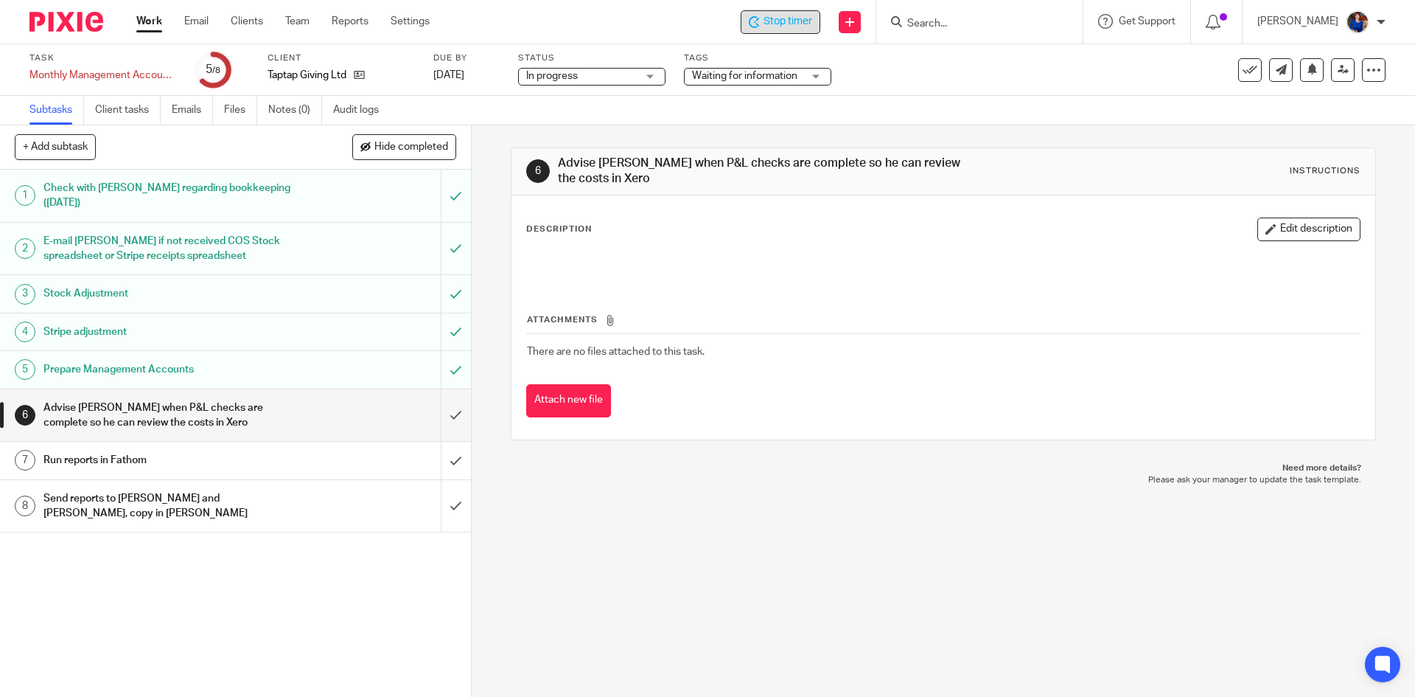
click at [815, 76] on div "Waiting for information" at bounding box center [757, 77] width 147 height 18
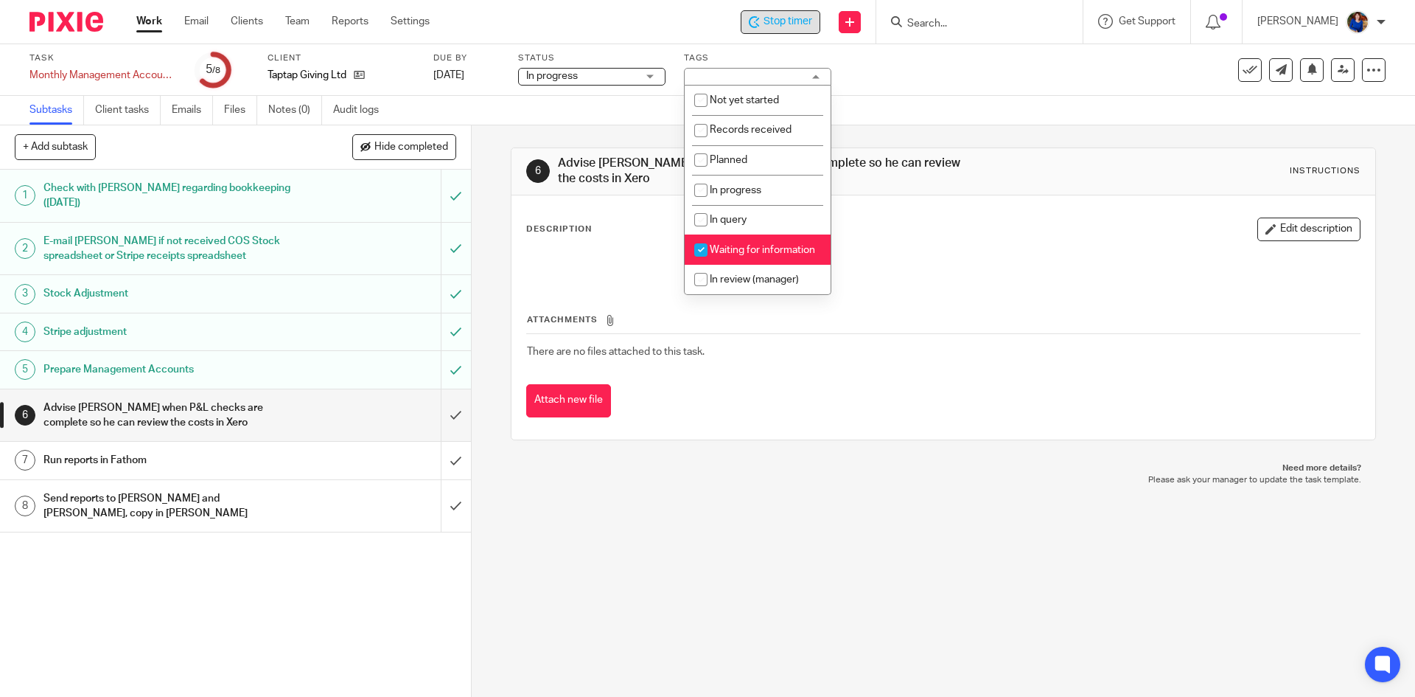
click at [703, 244] on input "checkbox" at bounding box center [701, 250] width 28 height 28
checkbox input "false"
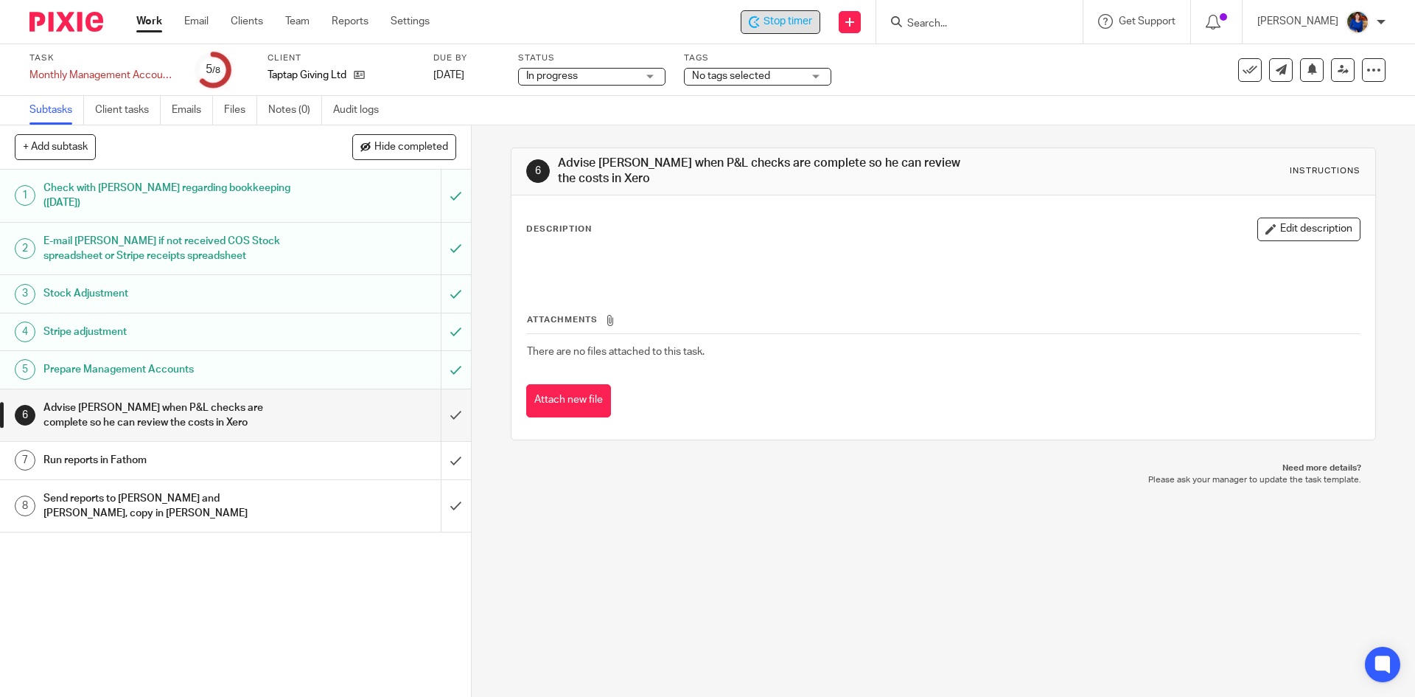
click at [910, 94] on div "Task Monthly Management Accounts - Tap Tap Giving Save Monthly Management Accou…" at bounding box center [707, 70] width 1415 height 52
click at [446, 414] on input "submit" at bounding box center [235, 415] width 471 height 52
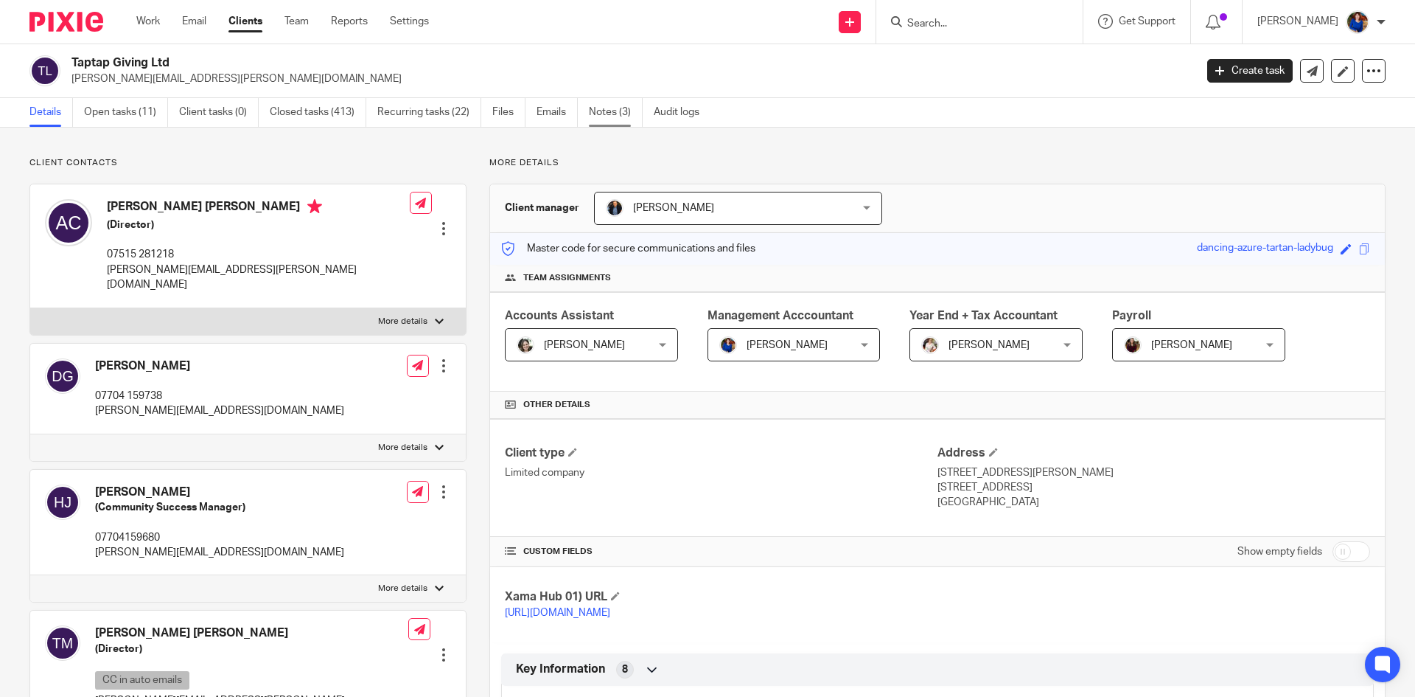
click at [621, 108] on link "Notes (3)" at bounding box center [616, 112] width 54 height 29
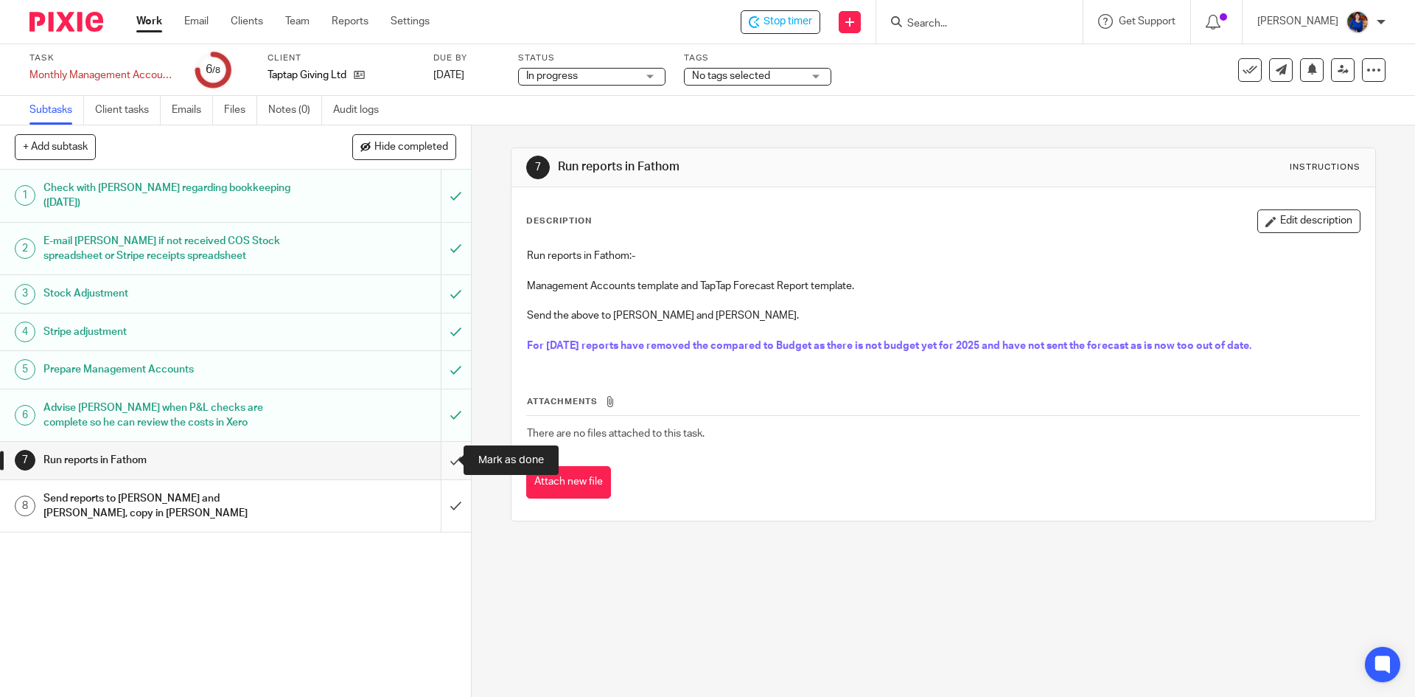
click at [444, 457] on input "submit" at bounding box center [235, 460] width 471 height 37
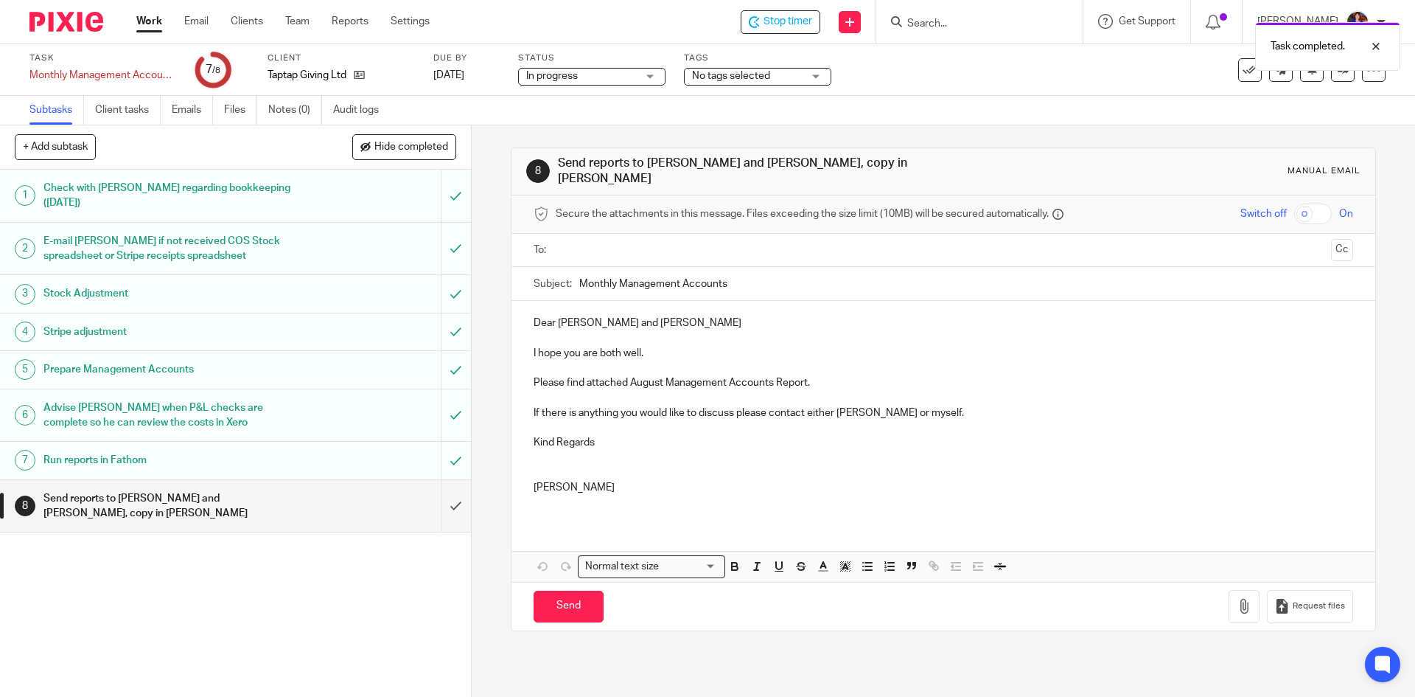
click at [577, 247] on input "text" at bounding box center [943, 250] width 764 height 17
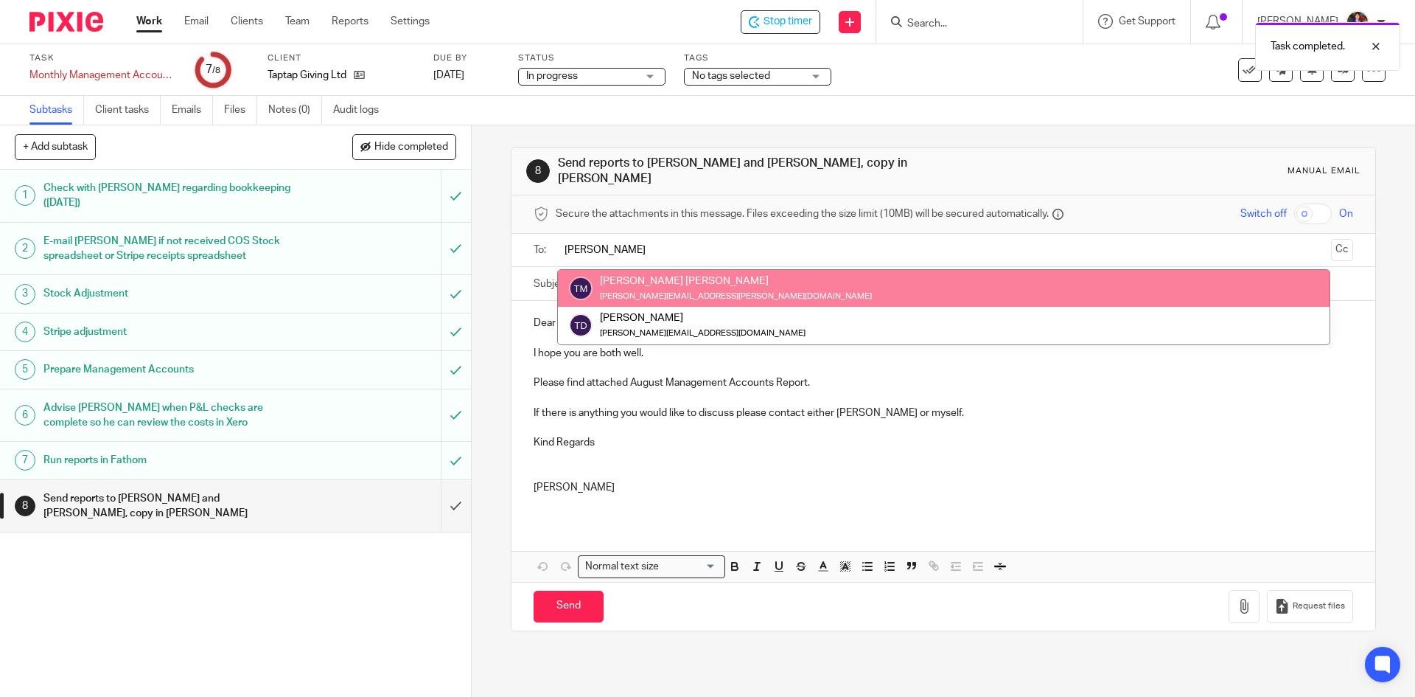
type input "tom"
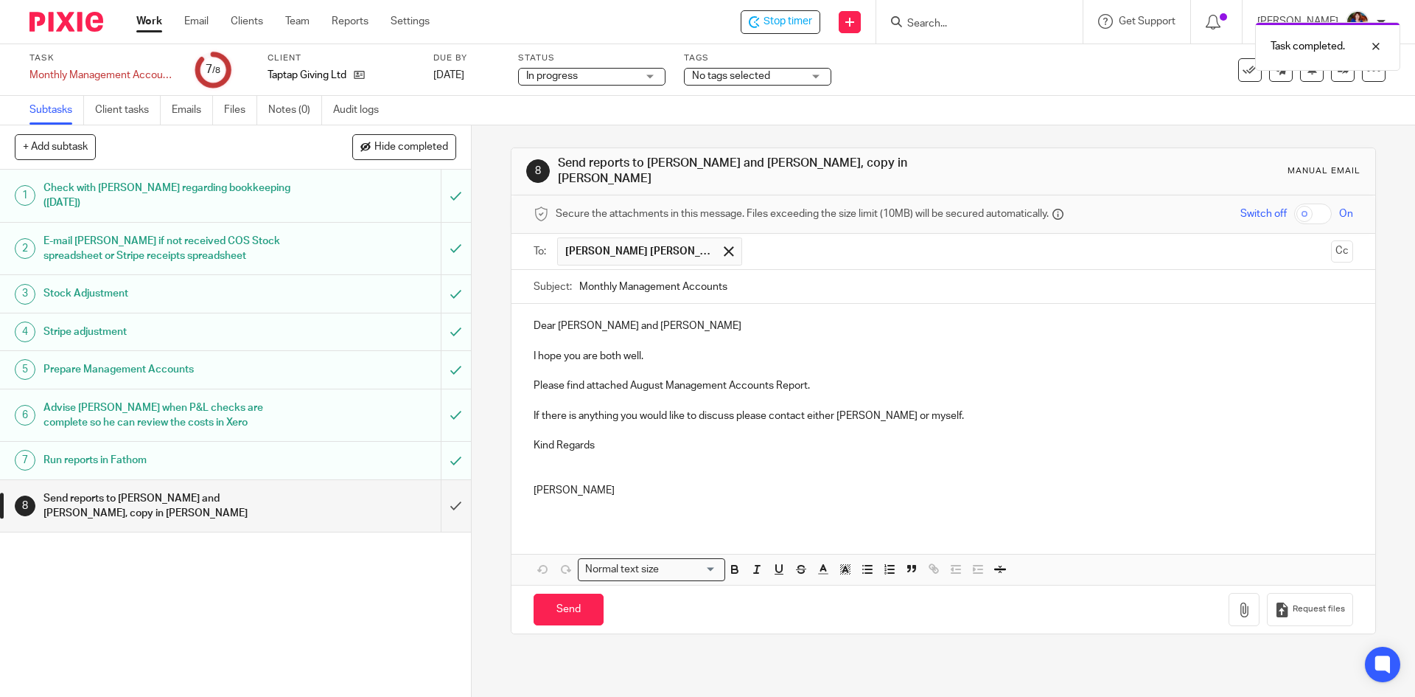
drag, startPoint x: 606, startPoint y: 276, endPoint x: 654, endPoint y: 263, distance: 49.7
click at [773, 251] on input "text" at bounding box center [1038, 251] width 576 height 29
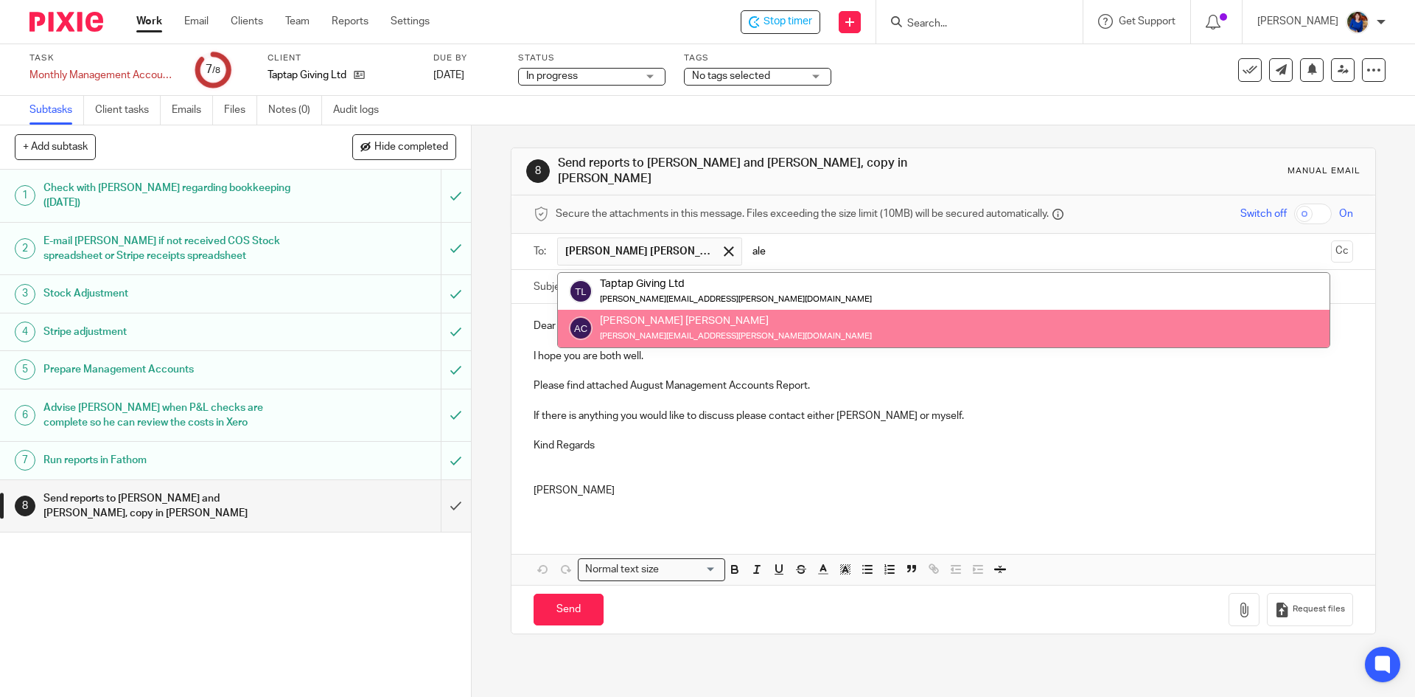
type input "ale"
drag, startPoint x: 697, startPoint y: 313, endPoint x: 708, endPoint y: 314, distance: 10.4
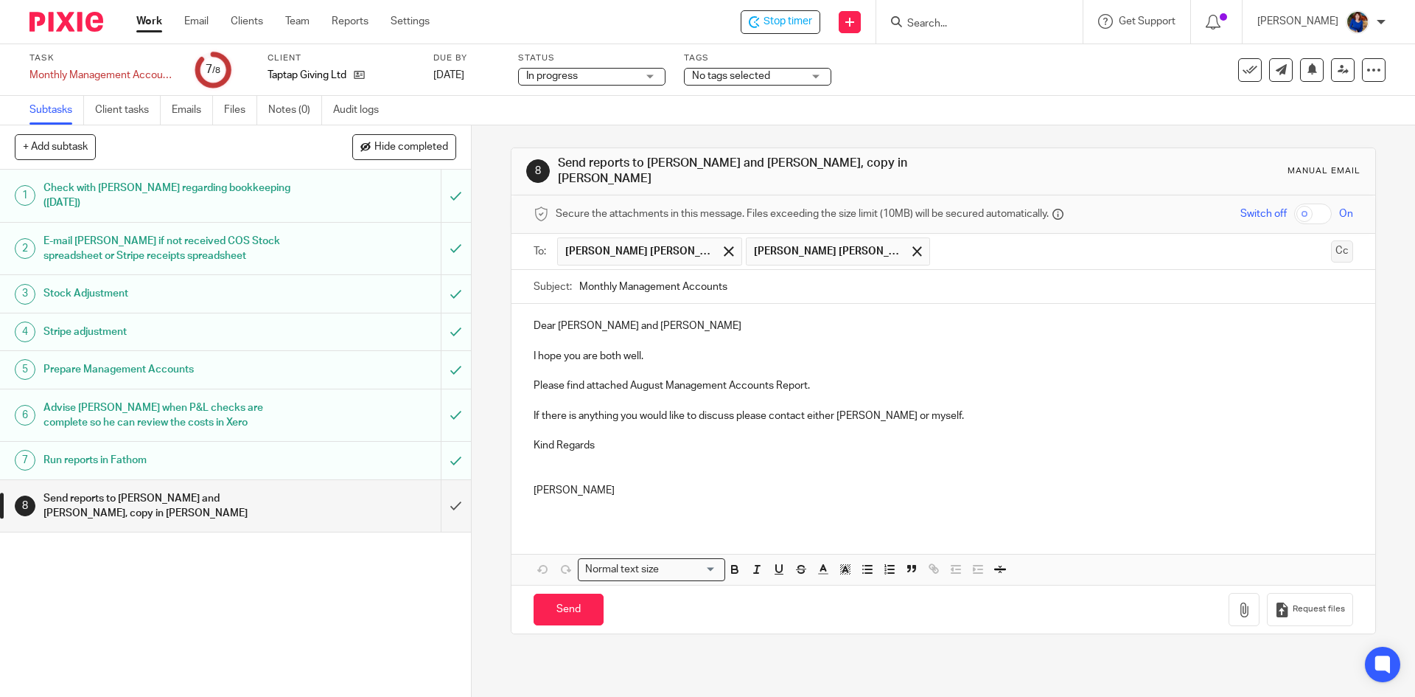
click at [1331, 245] on button "Cc" at bounding box center [1342, 251] width 22 height 22
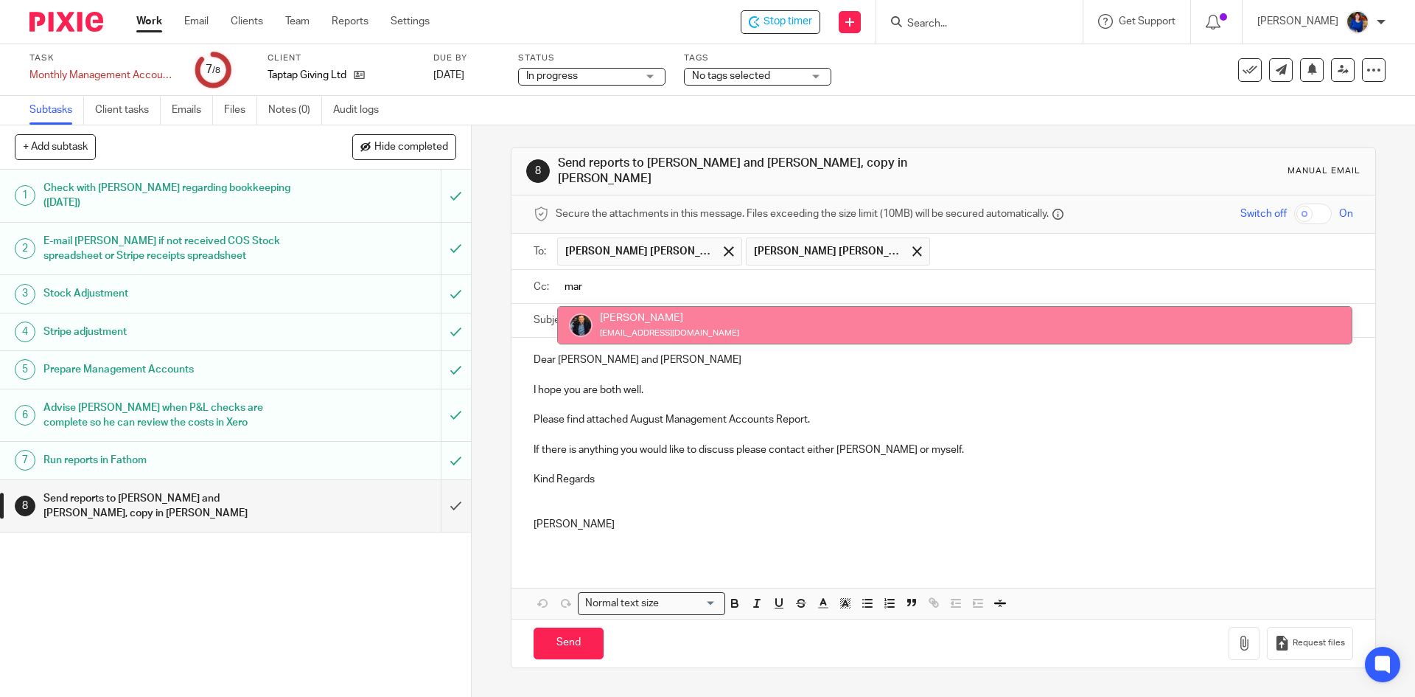
type input "mar"
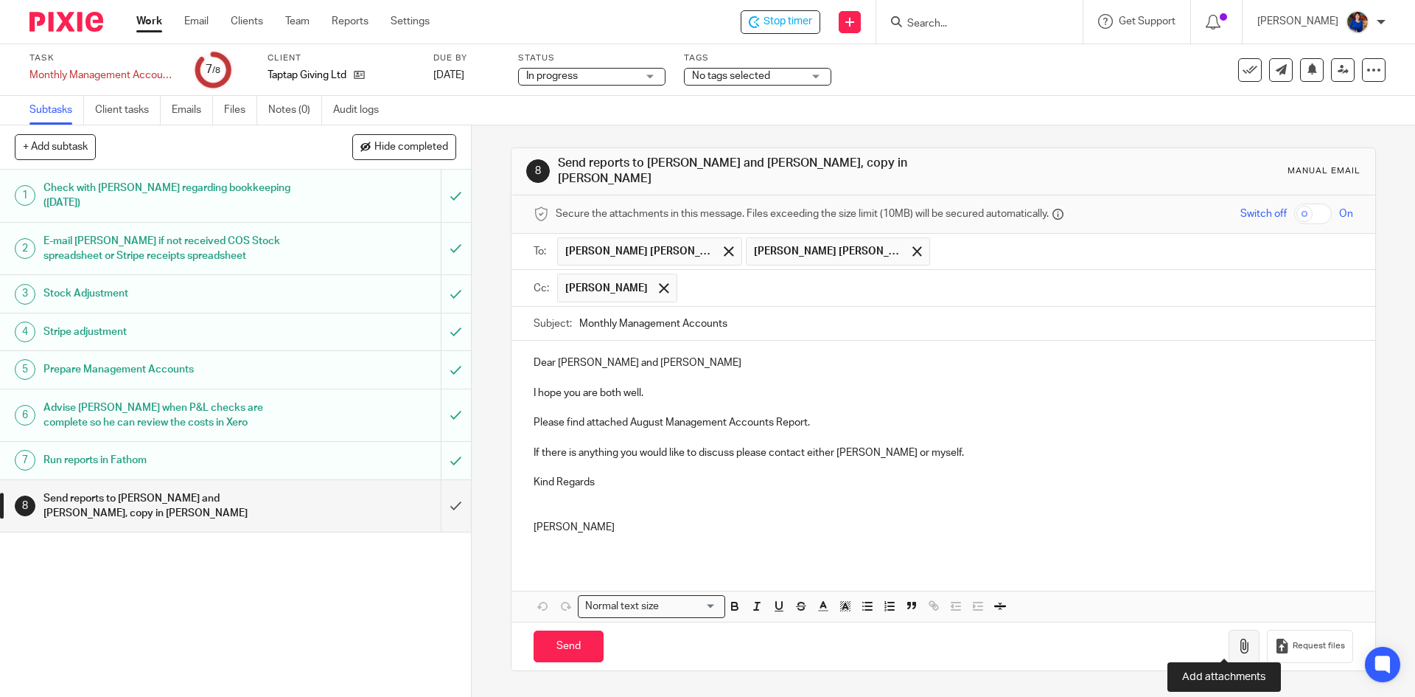
click at [1229, 646] on button "button" at bounding box center [1244, 646] width 31 height 33
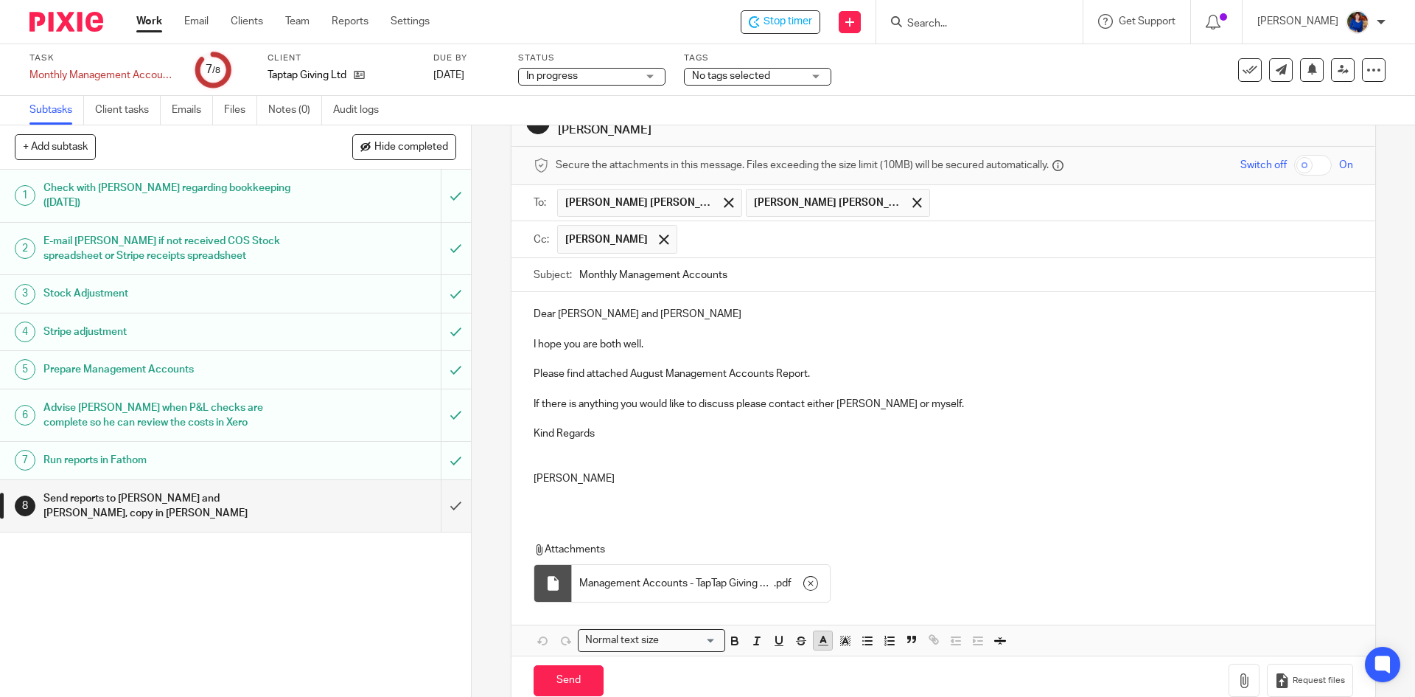
scroll to position [72, 0]
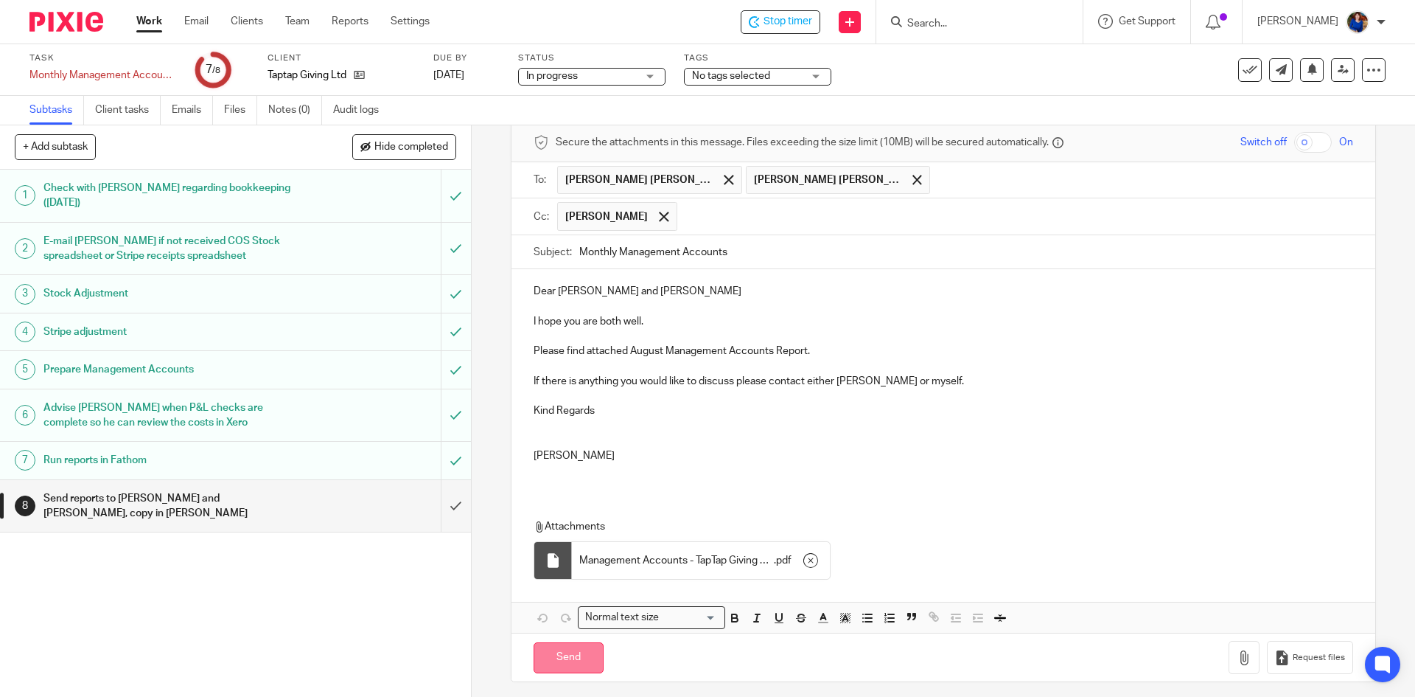
click at [580, 649] on input "Send" at bounding box center [569, 658] width 70 height 32
type input "Sent"
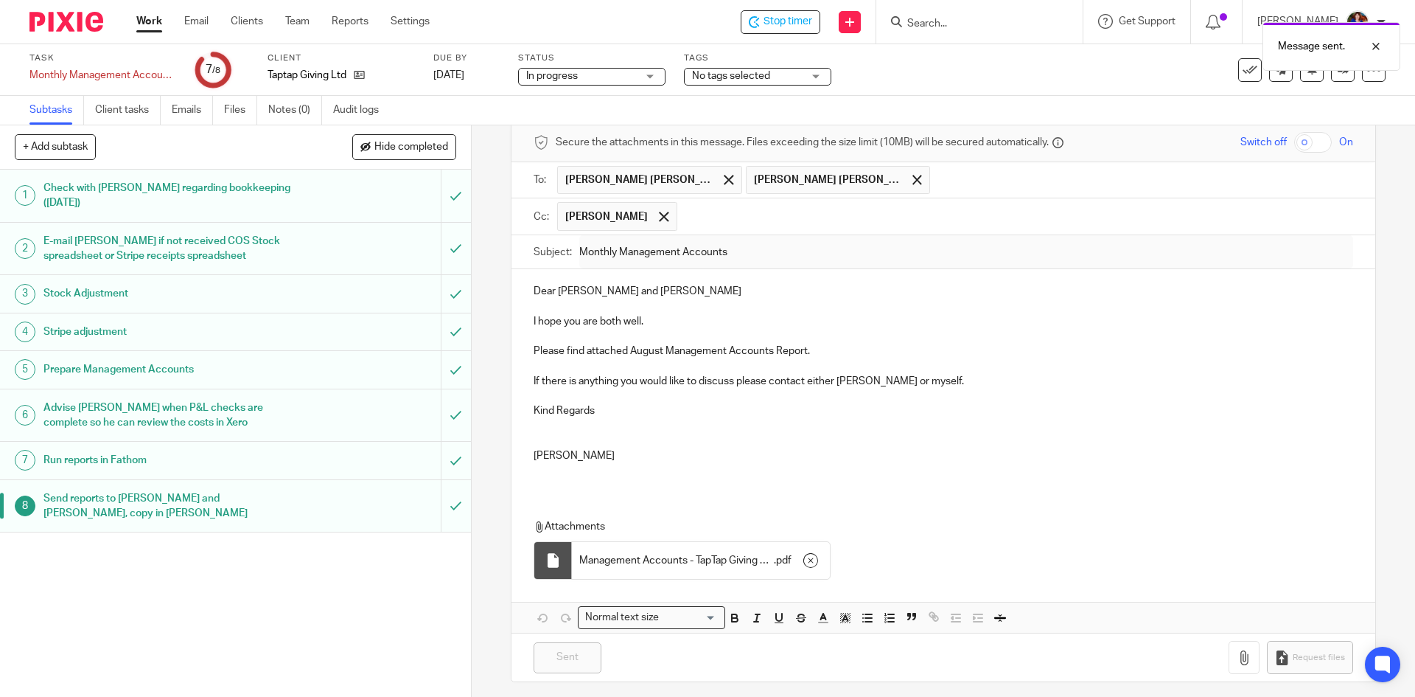
click at [785, 21] on div "Message sent." at bounding box center [1054, 43] width 693 height 56
click at [1238, 70] on div "Message sent." at bounding box center [1054, 43] width 693 height 56
click at [786, 23] on span "Stop timer" at bounding box center [788, 21] width 49 height 15
click at [134, 24] on div "Work Email Clients Team Reports Settings Work Email Clients Team Reports Settin…" at bounding box center [287, 21] width 330 height 43
click at [146, 21] on link "Work" at bounding box center [149, 21] width 26 height 15
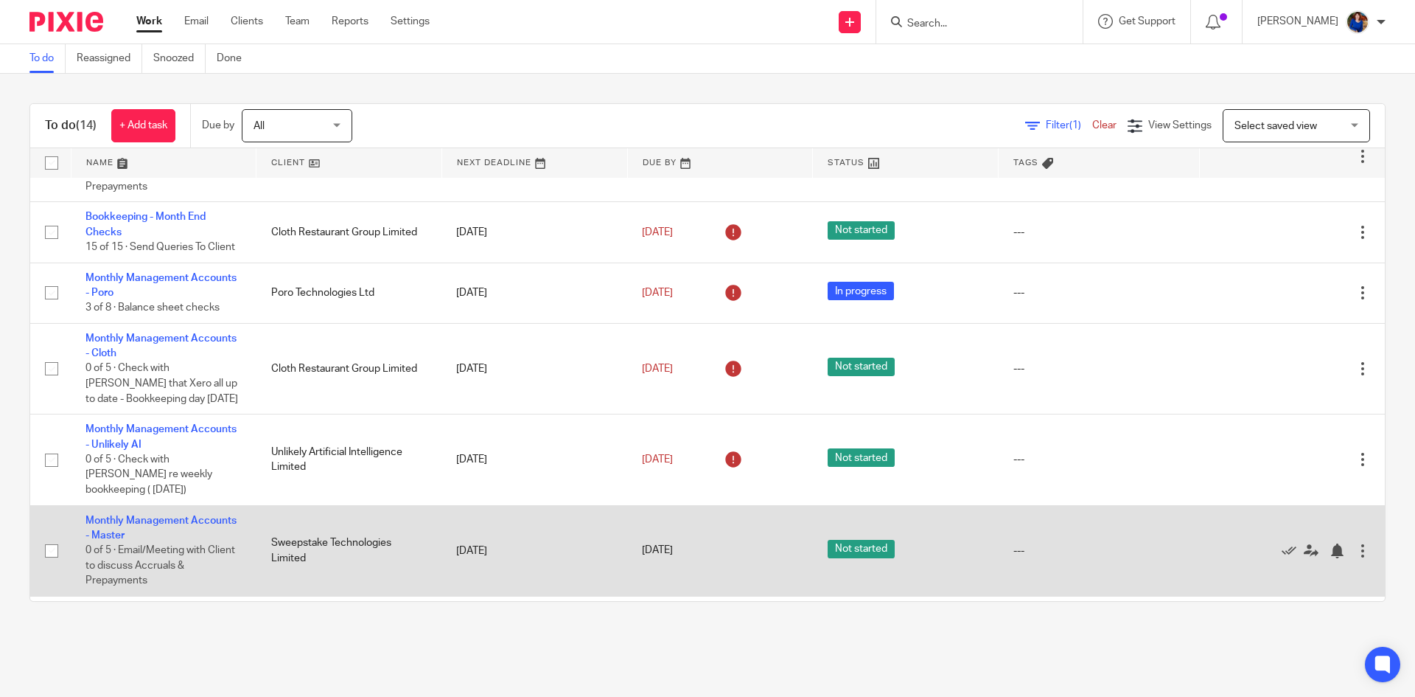
scroll to position [217, 0]
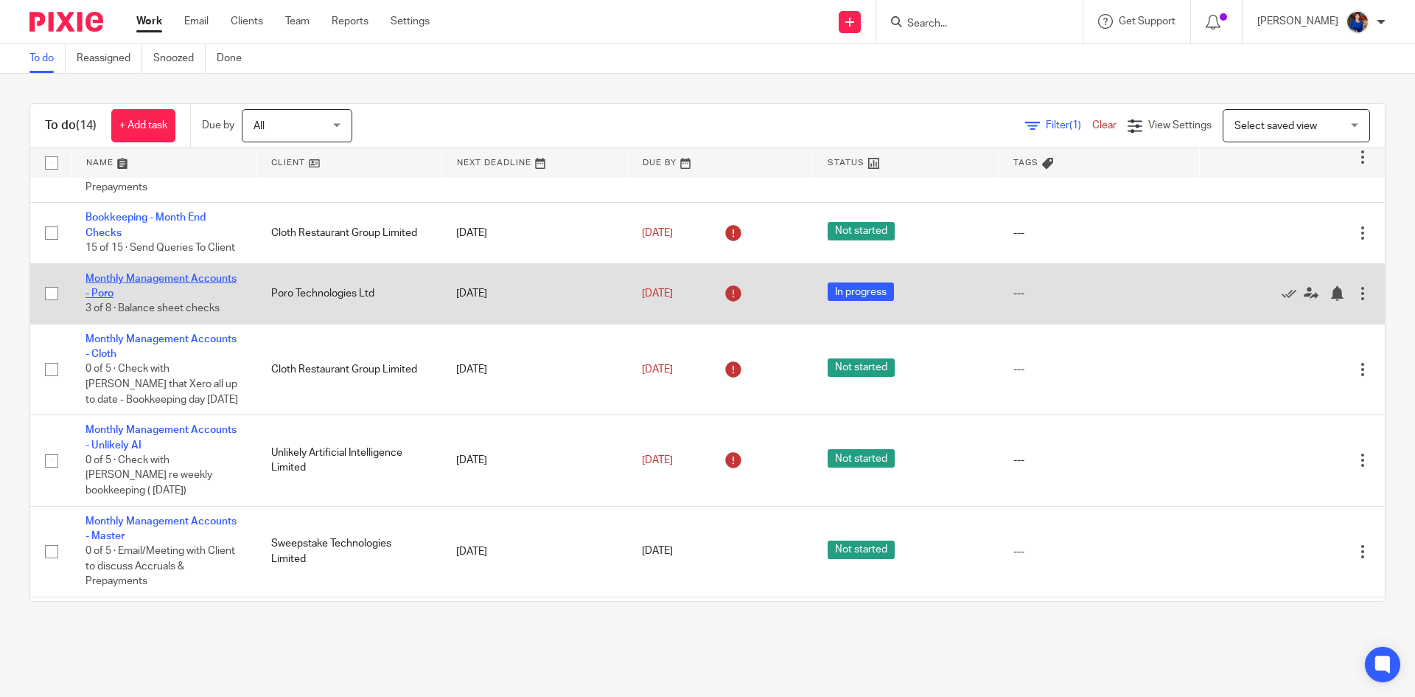
click at [203, 275] on link "Monthly Management Accounts - Poro" at bounding box center [161, 286] width 151 height 25
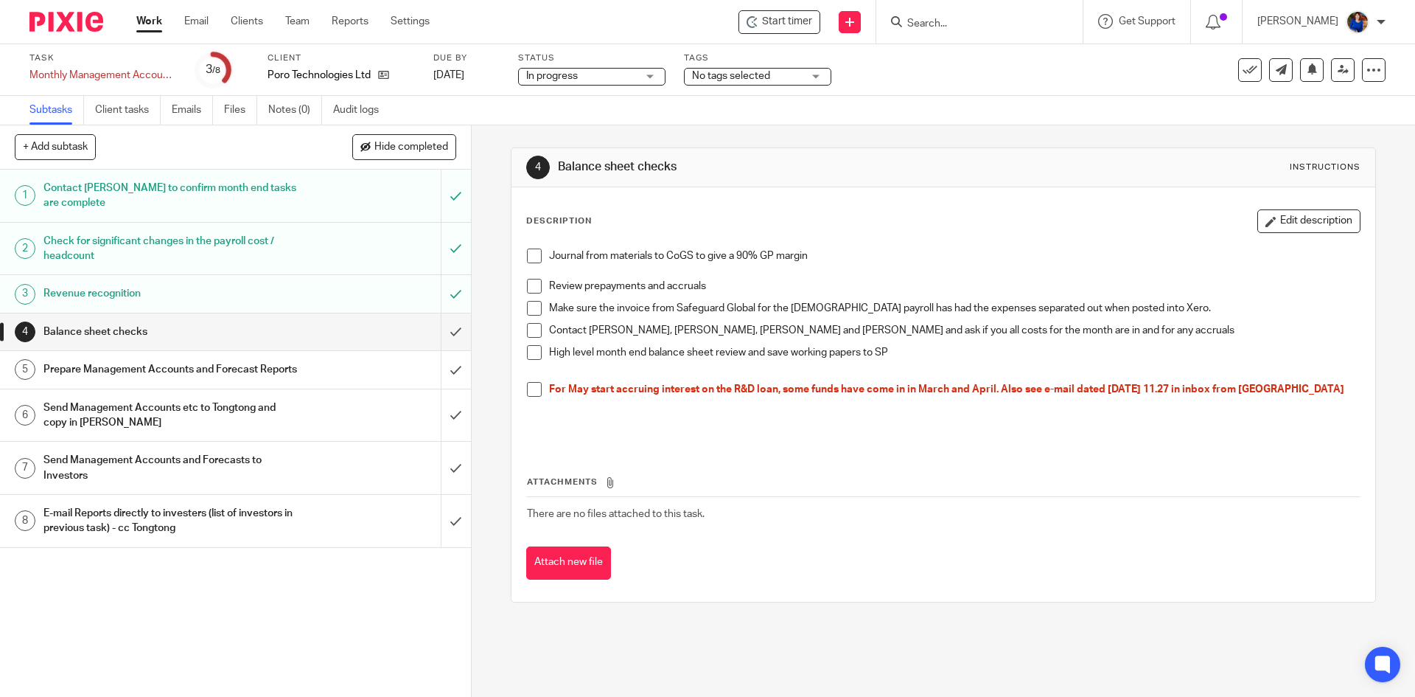
click at [144, 288] on h1 "Revenue recognition" at bounding box center [170, 293] width 255 height 22
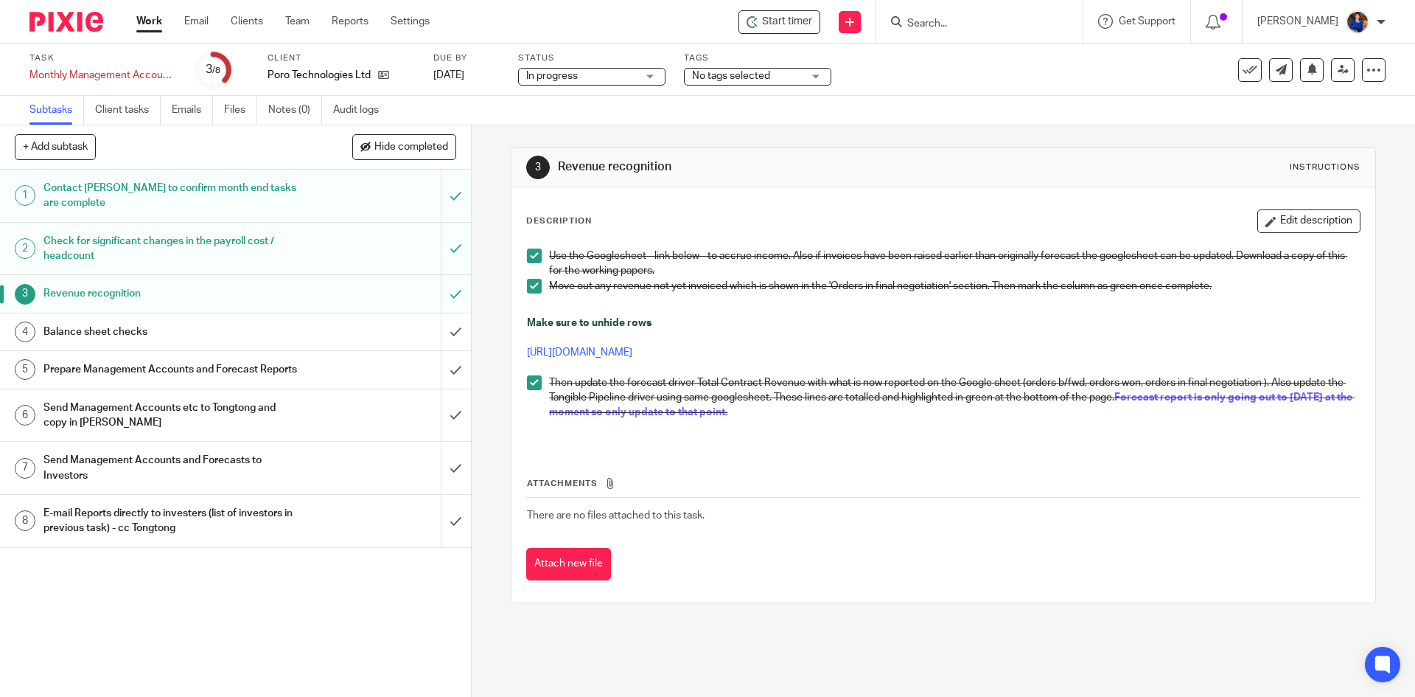
click at [108, 325] on h1 "Balance sheet checks" at bounding box center [170, 332] width 255 height 22
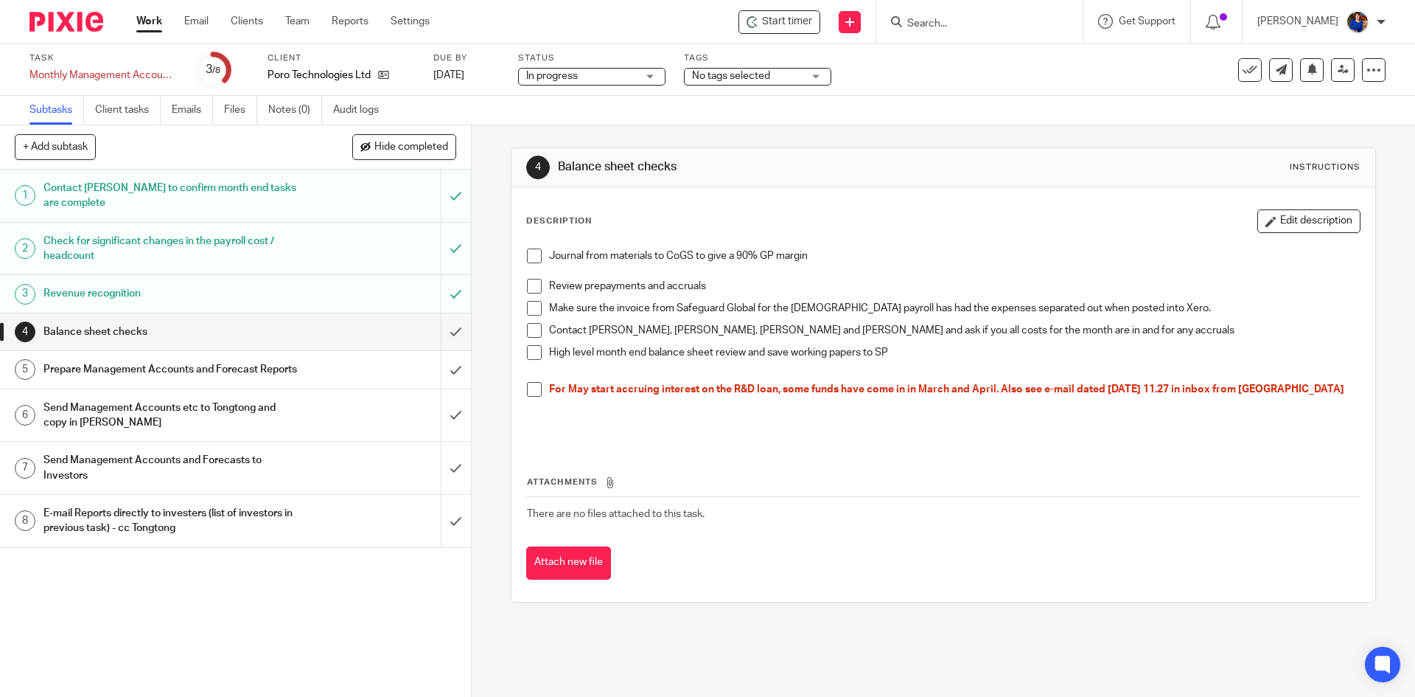
click at [527, 258] on span at bounding box center [534, 255] width 15 height 15
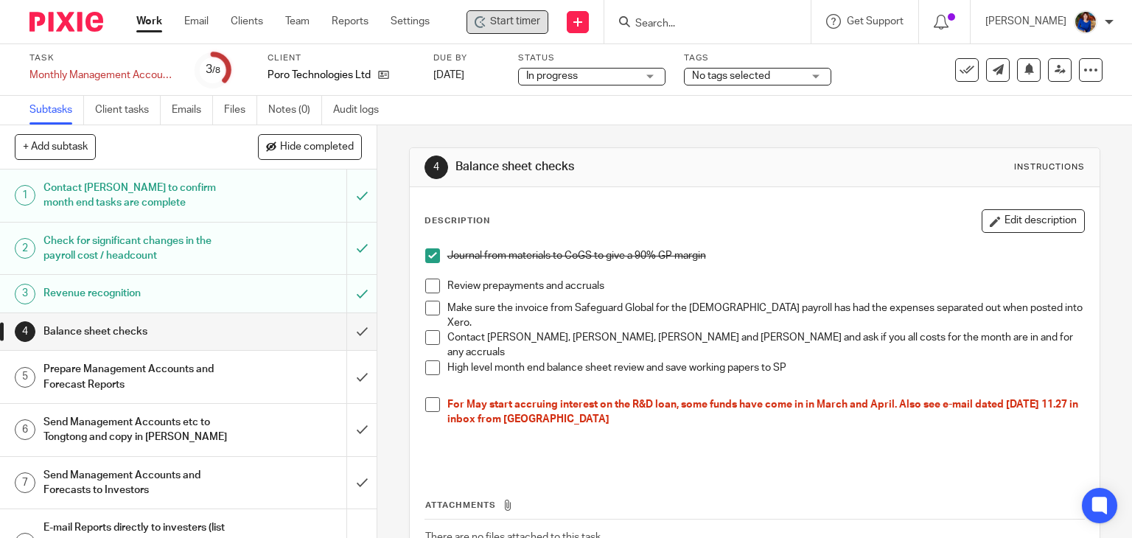
click at [524, 21] on span "Start timer" at bounding box center [515, 21] width 50 height 15
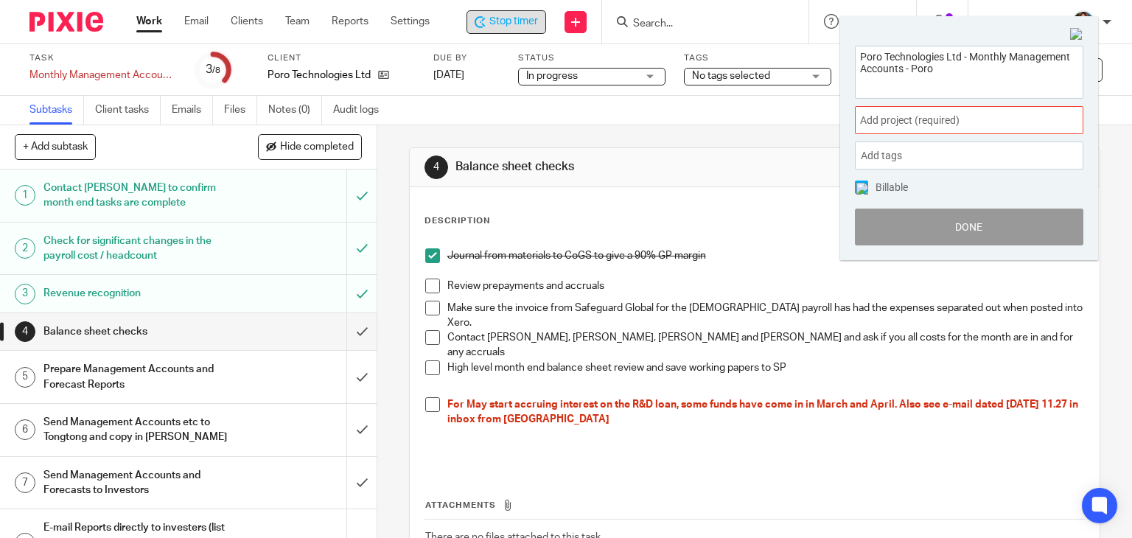
click at [900, 122] on span "Add project (required) :" at bounding box center [953, 120] width 186 height 15
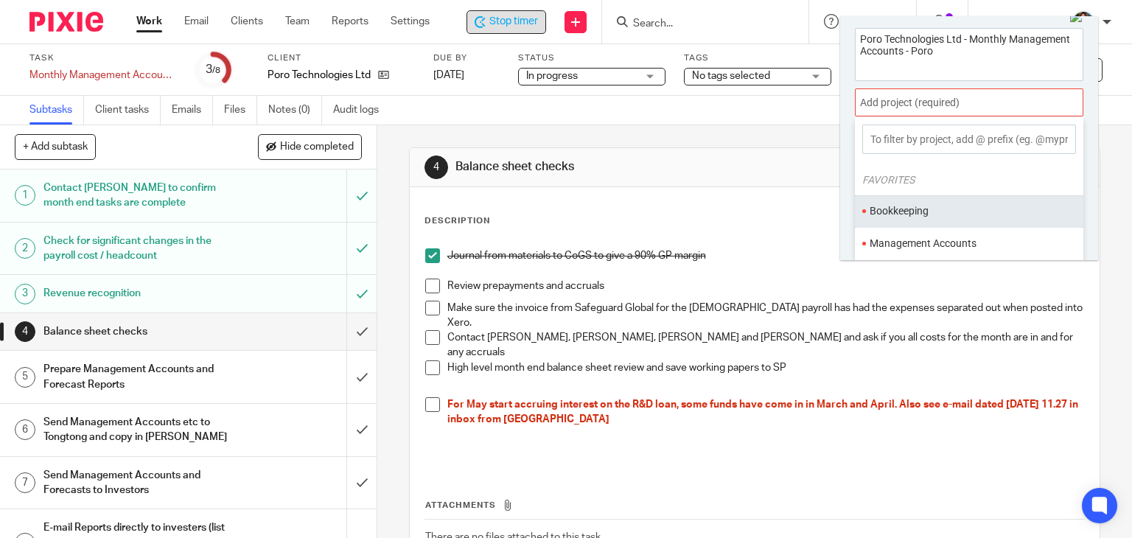
scroll to position [72, 0]
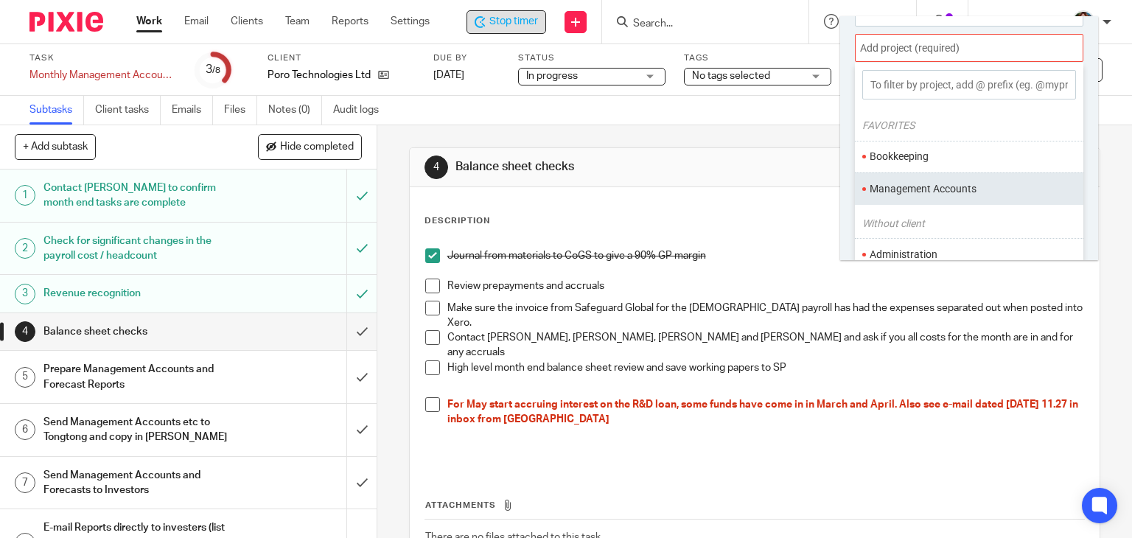
click at [930, 189] on li "Management Accounts" at bounding box center [966, 188] width 192 height 15
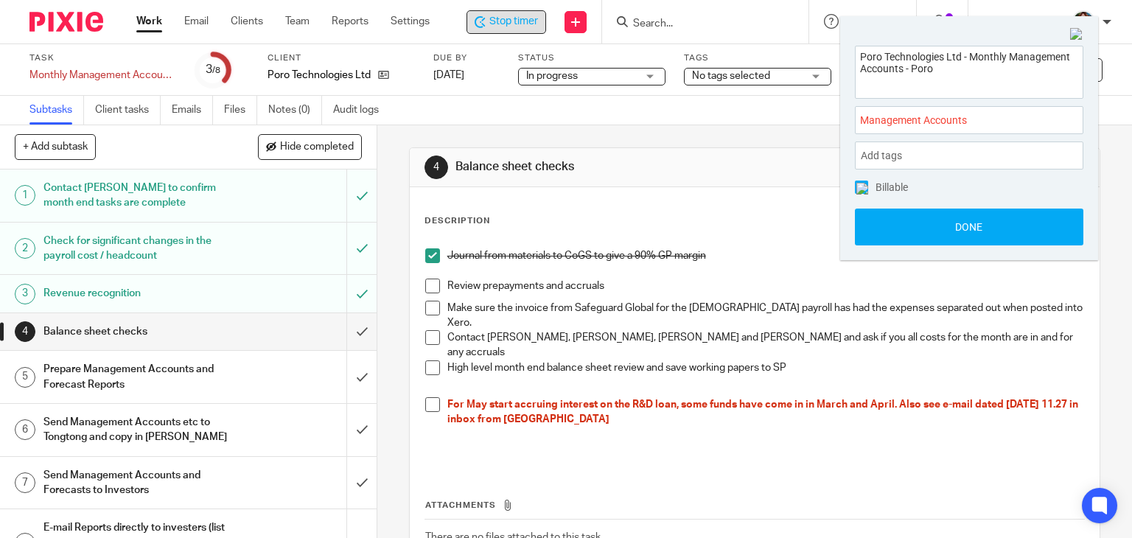
click at [865, 188] on img at bounding box center [863, 189] width 12 height 12
click at [894, 225] on button "Done" at bounding box center [969, 227] width 229 height 37
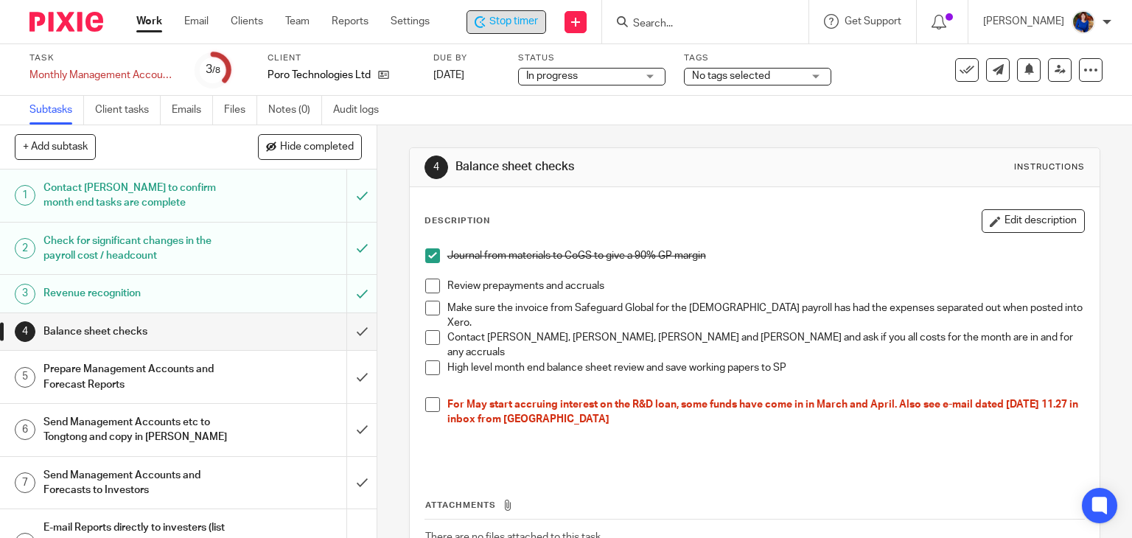
click at [498, 23] on span "Stop timer" at bounding box center [514, 21] width 49 height 15
click at [150, 21] on link "Work" at bounding box center [149, 21] width 26 height 15
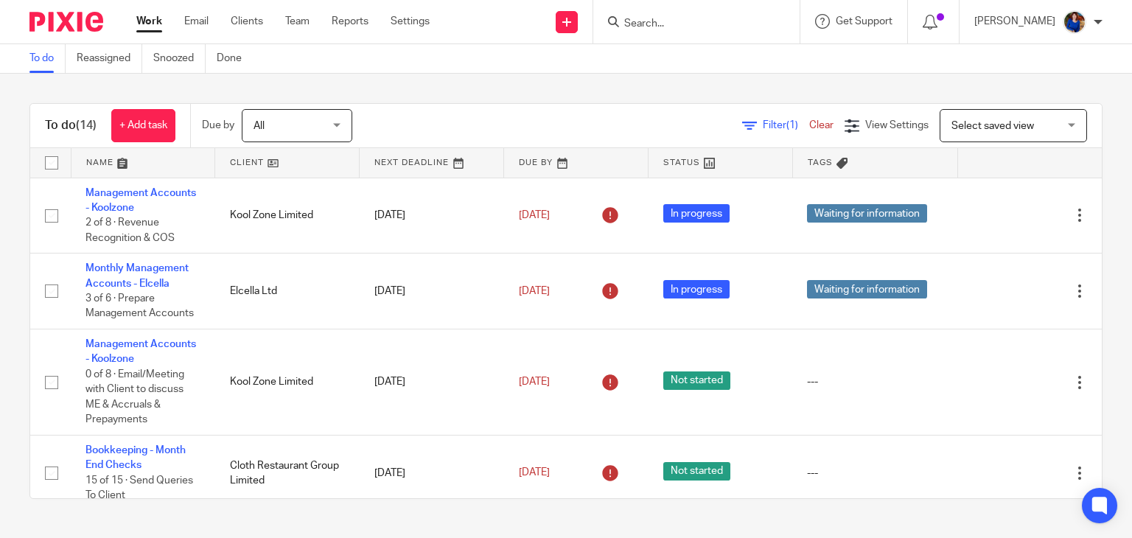
click at [705, 24] on input "Search" at bounding box center [689, 24] width 133 height 13
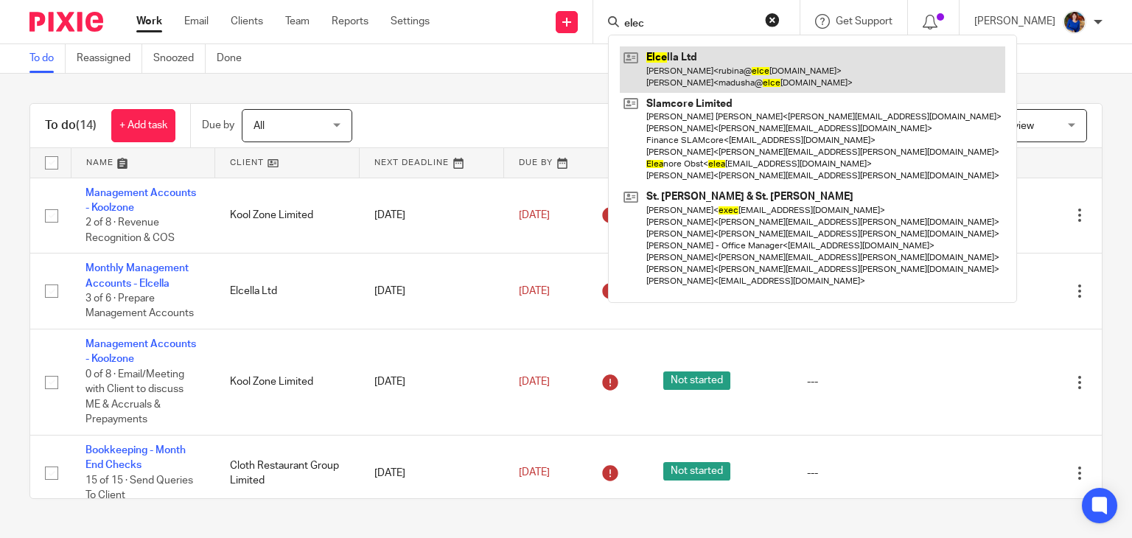
type input "elec"
click at [707, 69] on link at bounding box center [813, 69] width 386 height 46
click at [679, 67] on link at bounding box center [813, 69] width 386 height 46
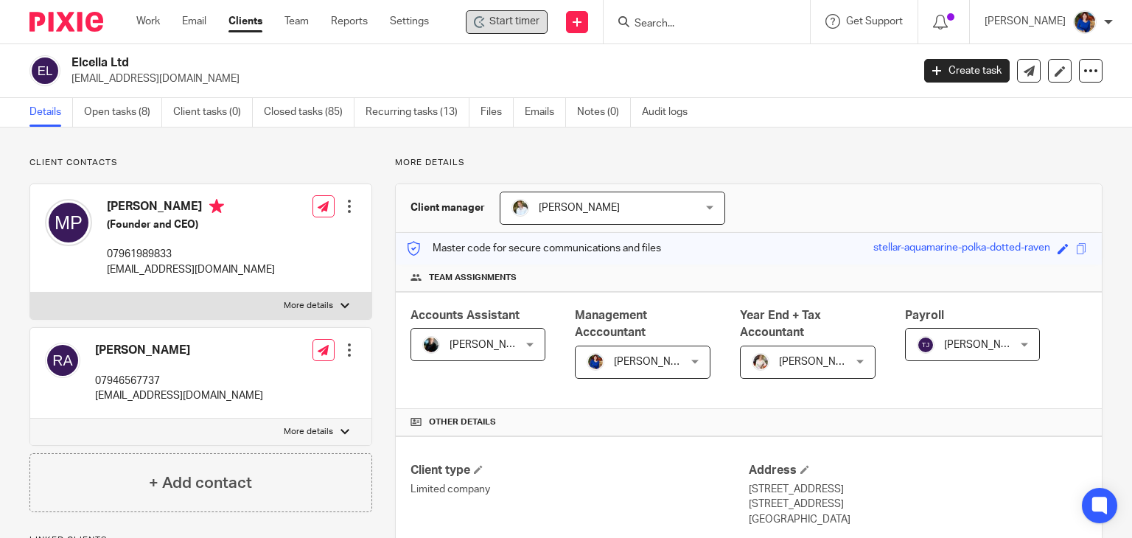
click at [501, 15] on span "Start timer" at bounding box center [515, 21] width 50 height 15
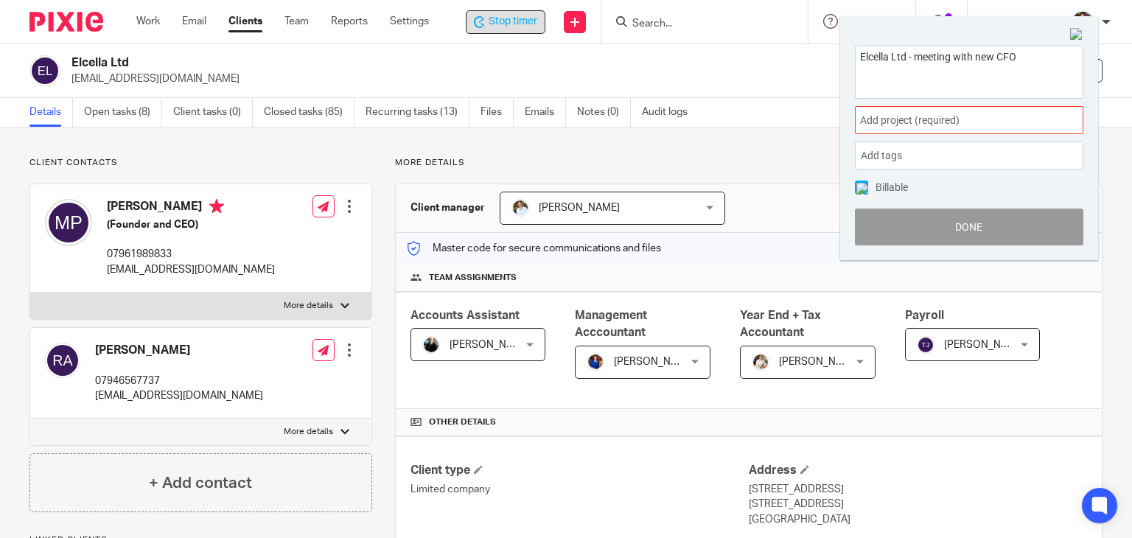
type textarea "Elcella Ltd - meeting with new CFO"
click at [941, 122] on span "Add project (required) :" at bounding box center [953, 120] width 186 height 15
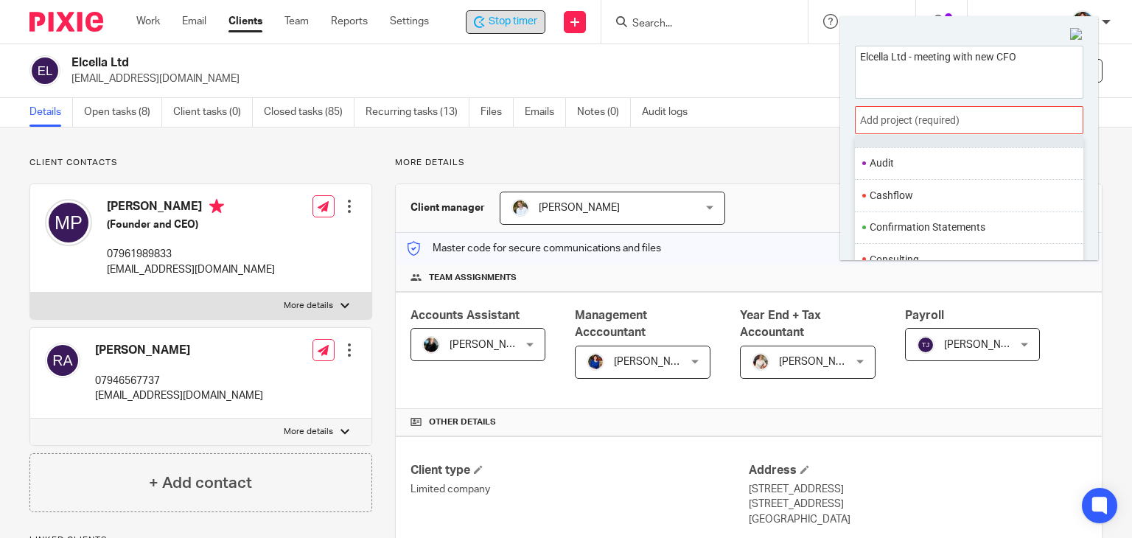
scroll to position [221, 0]
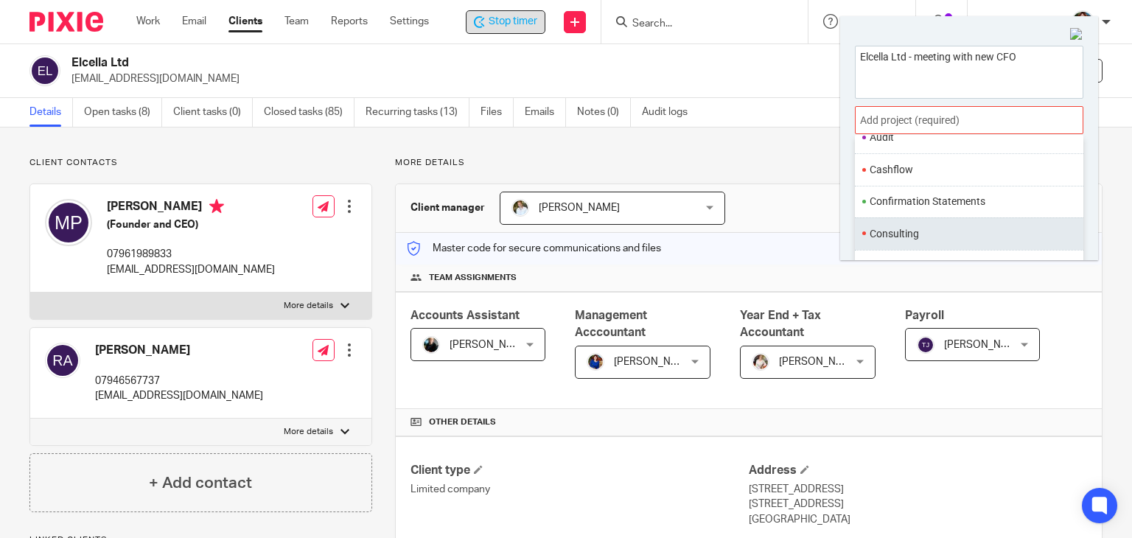
click at [936, 224] on ul "Consulting" at bounding box center [969, 233] width 229 height 32
click at [921, 232] on li "Consulting" at bounding box center [966, 233] width 192 height 15
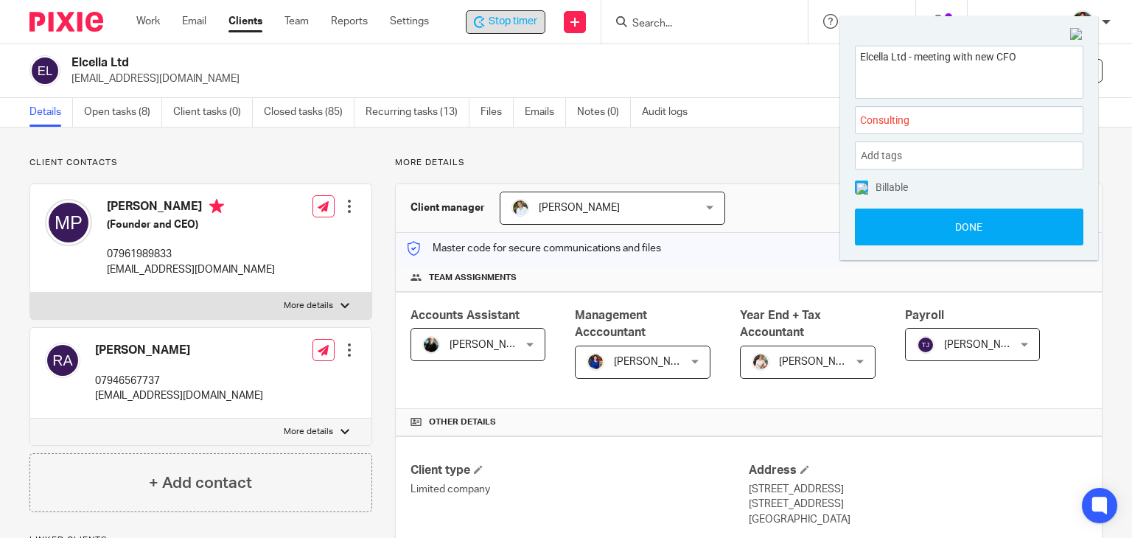
click at [864, 191] on span at bounding box center [861, 187] width 13 height 13
click at [889, 221] on button "Done" at bounding box center [969, 227] width 229 height 37
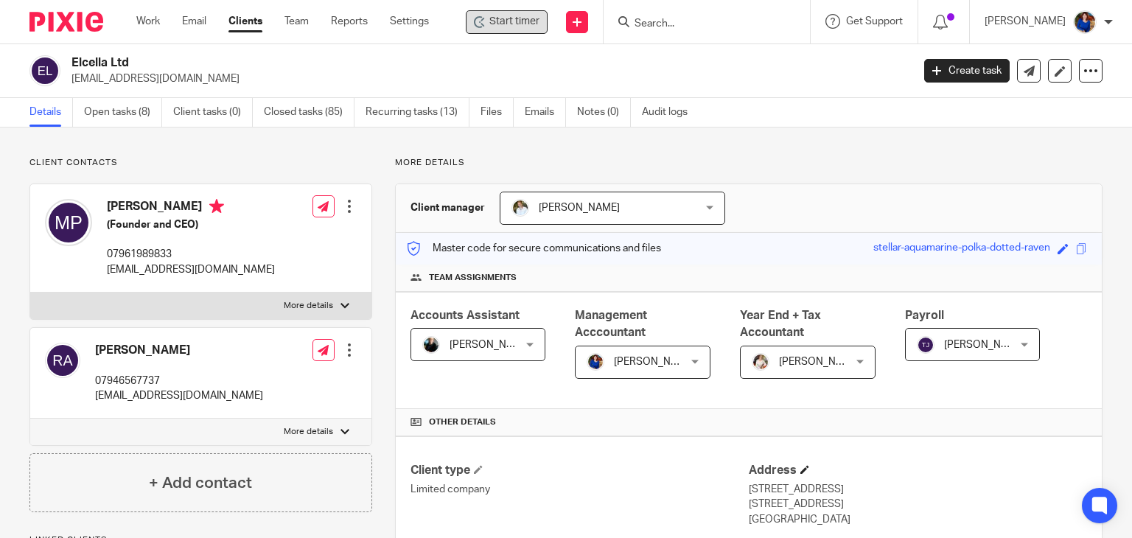
click at [986, 468] on h4 "Address" at bounding box center [918, 470] width 338 height 15
